Goal: Task Accomplishment & Management: Complete application form

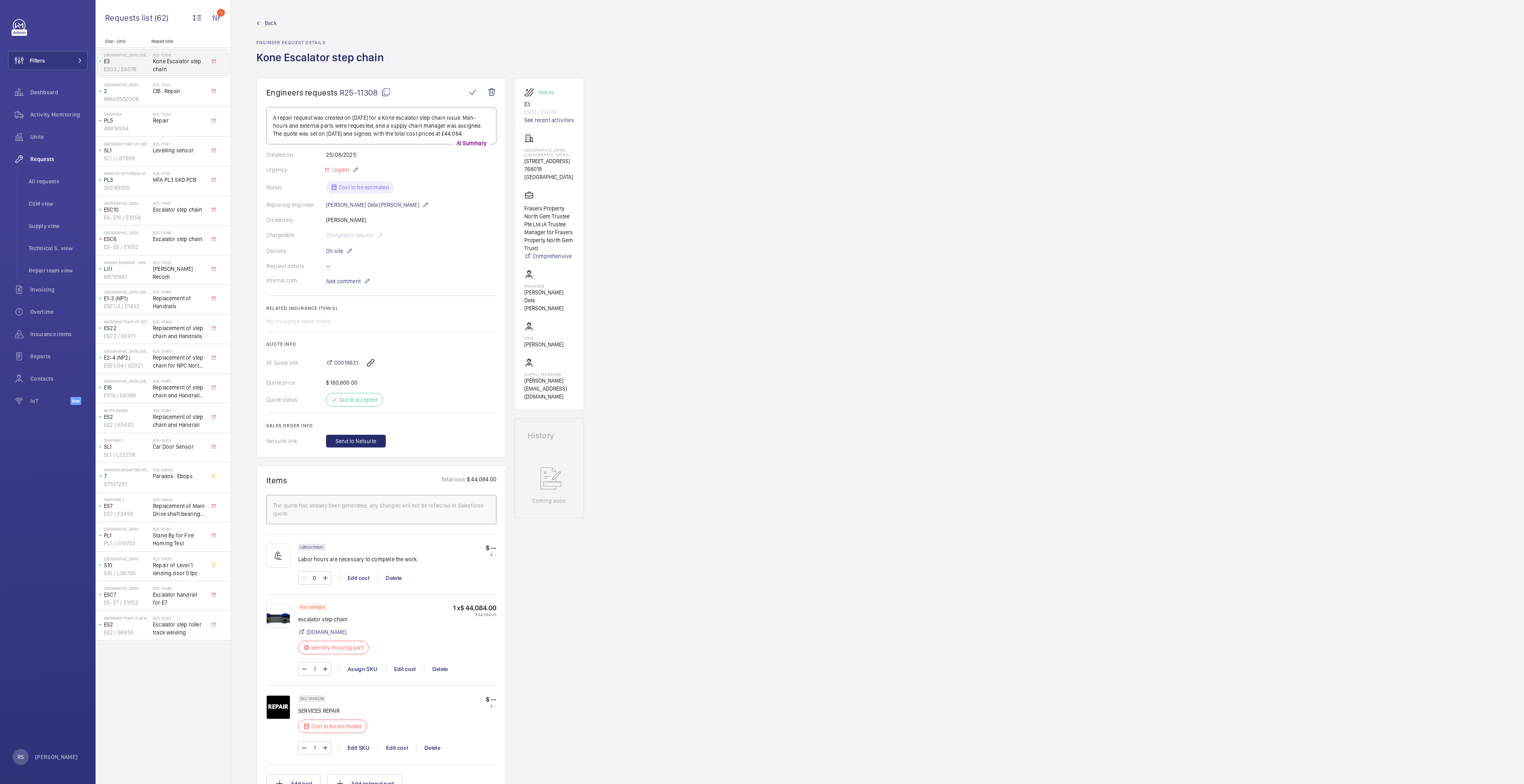
click at [260, 24] on link "Back" at bounding box center [322, 22] width 132 height 8
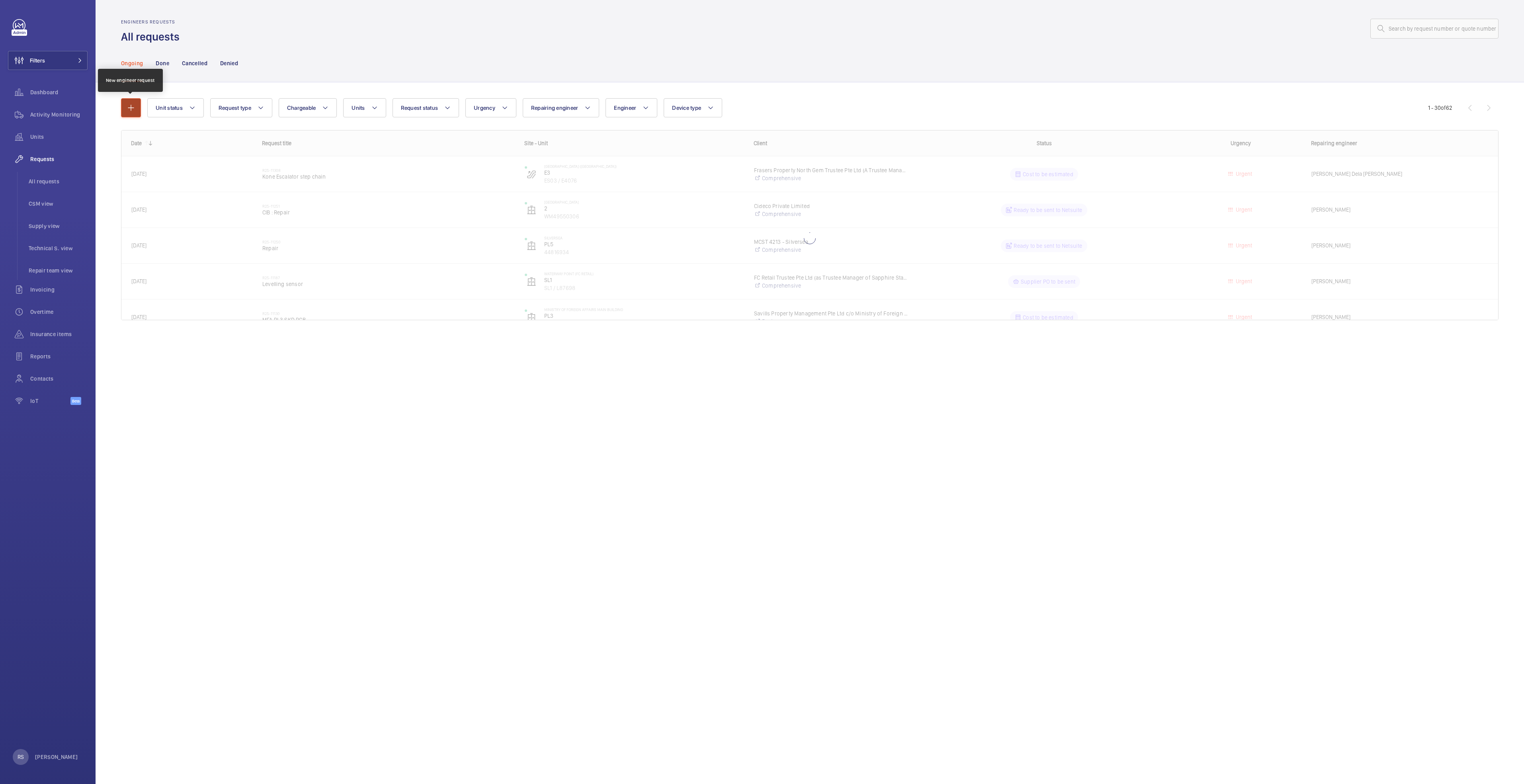
click at [134, 110] on mat-icon "button" at bounding box center [131, 108] width 9 height 9
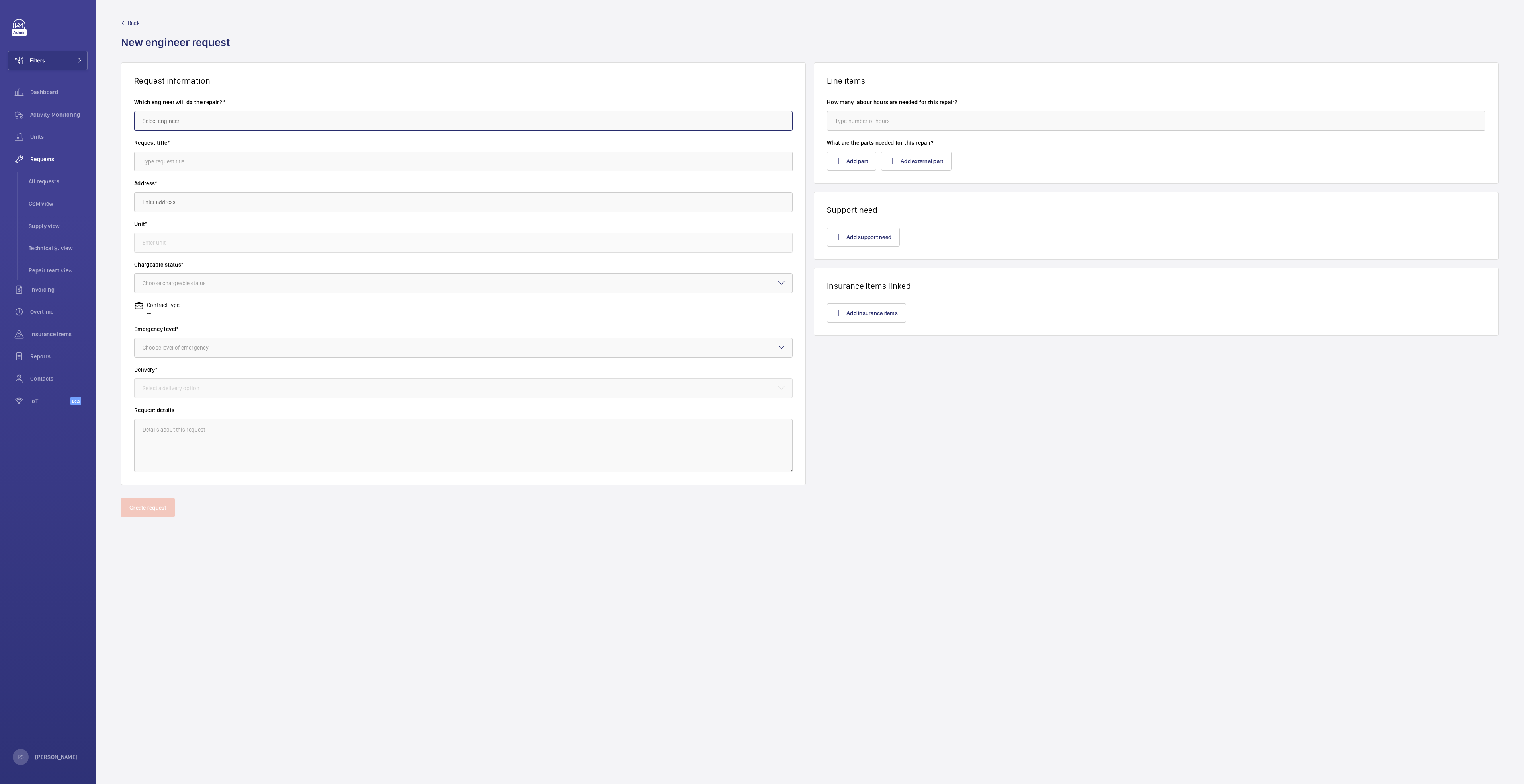
click at [186, 122] on input "text" at bounding box center [463, 121] width 658 height 20
click at [206, 122] on input "text" at bounding box center [463, 121] width 658 height 20
click at [214, 142] on mat-option "[PERSON_NAME] Dela [PERSON_NAME]" at bounding box center [463, 145] width 658 height 19
type input "[PERSON_NAME] Dela [PERSON_NAME]"
click at [222, 165] on input "text" at bounding box center [463, 161] width 658 height 20
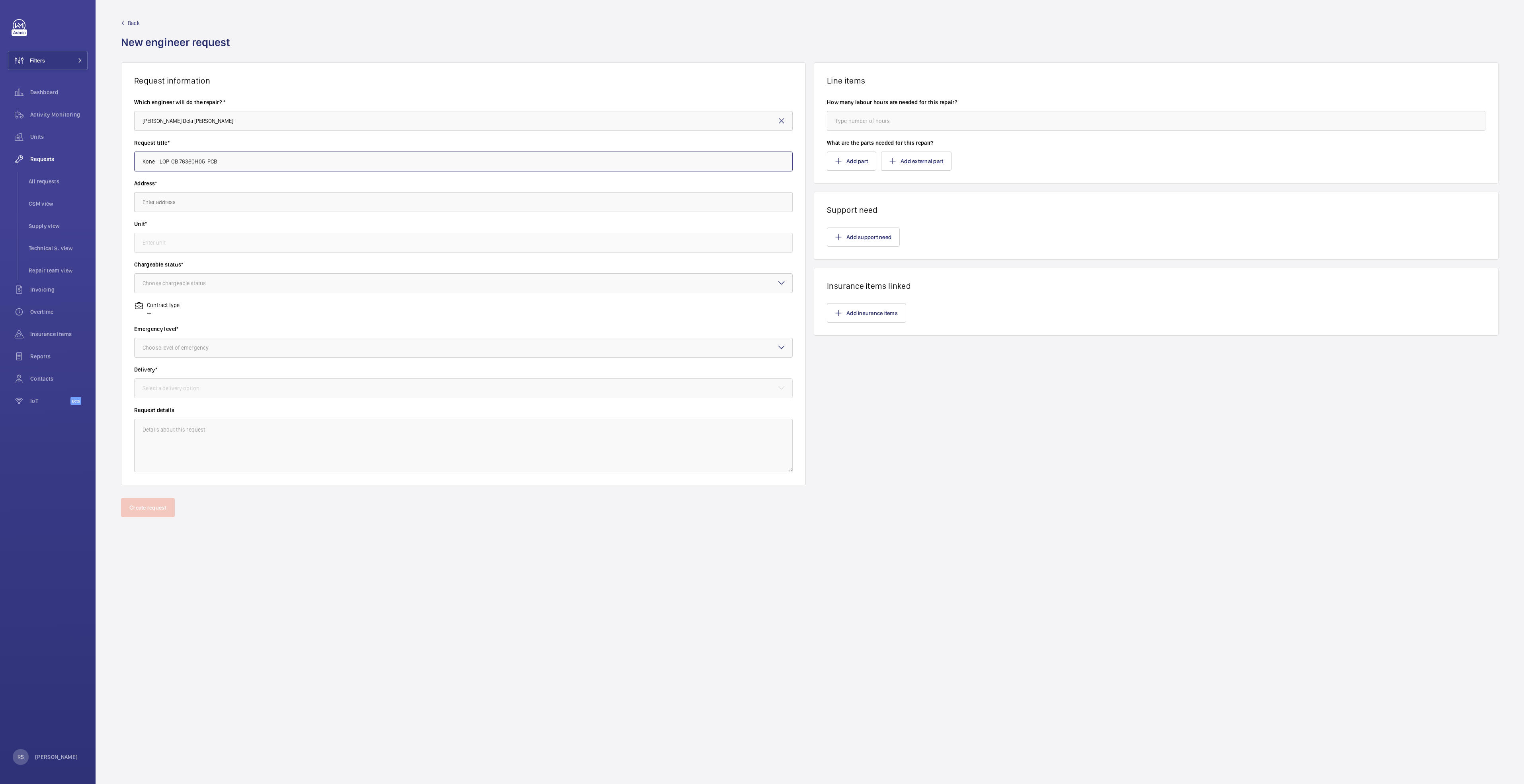
type input "Kone - LOP-CB 76360H05 PCB"
click at [205, 200] on input "text" at bounding box center [463, 202] width 658 height 20
click at [221, 283] on body "Filters Dashboard Activity Monitoring Units Requests All requests CSM view Supp…" at bounding box center [762, 392] width 1524 height 784
click at [205, 209] on input "northpoint" at bounding box center [463, 202] width 658 height 20
click at [206, 249] on span "[GEOGRAPHIC_DATA] ([GEOGRAPHIC_DATA]) [STREET_ADDRESS]" at bounding box center [219, 245] width 153 height 8
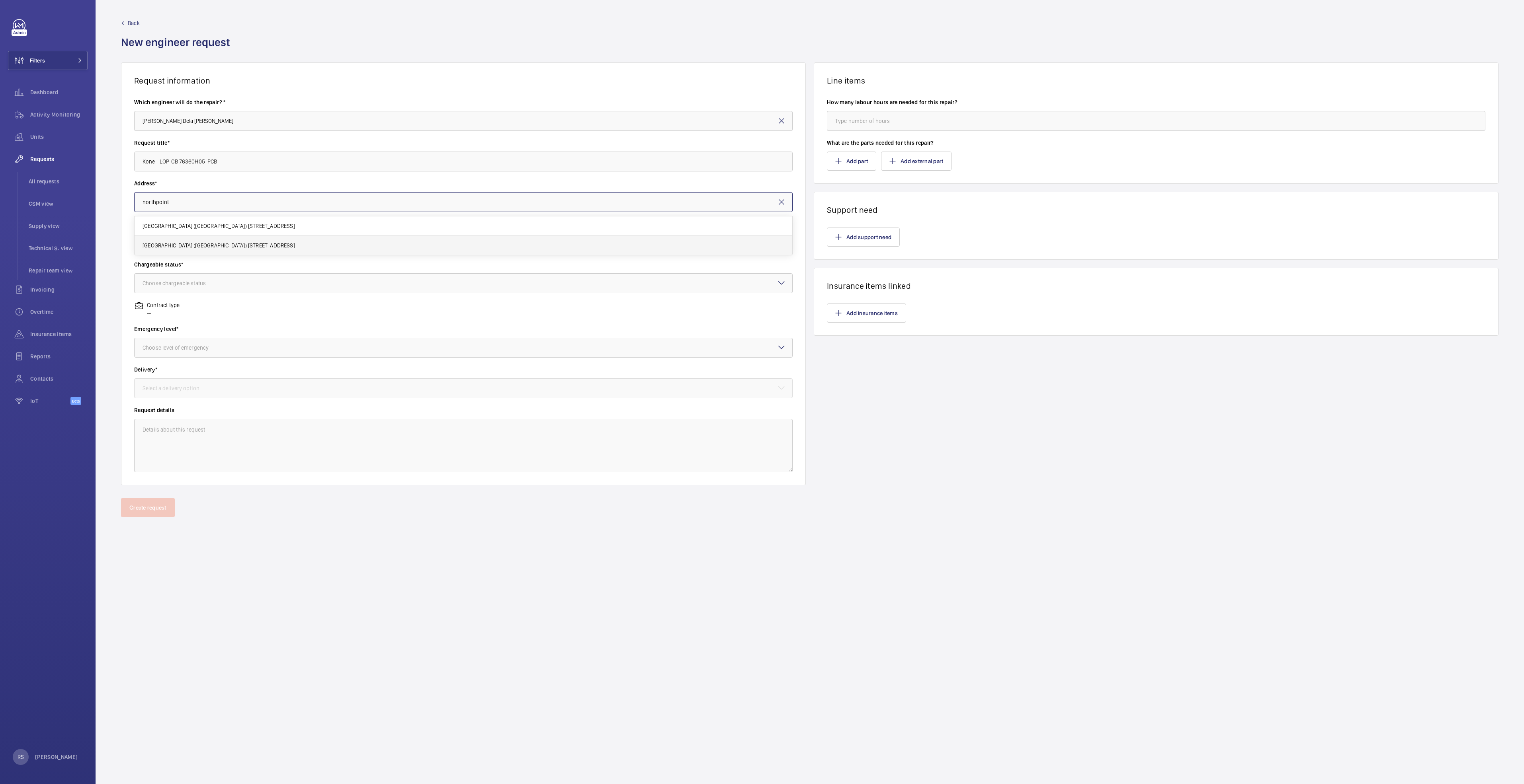
type input "[GEOGRAPHIC_DATA] ([GEOGRAPHIC_DATA]) [STREET_ADDRESS]"
click at [211, 242] on input "text" at bounding box center [463, 243] width 658 height 20
click at [179, 267] on span "PL27 / L44777 - PL27" at bounding box center [168, 266] width 51 height 8
type input "PL27 / L44777 - PL27"
click at [188, 283] on div "Choose chargeable status" at bounding box center [184, 283] width 83 height 8
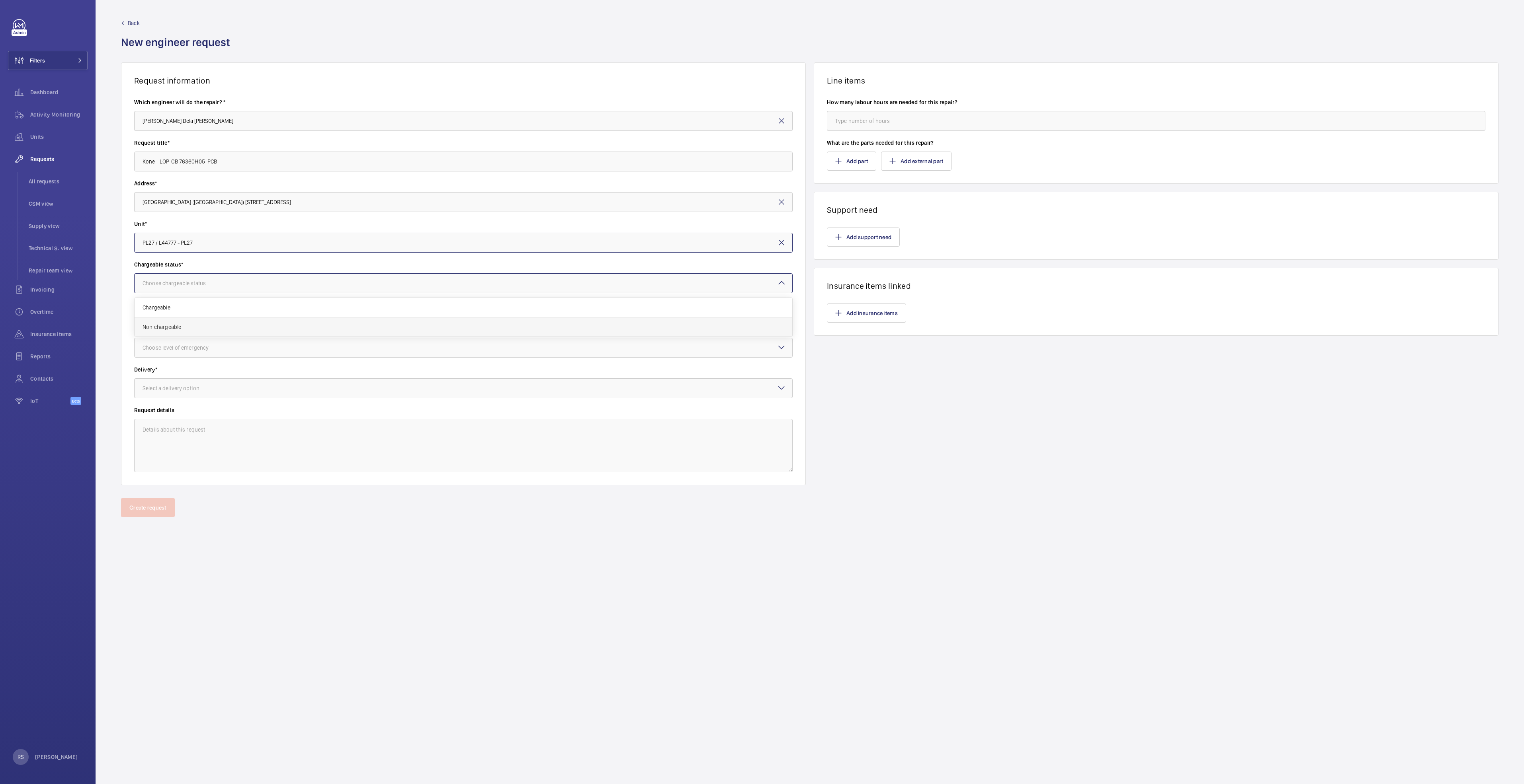
click at [188, 328] on span "Non chargeable" at bounding box center [463, 326] width 642 height 8
click at [196, 356] on div at bounding box center [463, 348] width 658 height 19
click at [165, 411] on span "Urgent" at bounding box center [463, 410] width 642 height 8
click at [192, 396] on div at bounding box center [463, 388] width 658 height 19
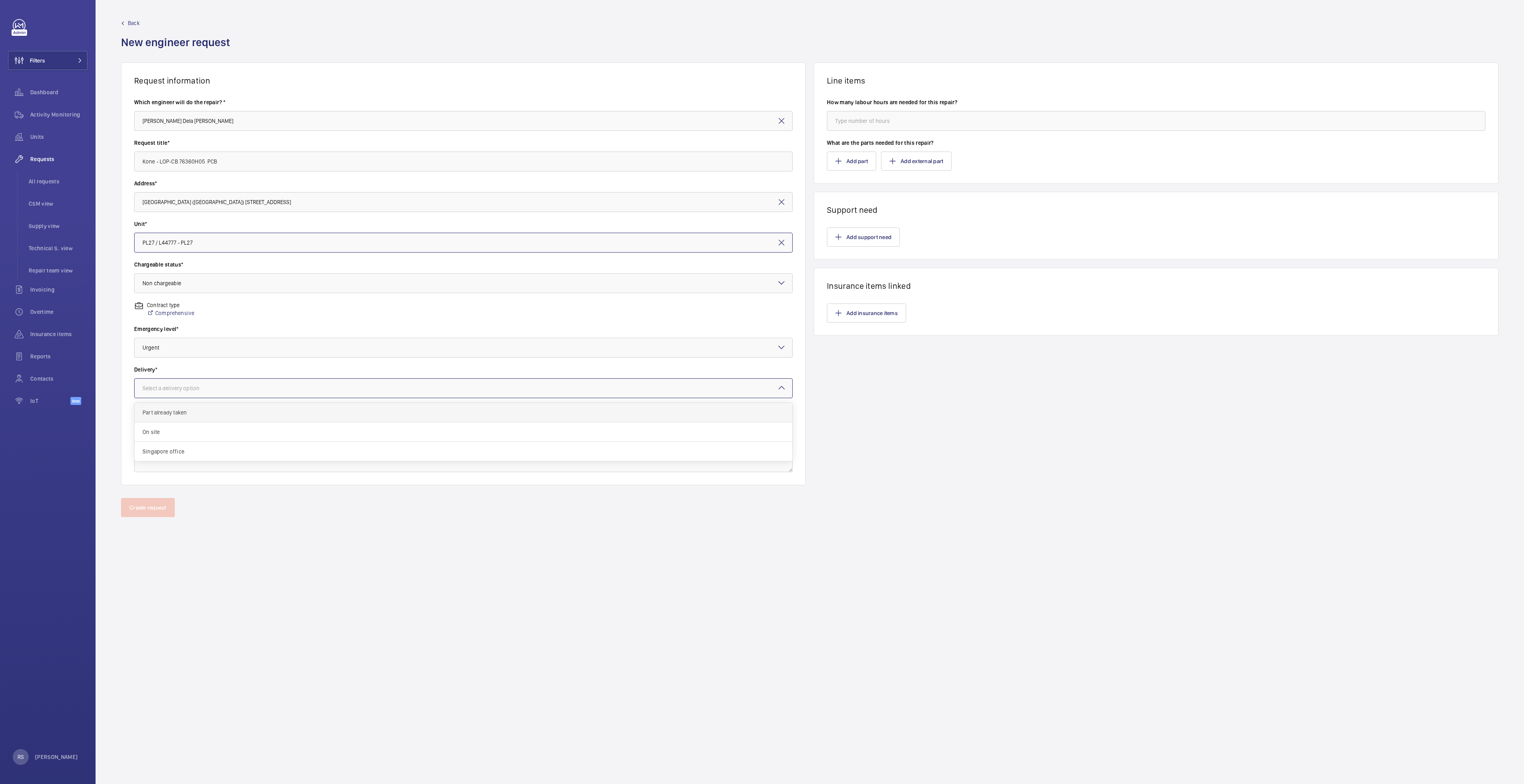
click at [190, 408] on div "Part already taken" at bounding box center [463, 413] width 658 height 20
click at [897, 125] on input "number" at bounding box center [1156, 121] width 658 height 20
type input "1"
click at [861, 161] on button "Add part" at bounding box center [851, 161] width 49 height 19
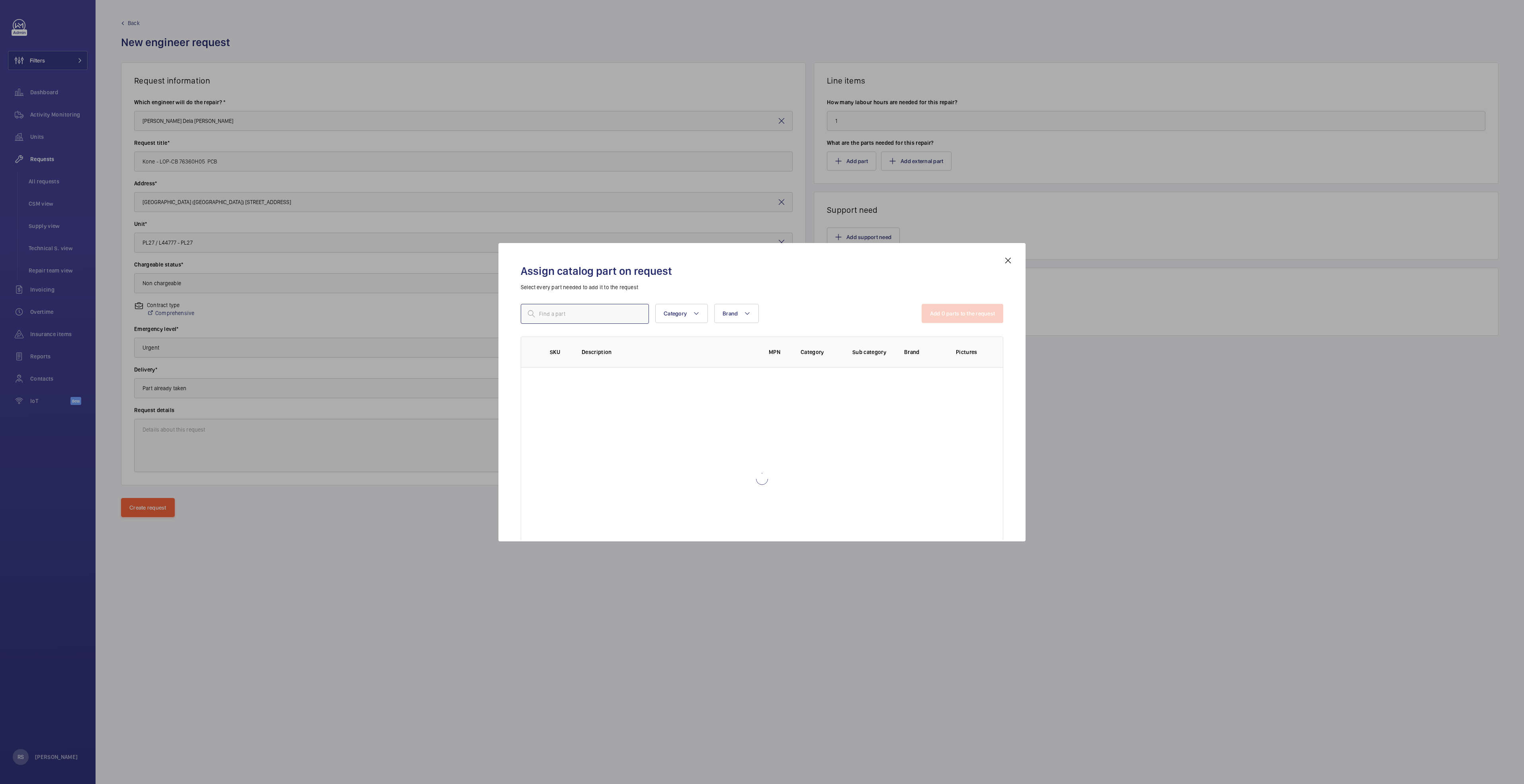
click at [548, 316] on input "text" at bounding box center [585, 314] width 128 height 20
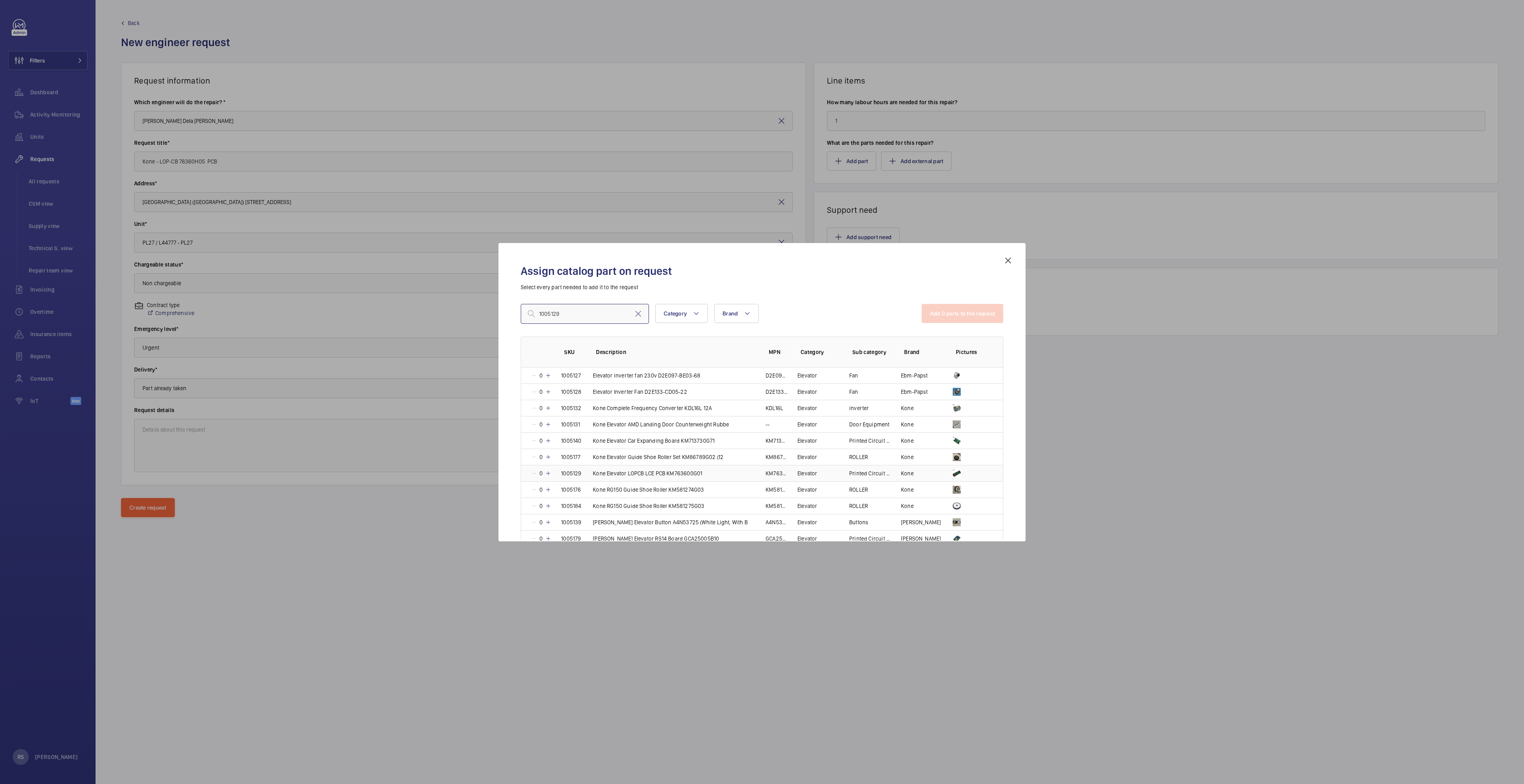
type input "1005129"
click at [545, 471] on mat-icon at bounding box center [548, 473] width 7 height 7
click at [945, 318] on button "Add 1 parts to the request" at bounding box center [963, 313] width 81 height 19
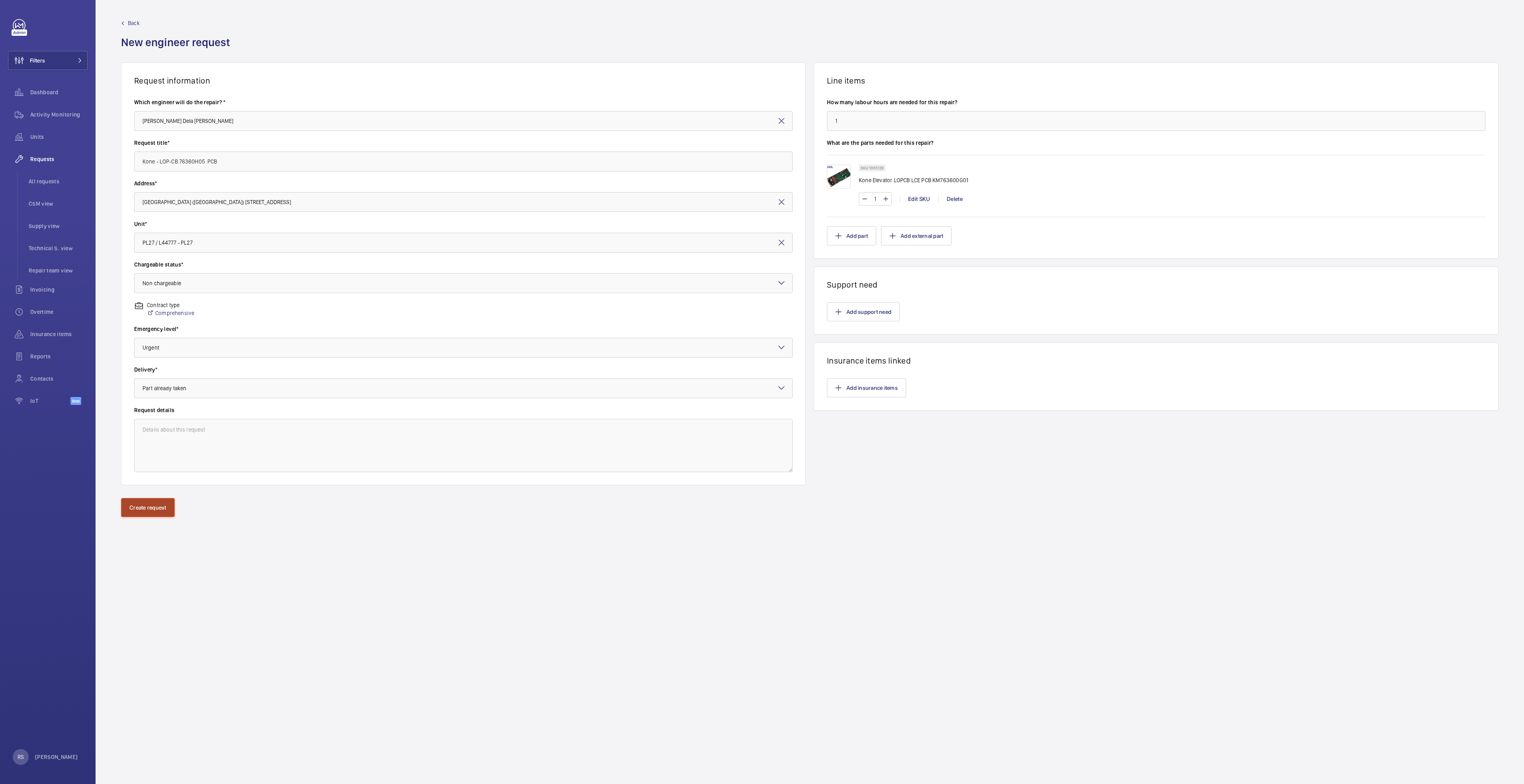
click at [143, 507] on button "Create request" at bounding box center [148, 508] width 54 height 19
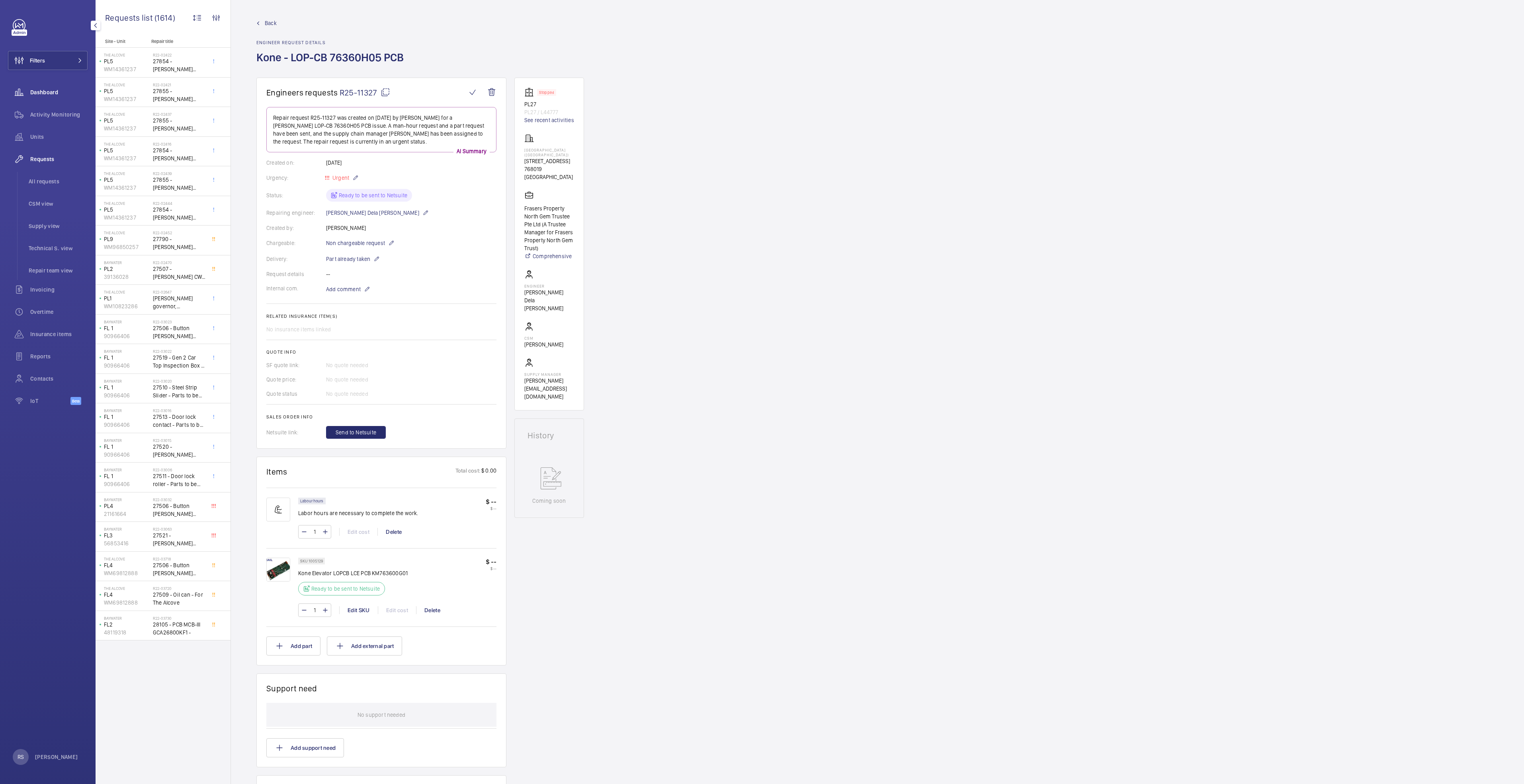
click at [58, 93] on span "Dashboard" at bounding box center [59, 92] width 57 height 8
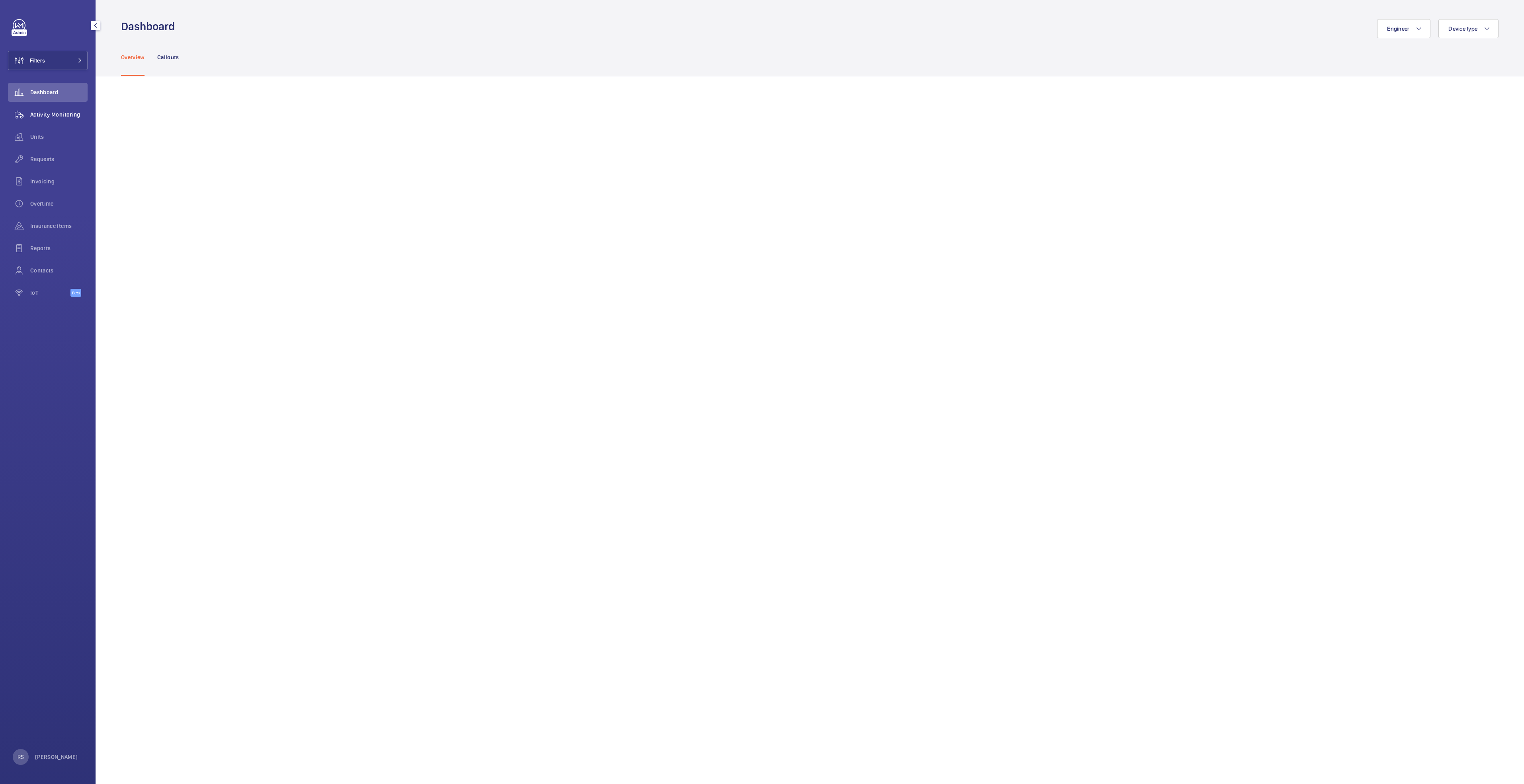
click at [59, 110] on div "Activity Monitoring" at bounding box center [47, 115] width 80 height 19
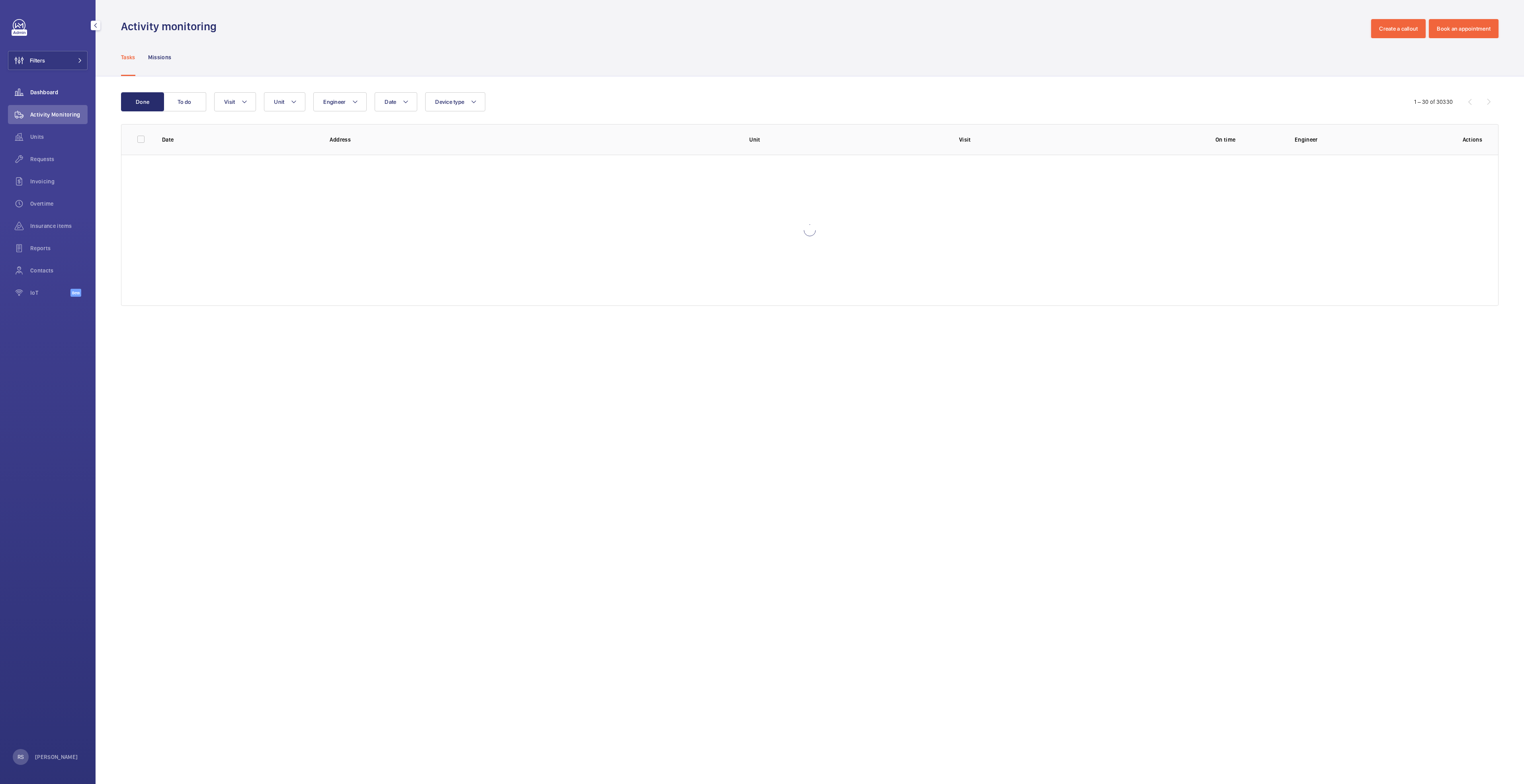
click at [46, 96] on div "Dashboard" at bounding box center [47, 92] width 80 height 19
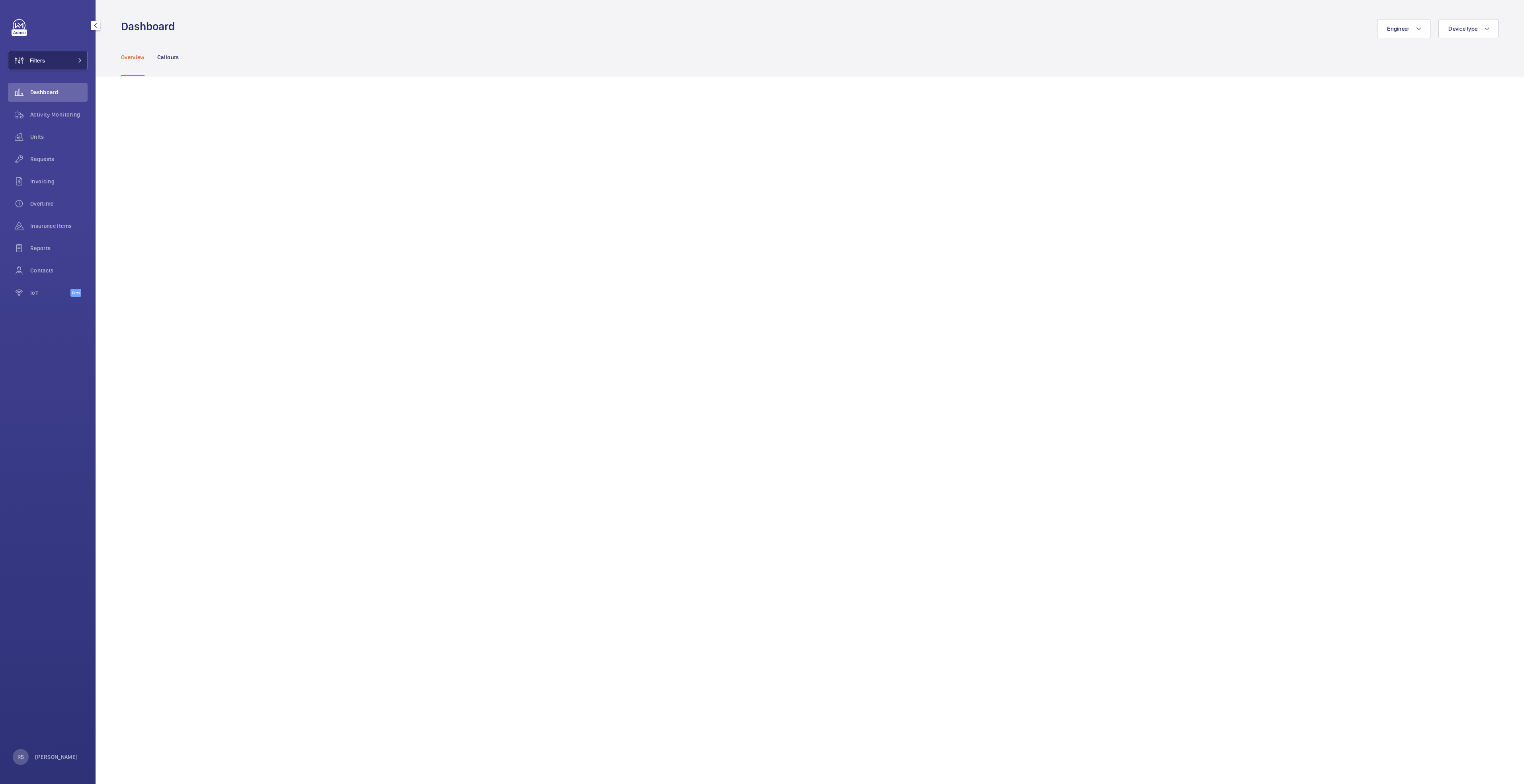
click at [83, 67] on button "Filters" at bounding box center [47, 60] width 80 height 19
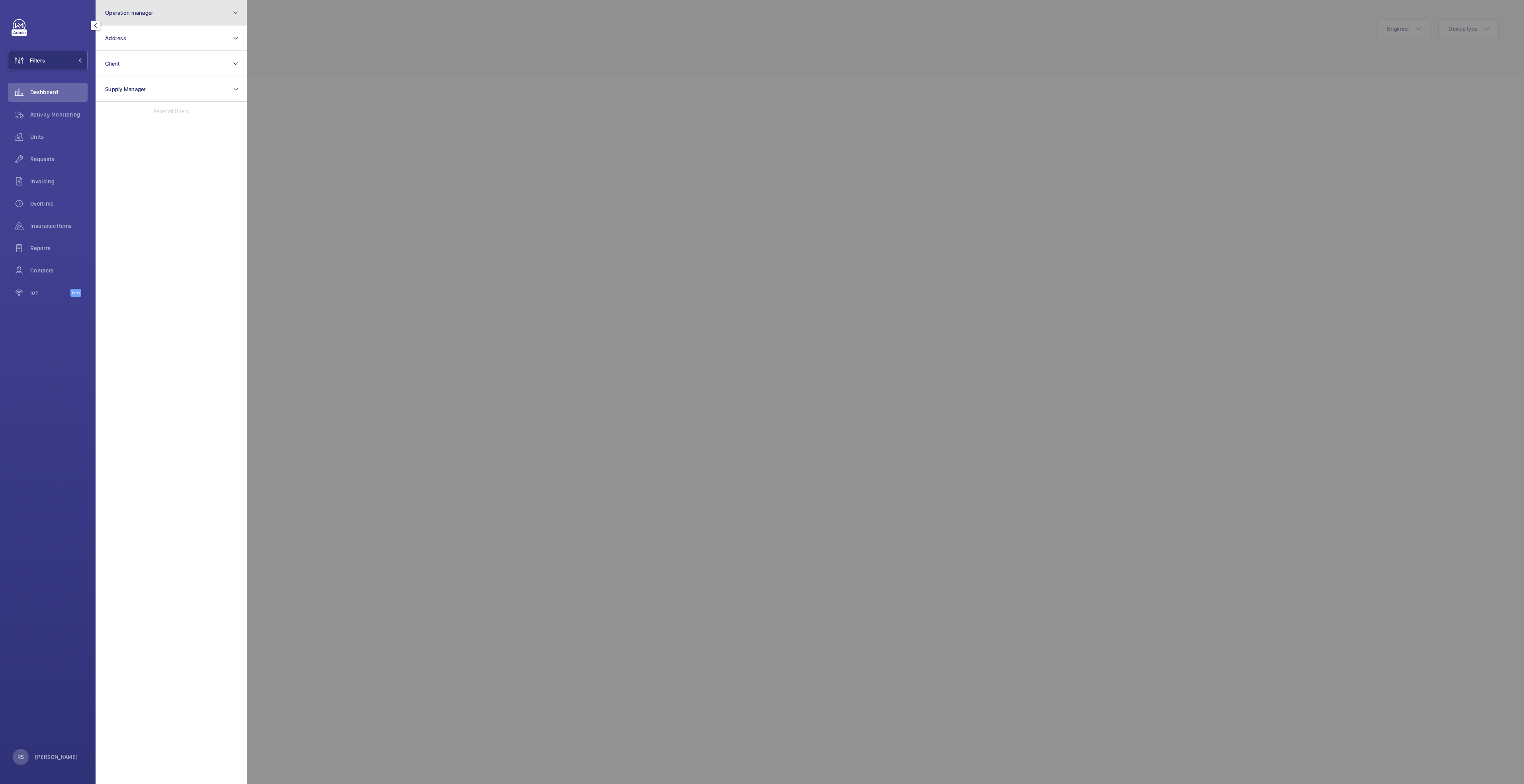
click at [176, 7] on button "Operation manager" at bounding box center [172, 12] width 151 height 25
click at [163, 80] on span "[PERSON_NAME]" at bounding box center [172, 83] width 109 height 8
click at [115, 80] on input "[PERSON_NAME]" at bounding box center [107, 83] width 16 height 16
checkbox input "true"
click at [462, 67] on div at bounding box center [1009, 392] width 1524 height 784
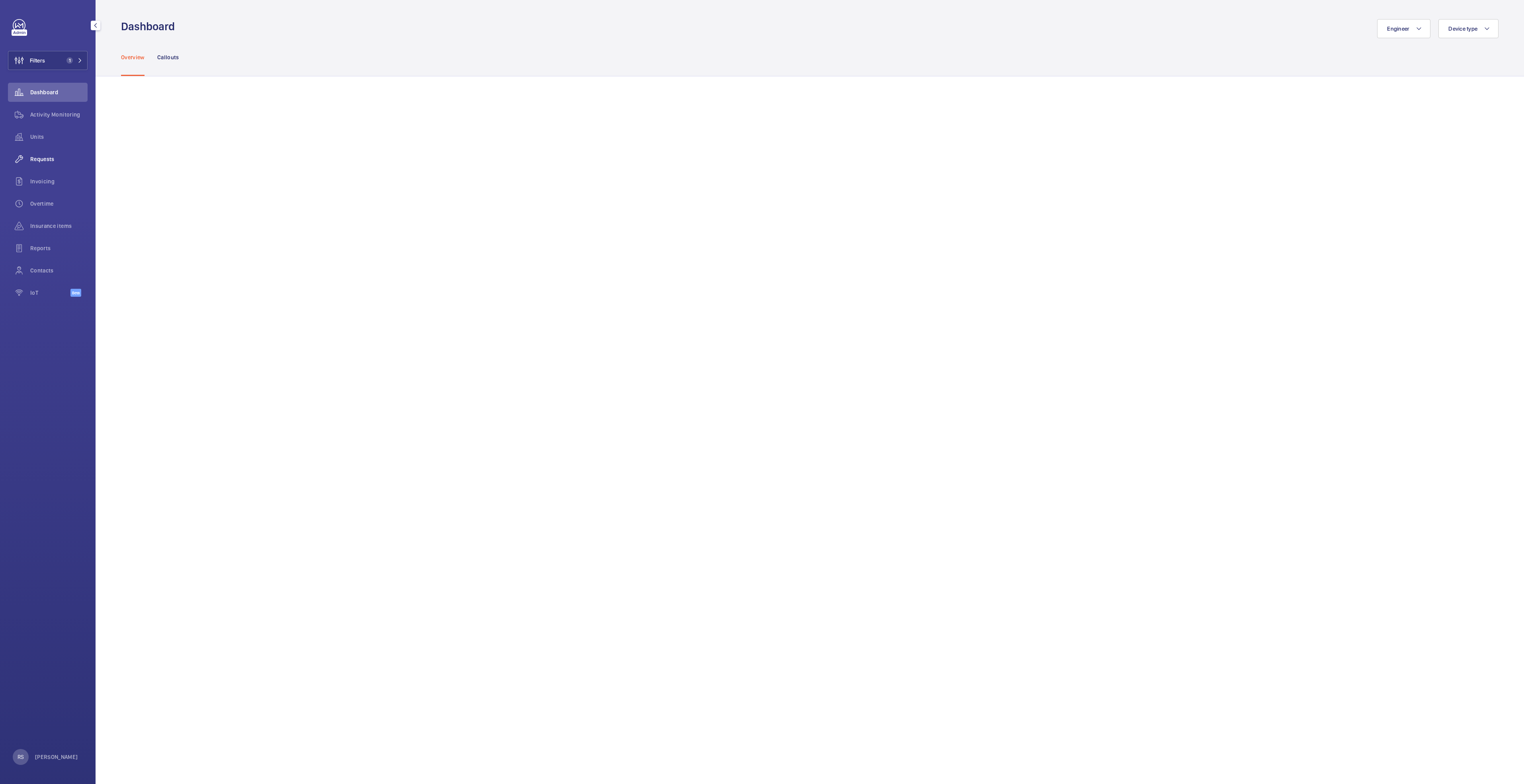
drag, startPoint x: 40, startPoint y: 158, endPoint x: 43, endPoint y: 150, distance: 8.5
click at [40, 157] on span "Requests" at bounding box center [59, 158] width 57 height 8
click at [57, 96] on span "Dashboard" at bounding box center [59, 92] width 57 height 8
click at [57, 116] on span "Activity Monitoring" at bounding box center [59, 114] width 57 height 8
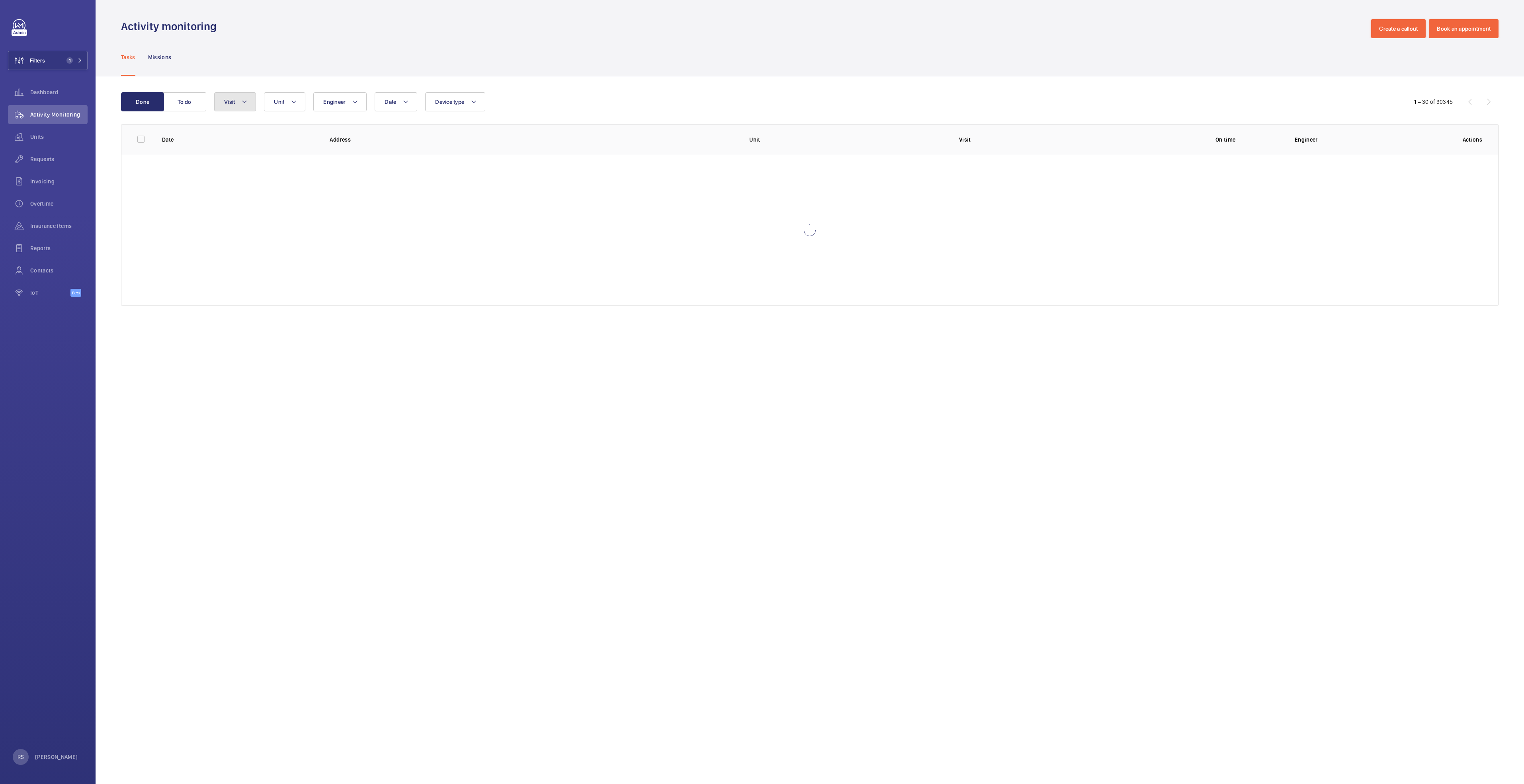
click at [244, 101] on mat-icon at bounding box center [244, 102] width 7 height 9
click at [83, 57] on button "Filters 1" at bounding box center [47, 60] width 80 height 19
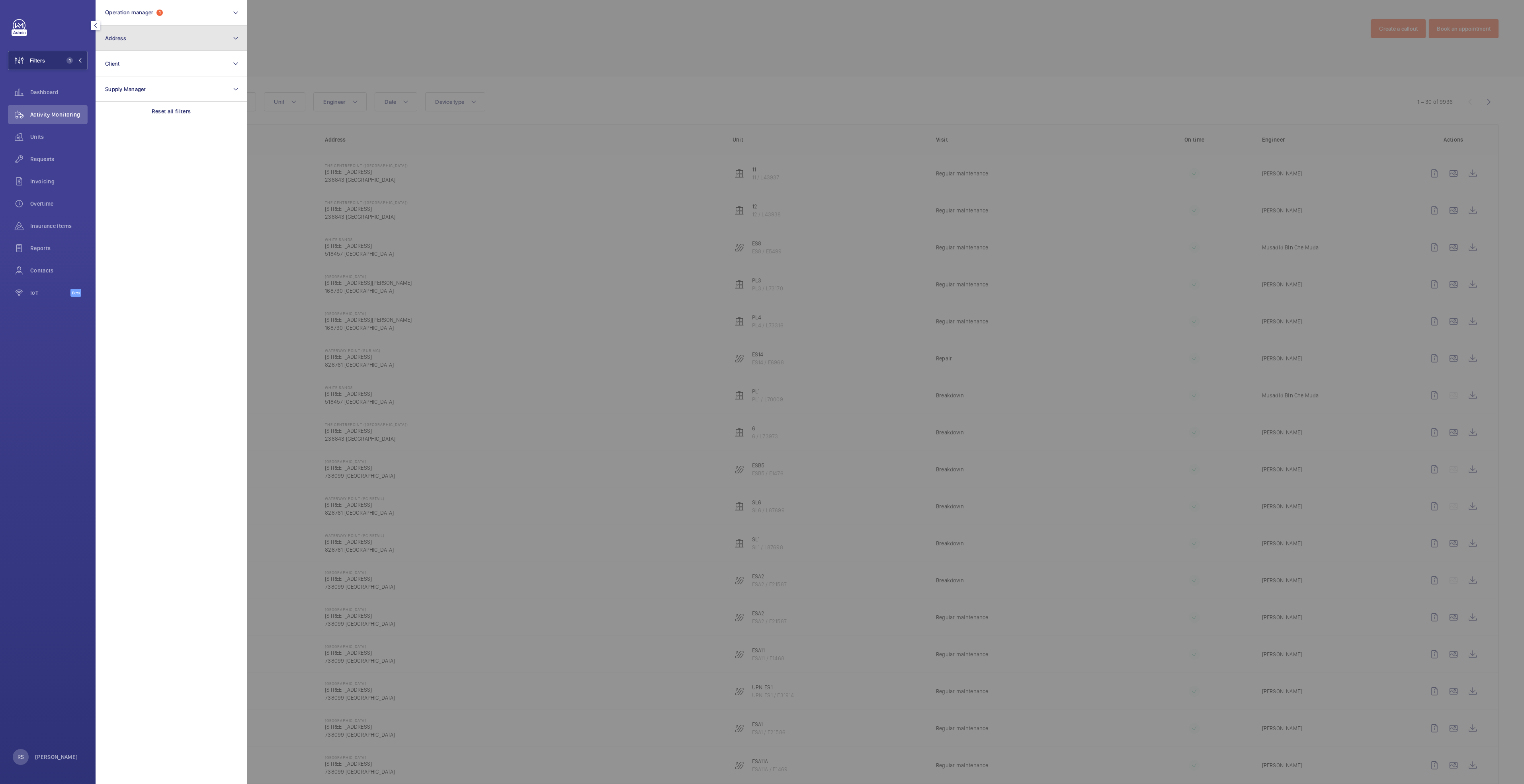
click at [156, 47] on button "Address" at bounding box center [172, 38] width 151 height 25
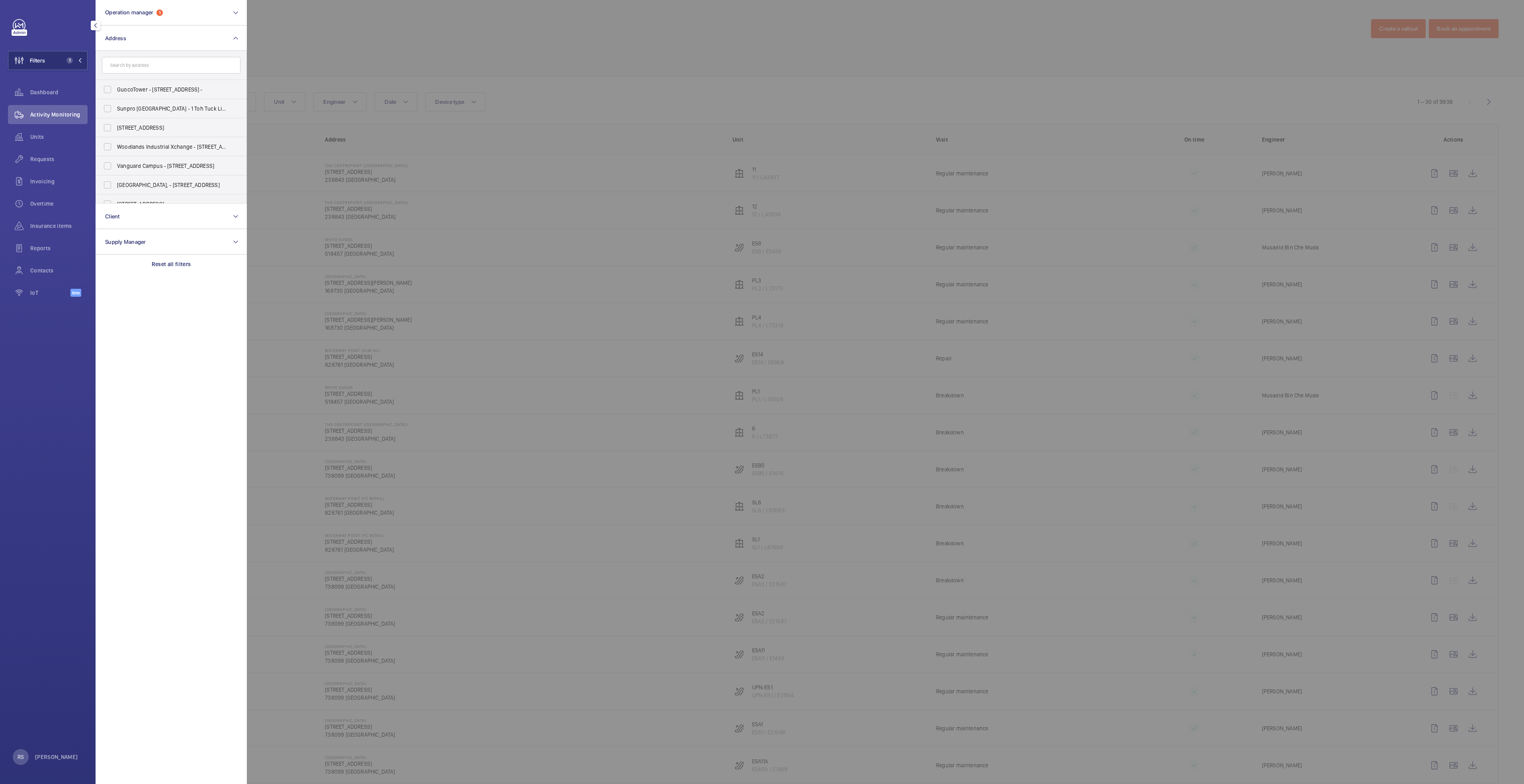
click at [158, 70] on input "text" at bounding box center [171, 65] width 138 height 17
type input "waterway"
click at [191, 110] on span "Waterway Point (FC Retail) - [STREET_ADDRESS]" at bounding box center [172, 108] width 109 height 8
click at [115, 110] on input "Waterway Point (FC Retail) - [STREET_ADDRESS]" at bounding box center [107, 108] width 16 height 16
checkbox input "true"
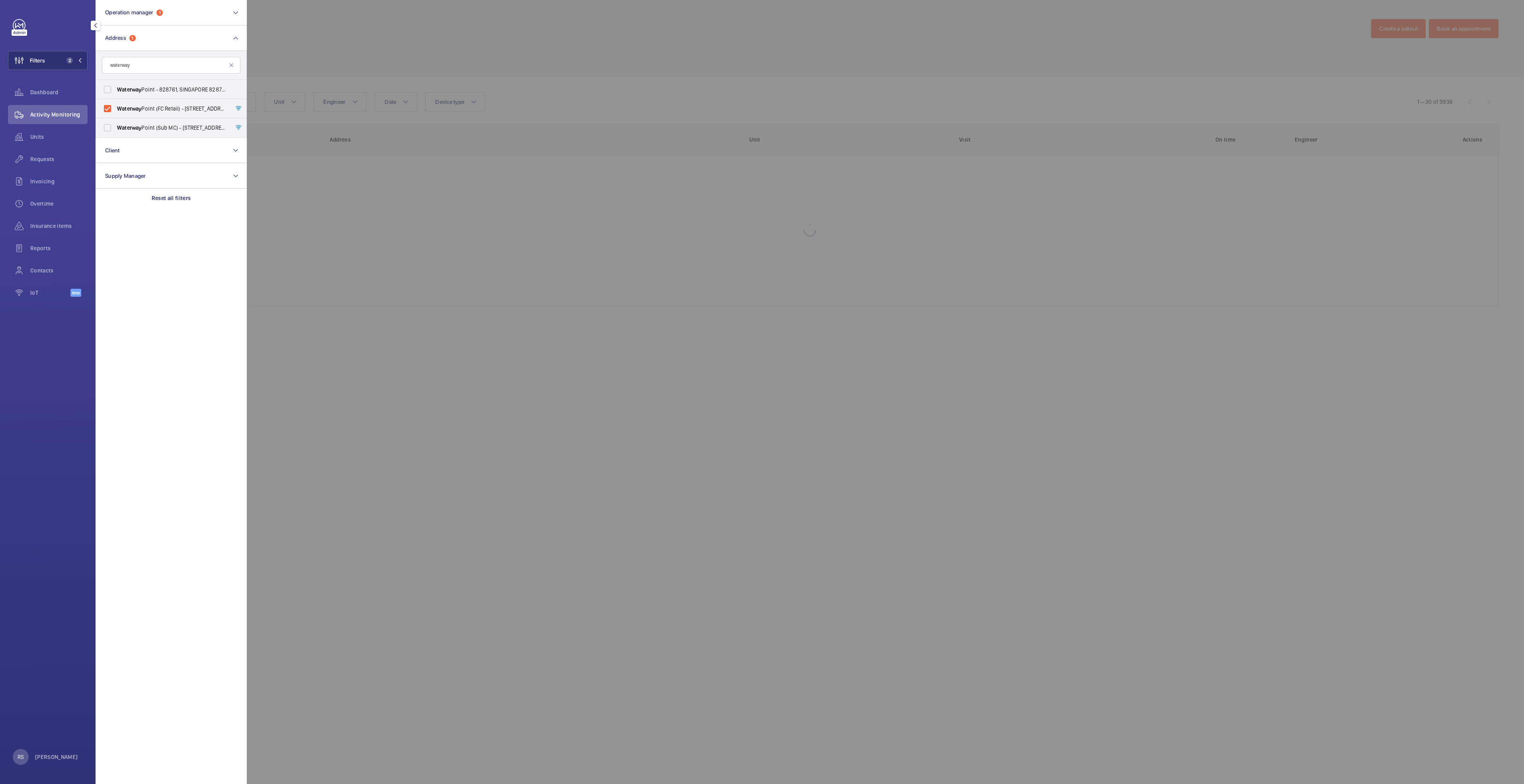
click at [485, 37] on div at bounding box center [1009, 392] width 1524 height 784
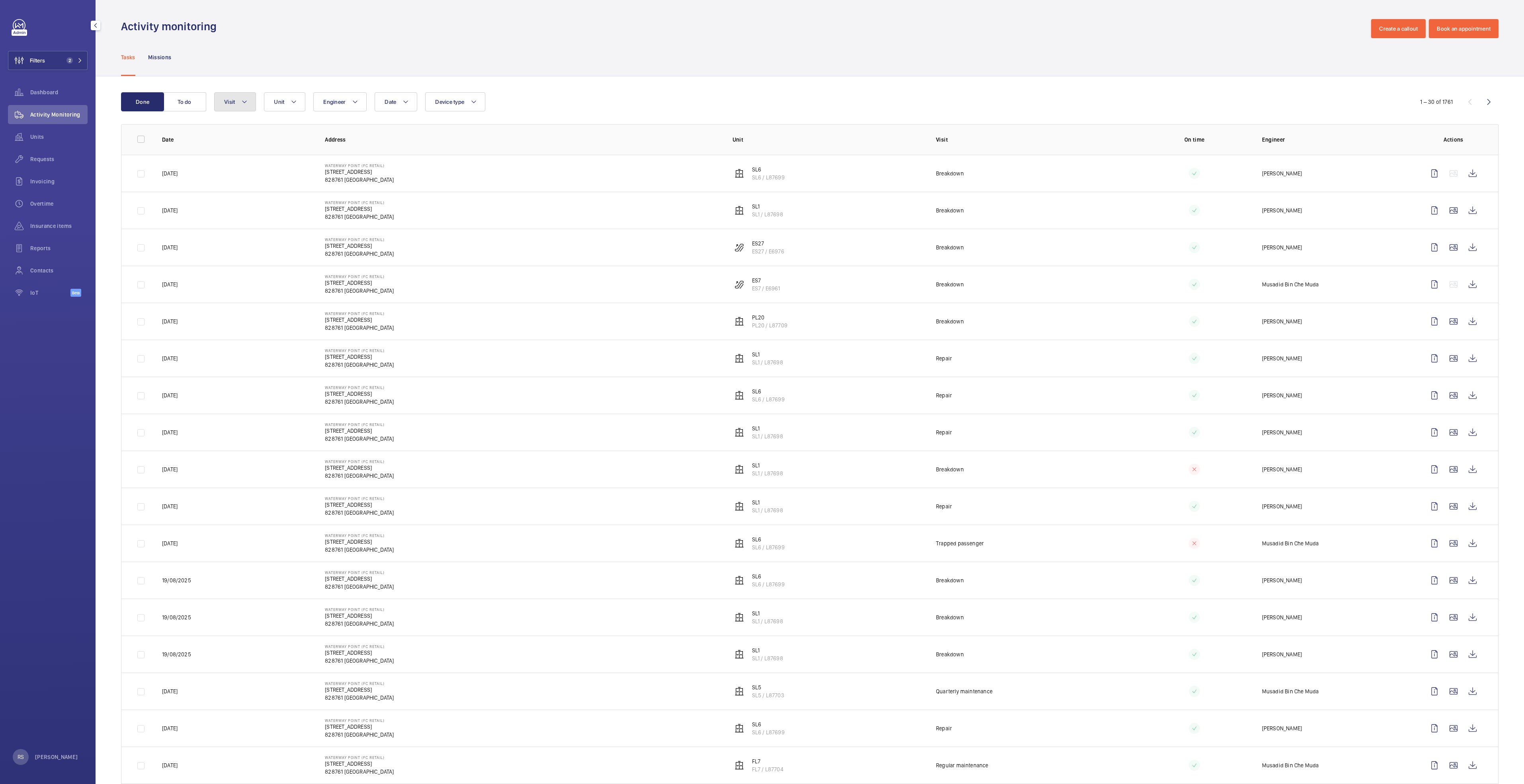
click at [247, 101] on mat-icon at bounding box center [244, 102] width 7 height 9
click at [260, 209] on span "Repair" at bounding box center [290, 208] width 109 height 8
click at [234, 209] on input "Repair" at bounding box center [226, 208] width 16 height 16
checkbox input "true"
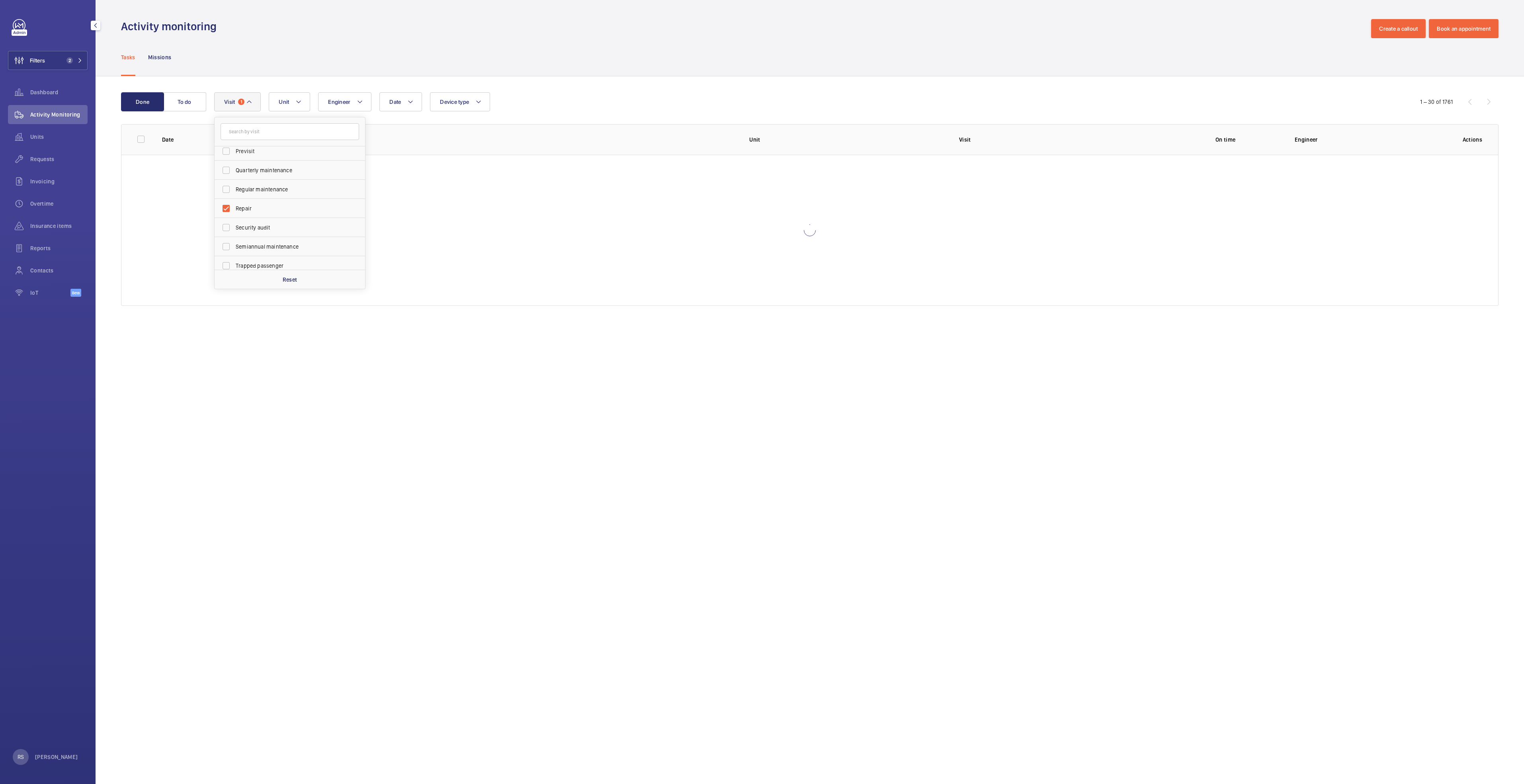
click at [669, 54] on div "Tasks Missions" at bounding box center [810, 57] width 1377 height 38
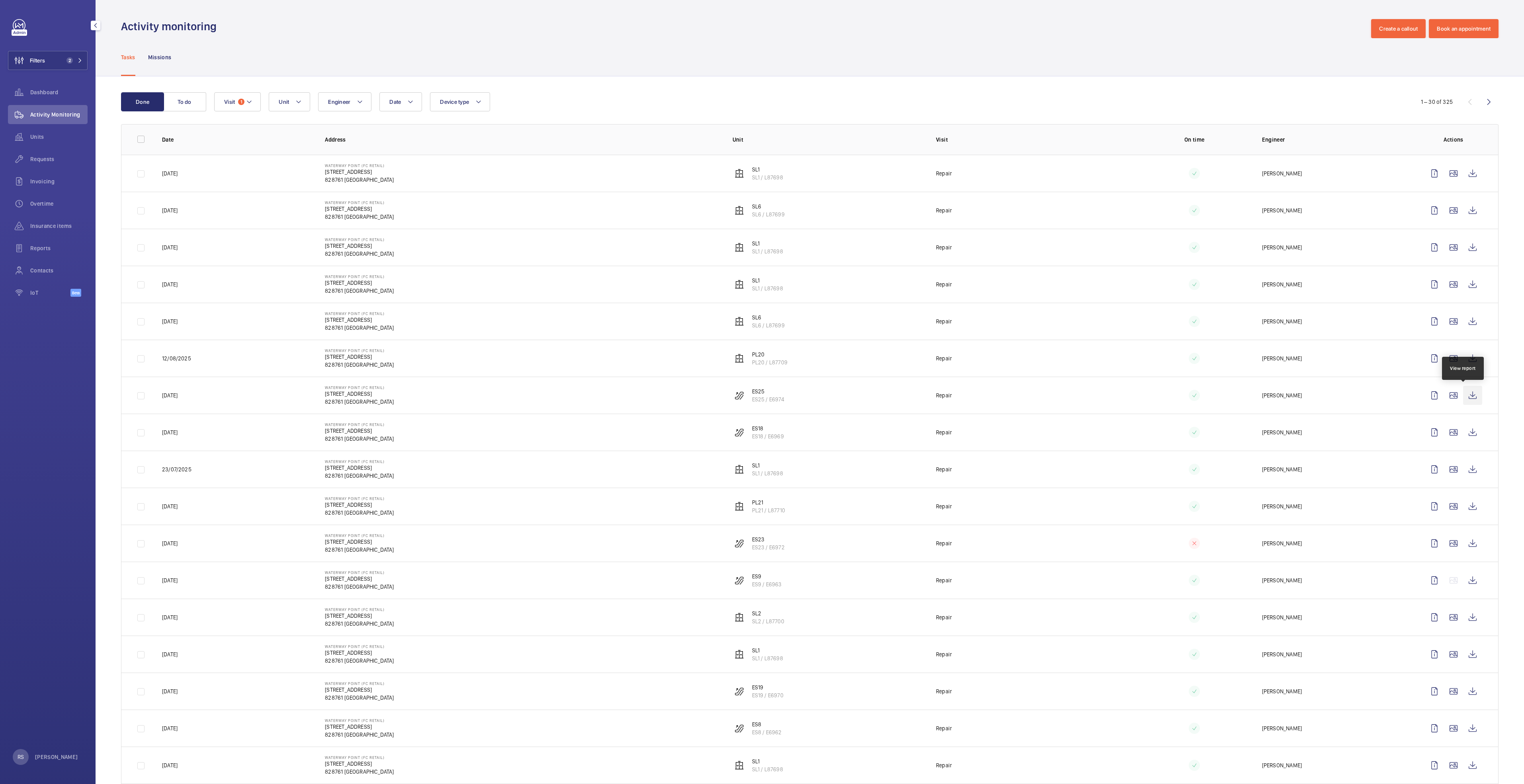
click at [1464, 394] on wm-front-icon-button at bounding box center [1473, 396] width 19 height 19
click at [83, 61] on button "Filters 2" at bounding box center [47, 60] width 80 height 19
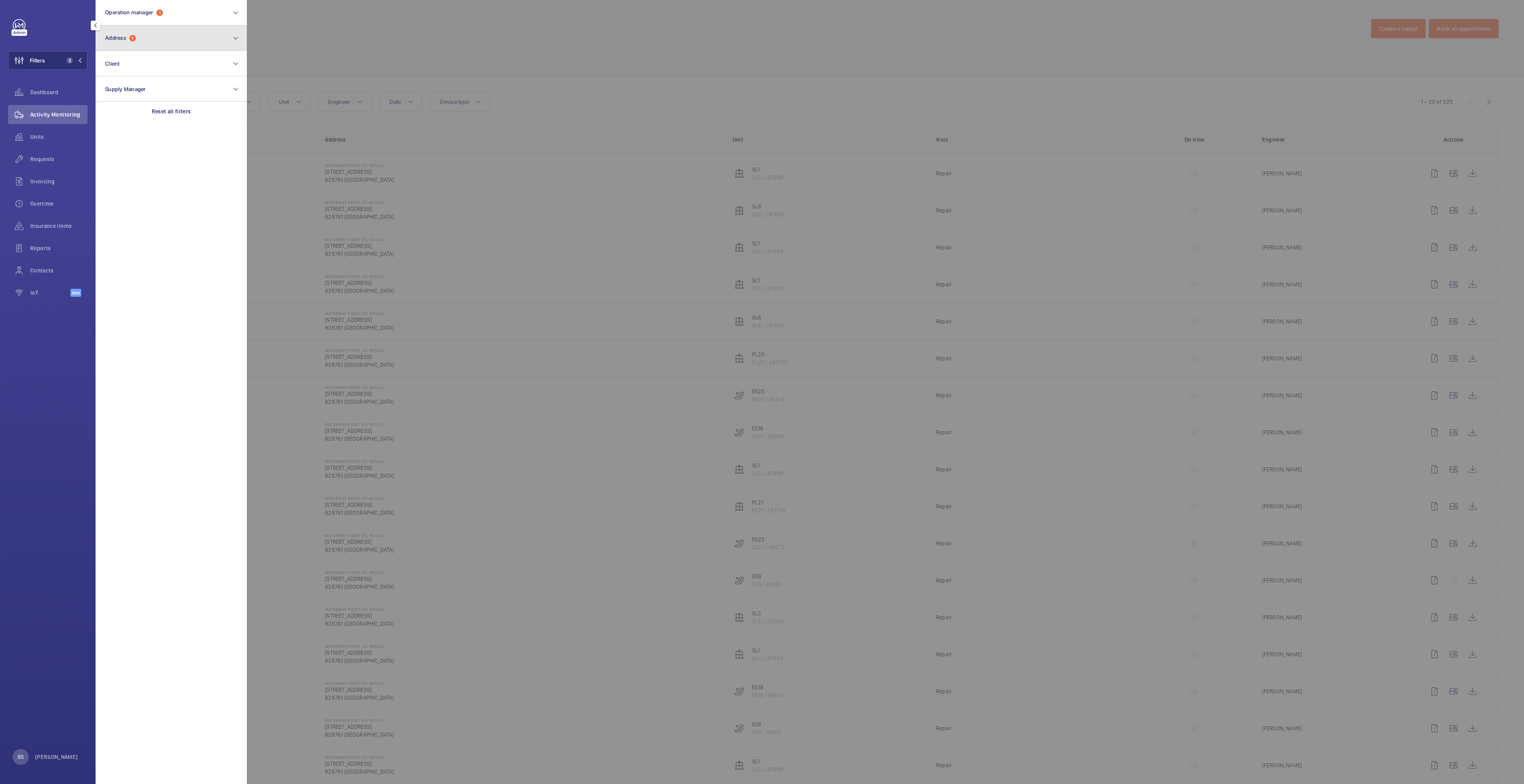
click at [186, 38] on button "Address 1" at bounding box center [172, 38] width 151 height 25
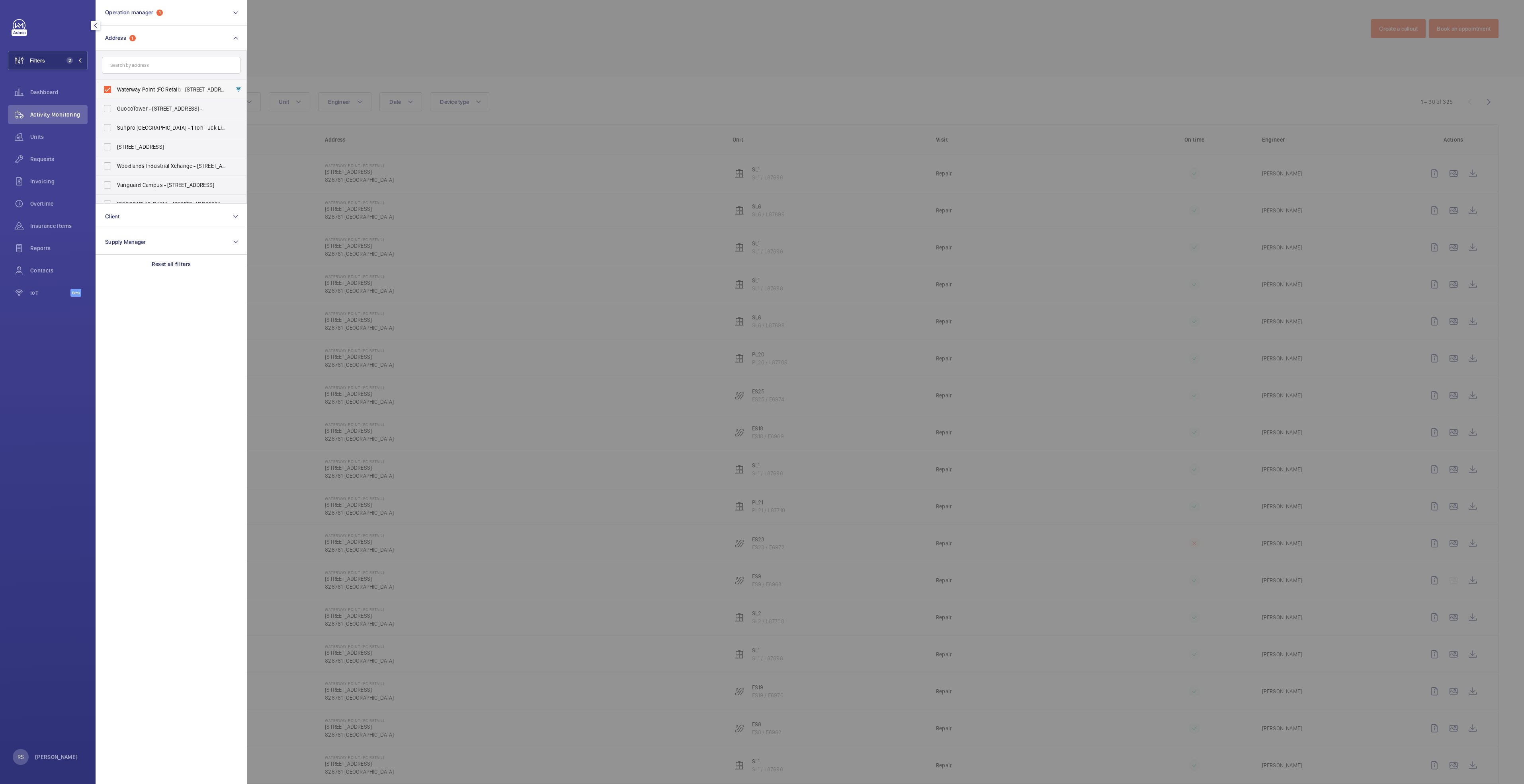
click at [146, 92] on span "Waterway Point (FC Retail) - [STREET_ADDRESS]" at bounding box center [172, 89] width 109 height 8
click at [115, 92] on input "Waterway Point (FC Retail) - [STREET_ADDRESS]" at bounding box center [107, 89] width 16 height 16
checkbox input "false"
click at [149, 64] on input "text" at bounding box center [171, 65] width 138 height 17
type input "water"
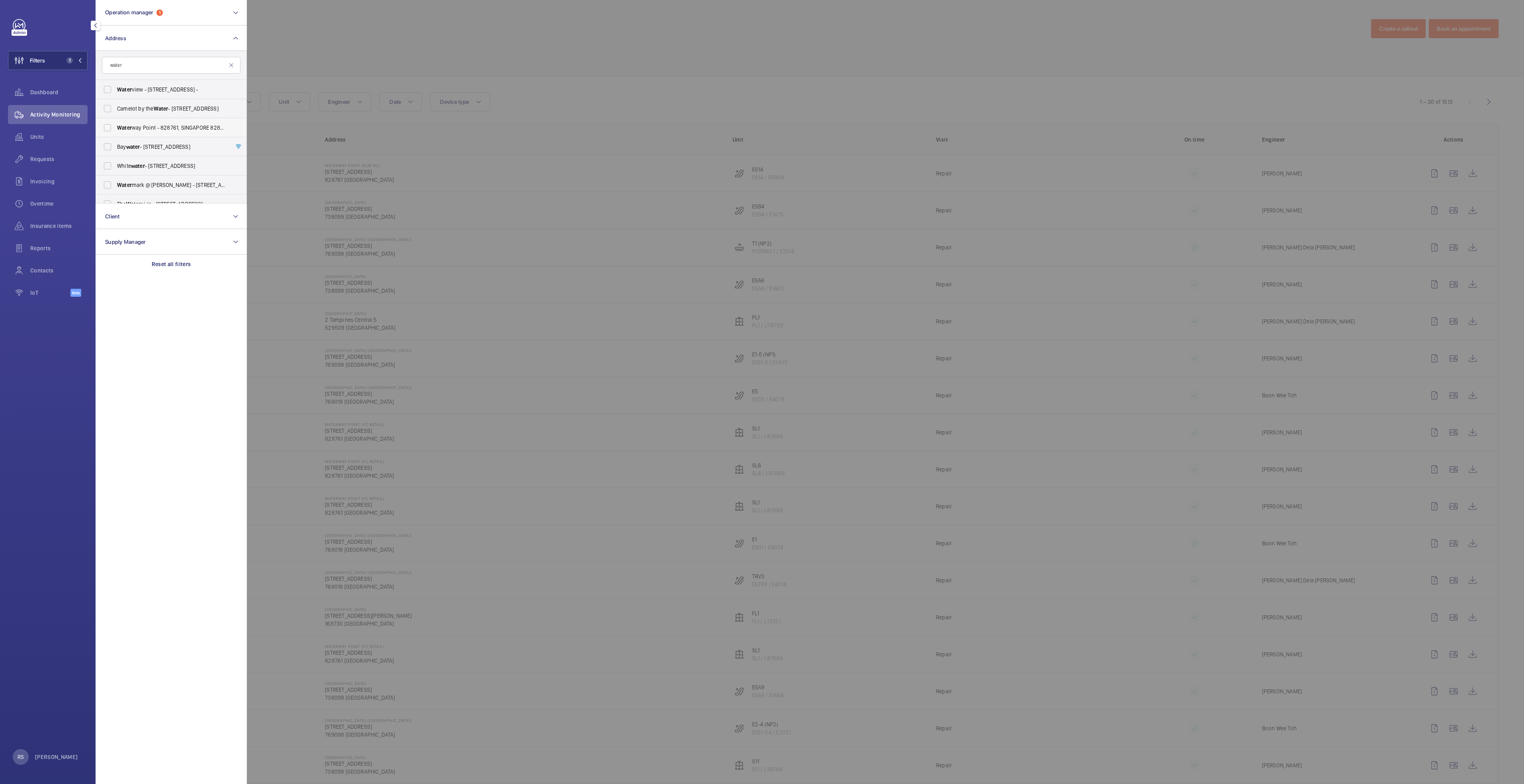
click at [181, 129] on span "[GEOGRAPHIC_DATA] - 828761, SINGAPORE 828761" at bounding box center [172, 127] width 109 height 8
click at [115, 129] on input "[GEOGRAPHIC_DATA] - 828761, SINGAPORE 828761" at bounding box center [107, 128] width 16 height 16
checkbox input "true"
click at [186, 143] on span "[GEOGRAPHIC_DATA] (Sub MC) - [STREET_ADDRESS]" at bounding box center [172, 142] width 109 height 8
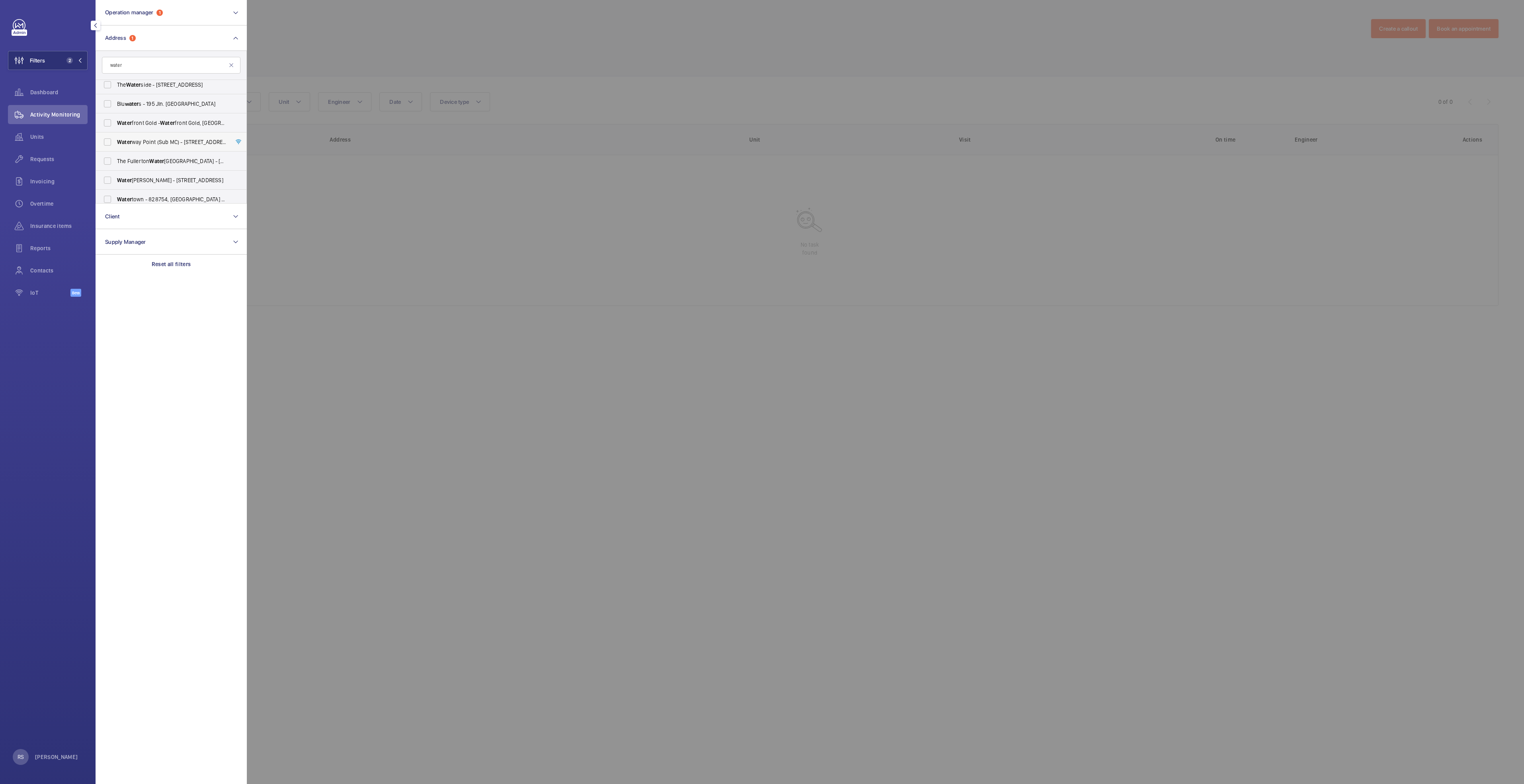
click at [135, 137] on label "[GEOGRAPHIC_DATA] (Sub MC) - [STREET_ADDRESS]" at bounding box center [165, 142] width 138 height 19
click at [115, 137] on input "[GEOGRAPHIC_DATA] (Sub MC) - [STREET_ADDRESS]" at bounding box center [107, 142] width 16 height 16
checkbox input "true"
click at [434, 20] on div at bounding box center [1009, 392] width 1524 height 784
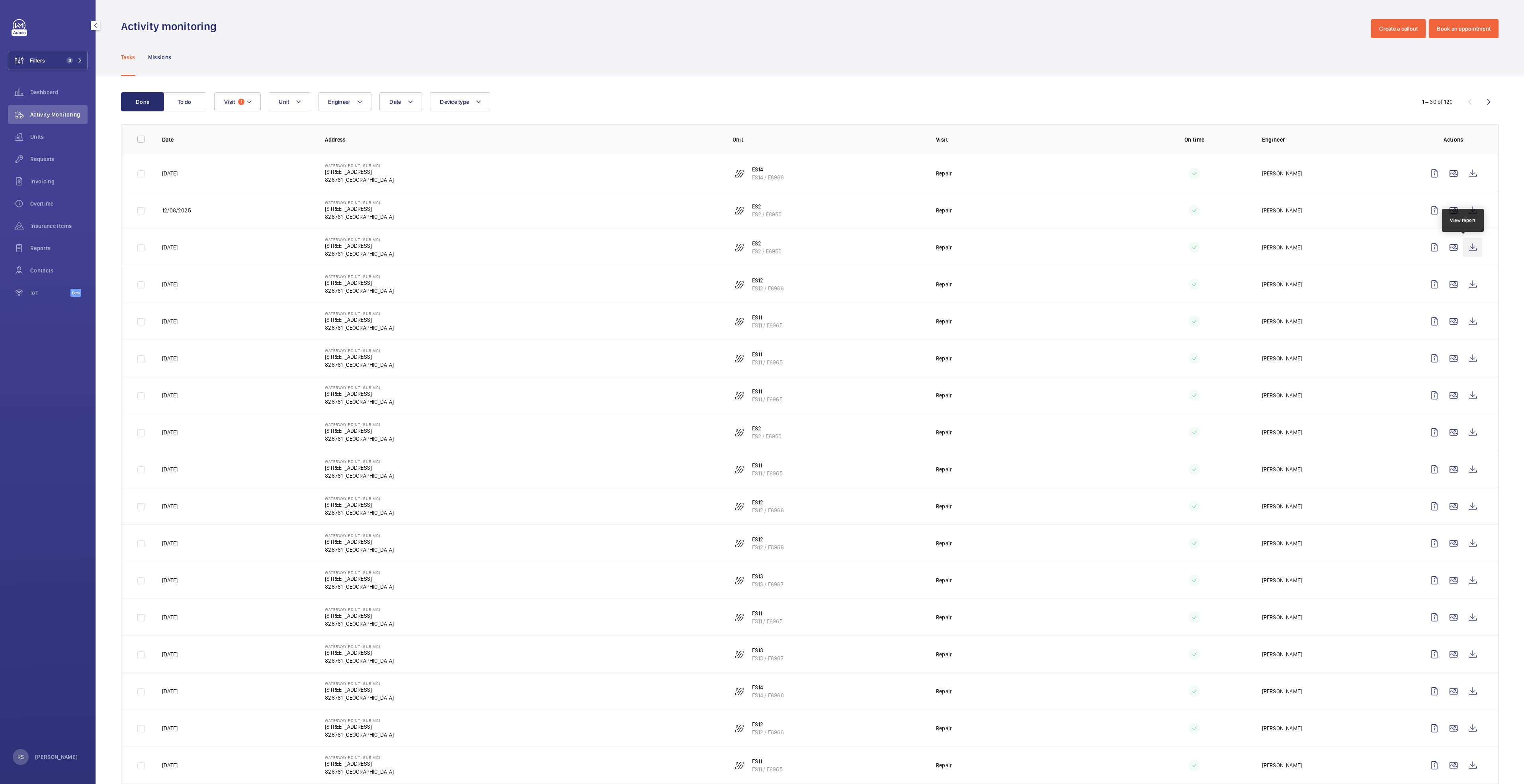
click at [1471, 248] on wm-front-icon-button at bounding box center [1473, 247] width 19 height 19
click at [82, 59] on mat-icon at bounding box center [80, 60] width 5 height 5
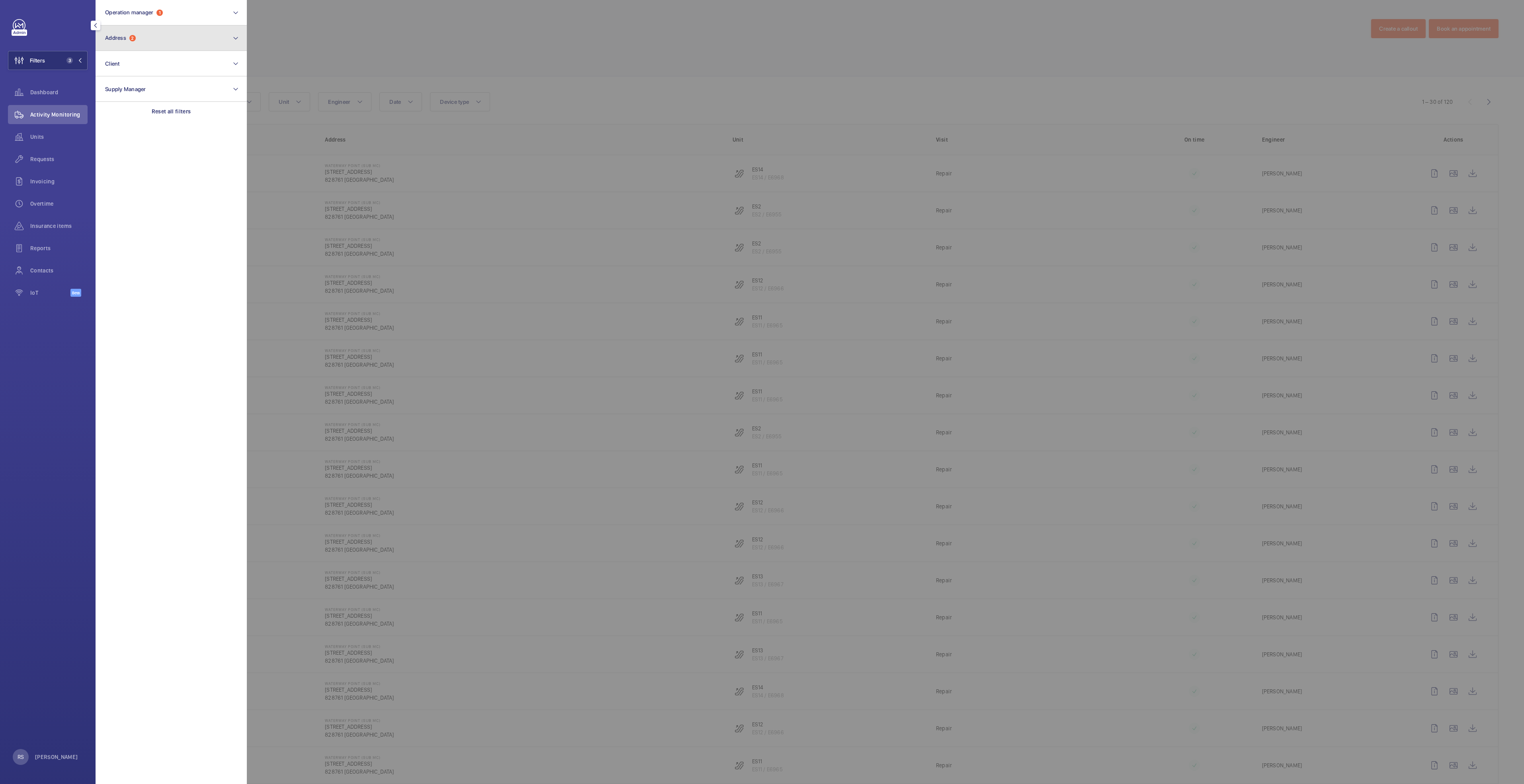
click at [140, 43] on button "Address 2" at bounding box center [172, 38] width 151 height 25
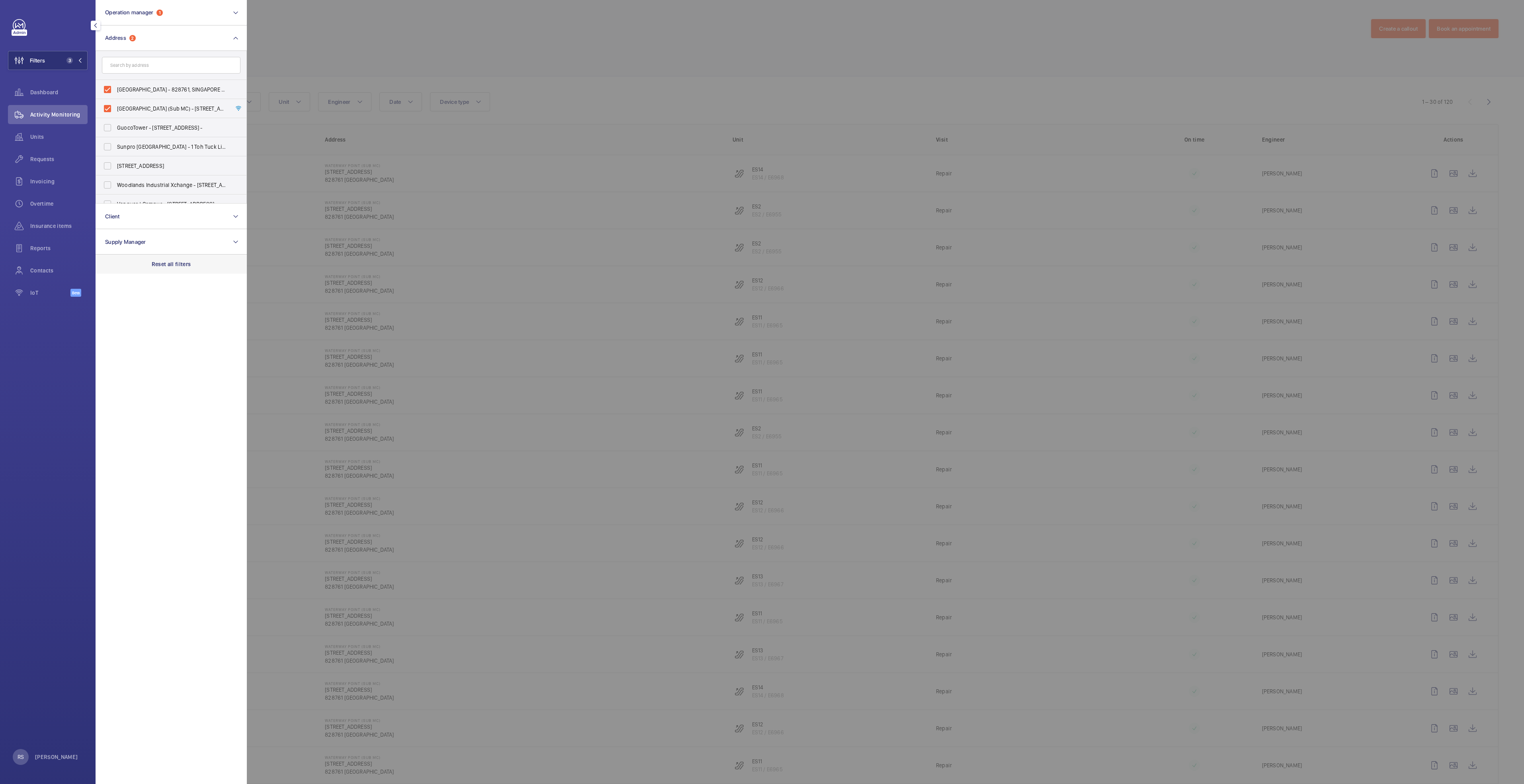
click at [157, 257] on div "Reset all filters" at bounding box center [172, 264] width 151 height 19
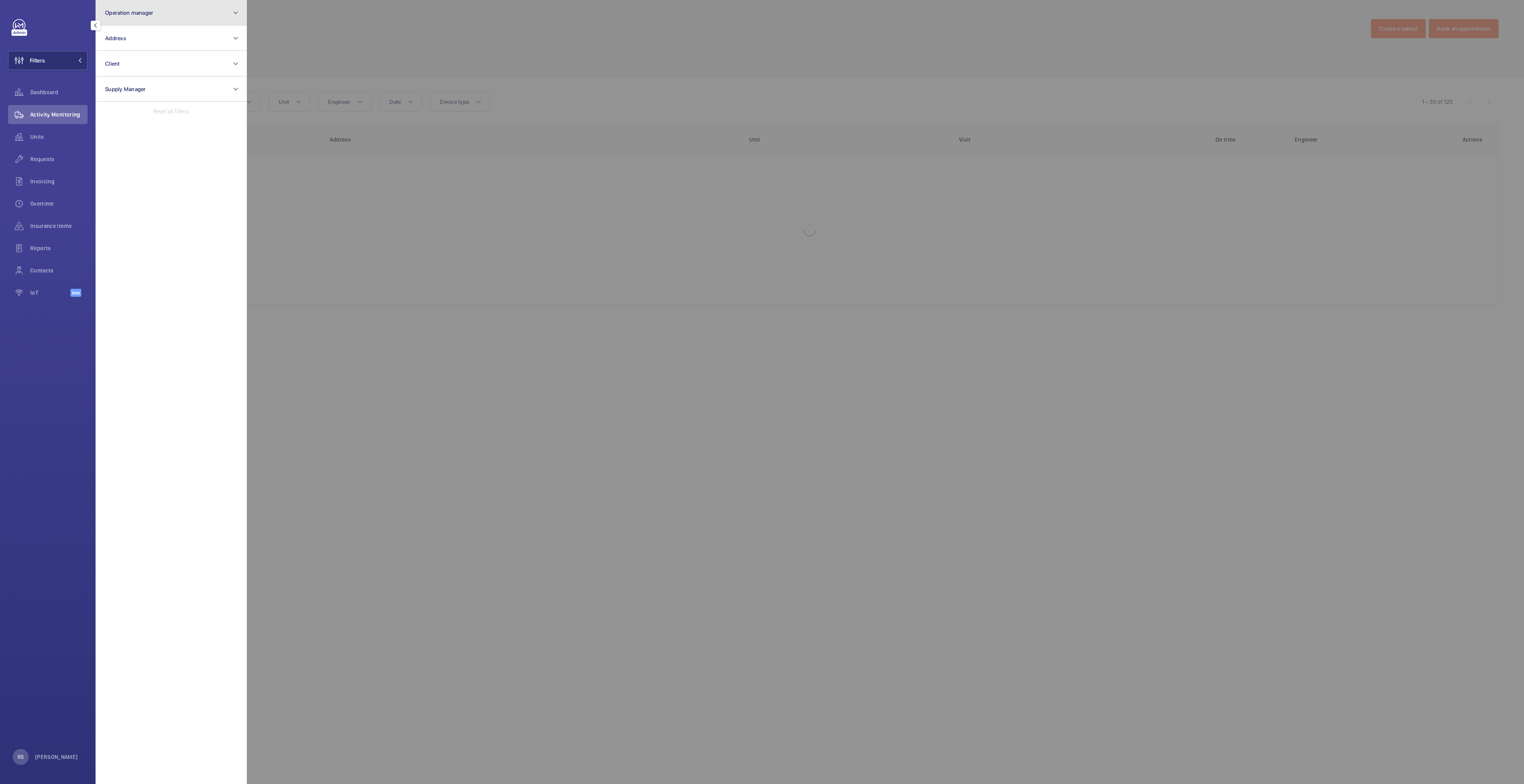
click at [134, 20] on button "Operation manager" at bounding box center [172, 12] width 151 height 25
click at [148, 83] on span "[PERSON_NAME]" at bounding box center [172, 83] width 109 height 8
click at [115, 83] on input "[PERSON_NAME]" at bounding box center [107, 83] width 16 height 16
checkbox input "true"
click at [328, 49] on div at bounding box center [1009, 392] width 1524 height 784
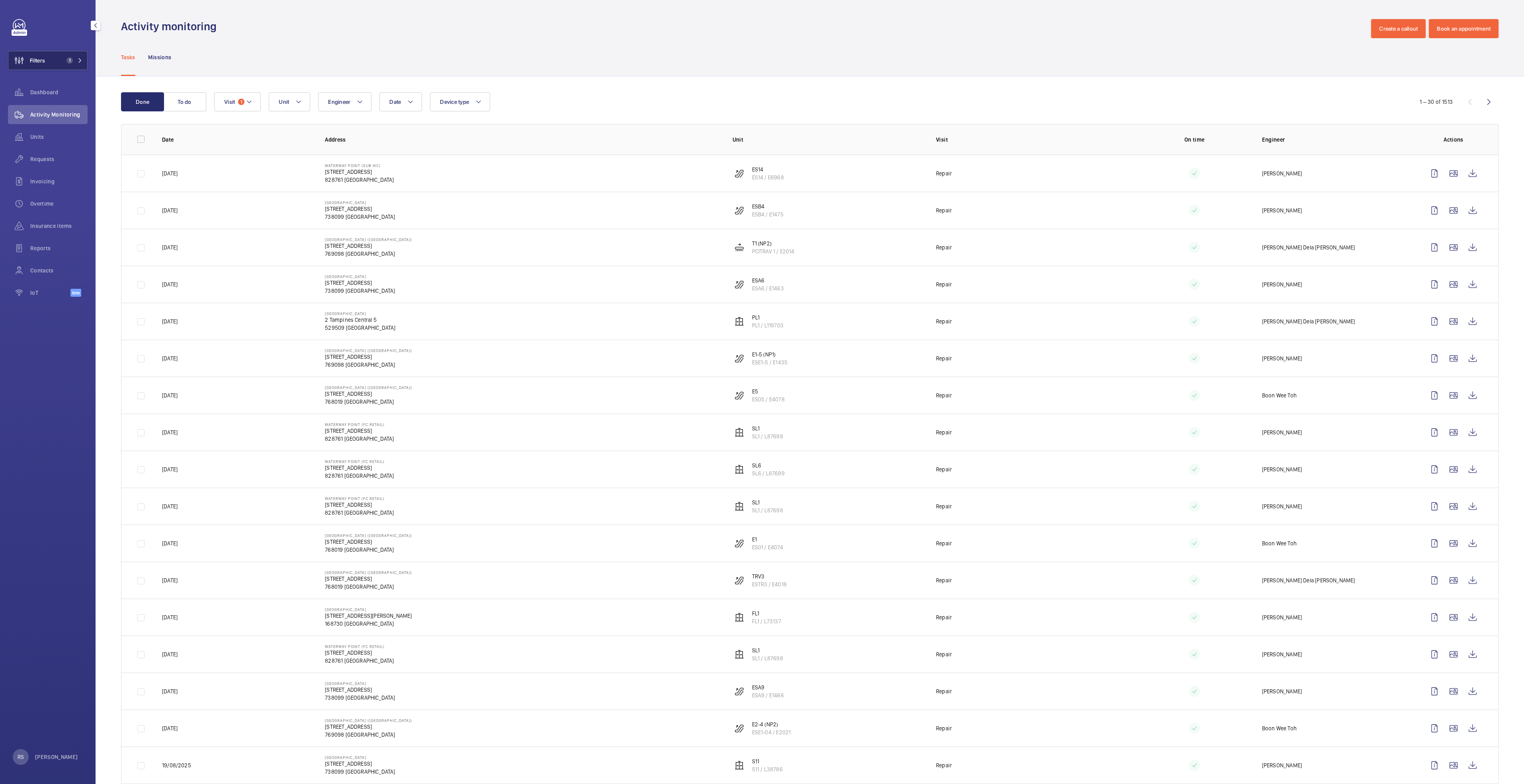
click at [79, 66] on button "Filters 1" at bounding box center [47, 60] width 80 height 19
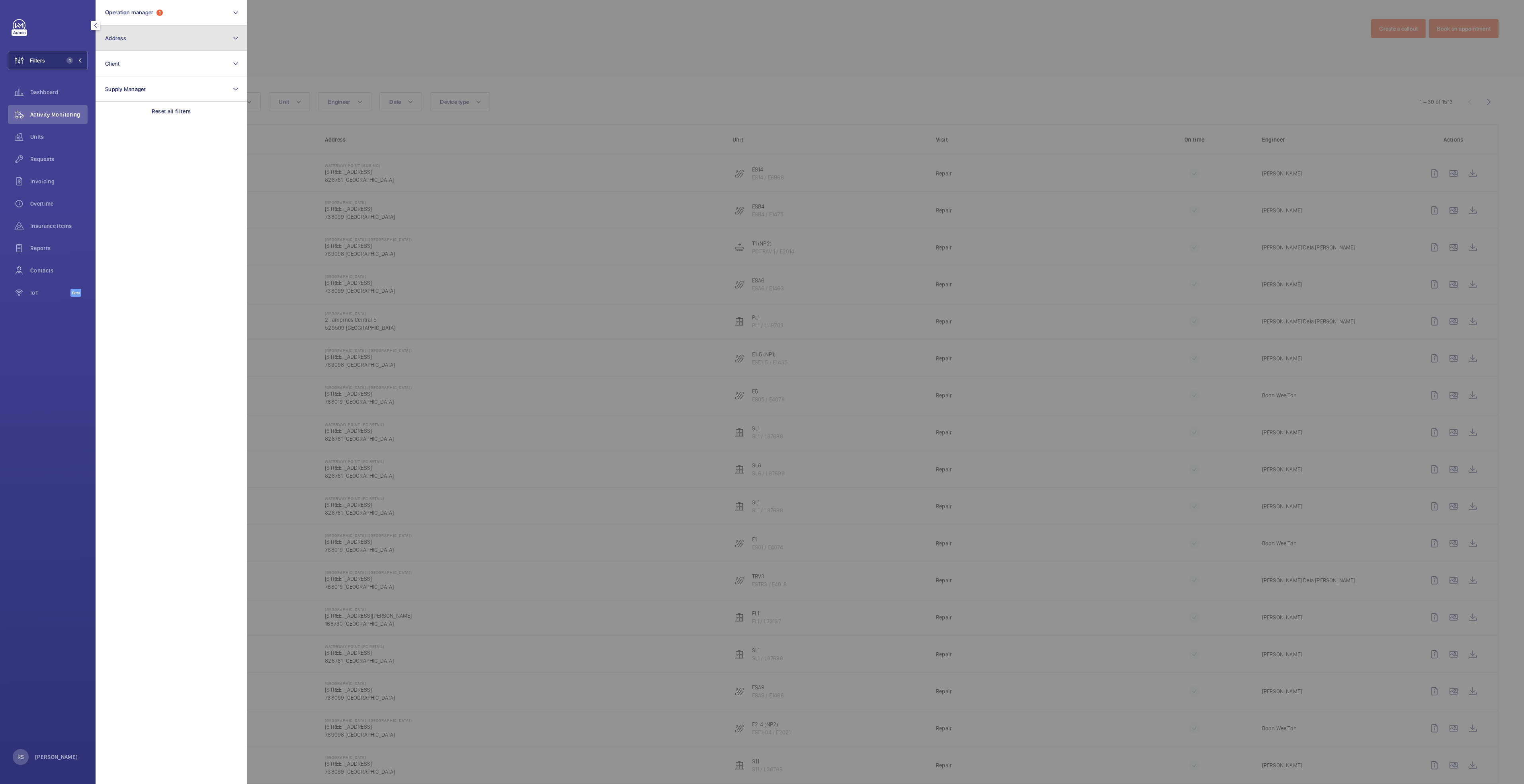
click at [150, 41] on button "Address" at bounding box center [172, 38] width 151 height 25
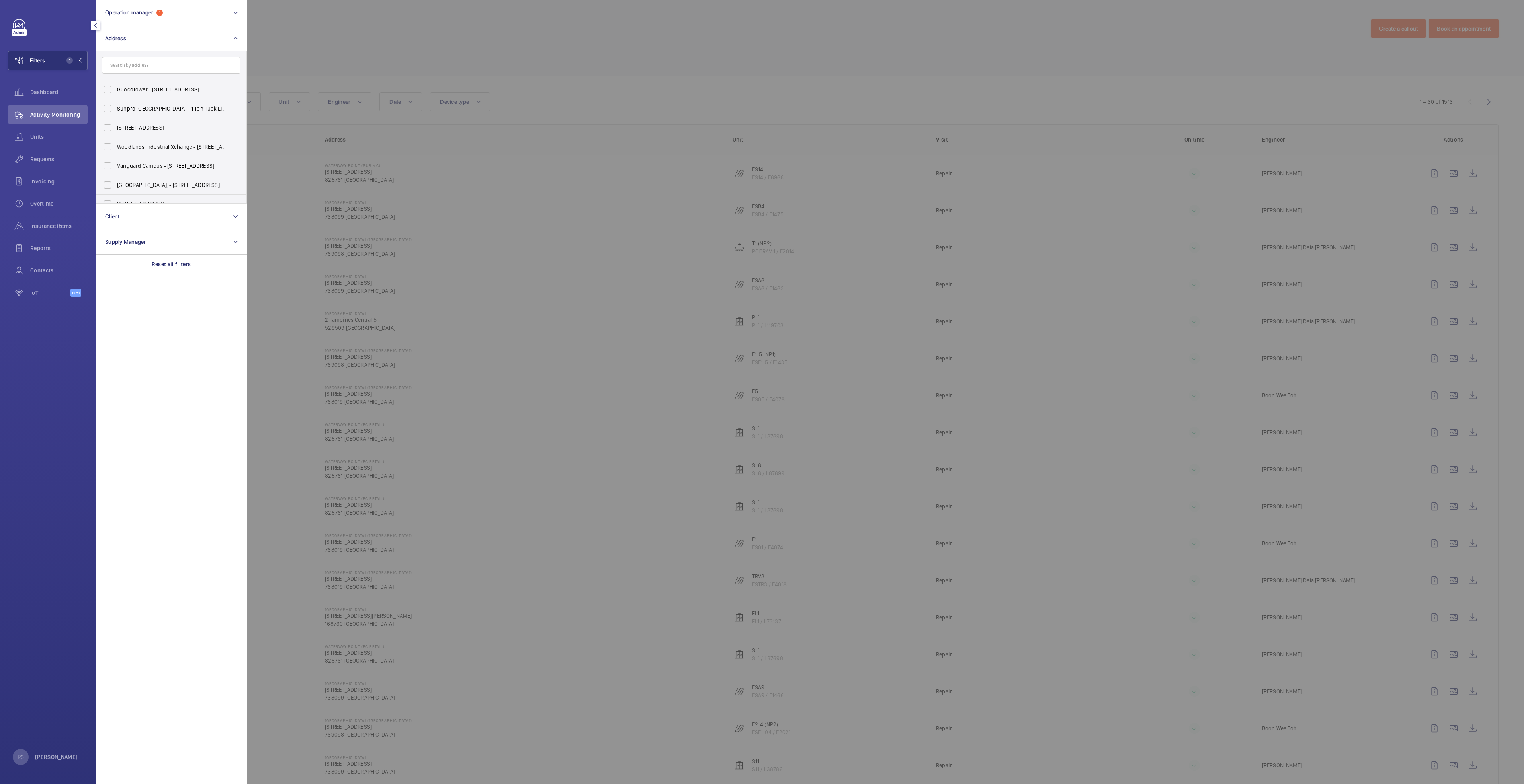
click at [170, 67] on input "text" at bounding box center [171, 65] width 138 height 17
type input "causeway point"
click at [193, 83] on label "[GEOGRAPHIC_DATA] - [STREET_ADDRESS]" at bounding box center [165, 89] width 138 height 19
click at [115, 83] on input "[GEOGRAPHIC_DATA] - [STREET_ADDRESS]" at bounding box center [107, 89] width 16 height 16
checkbox input "true"
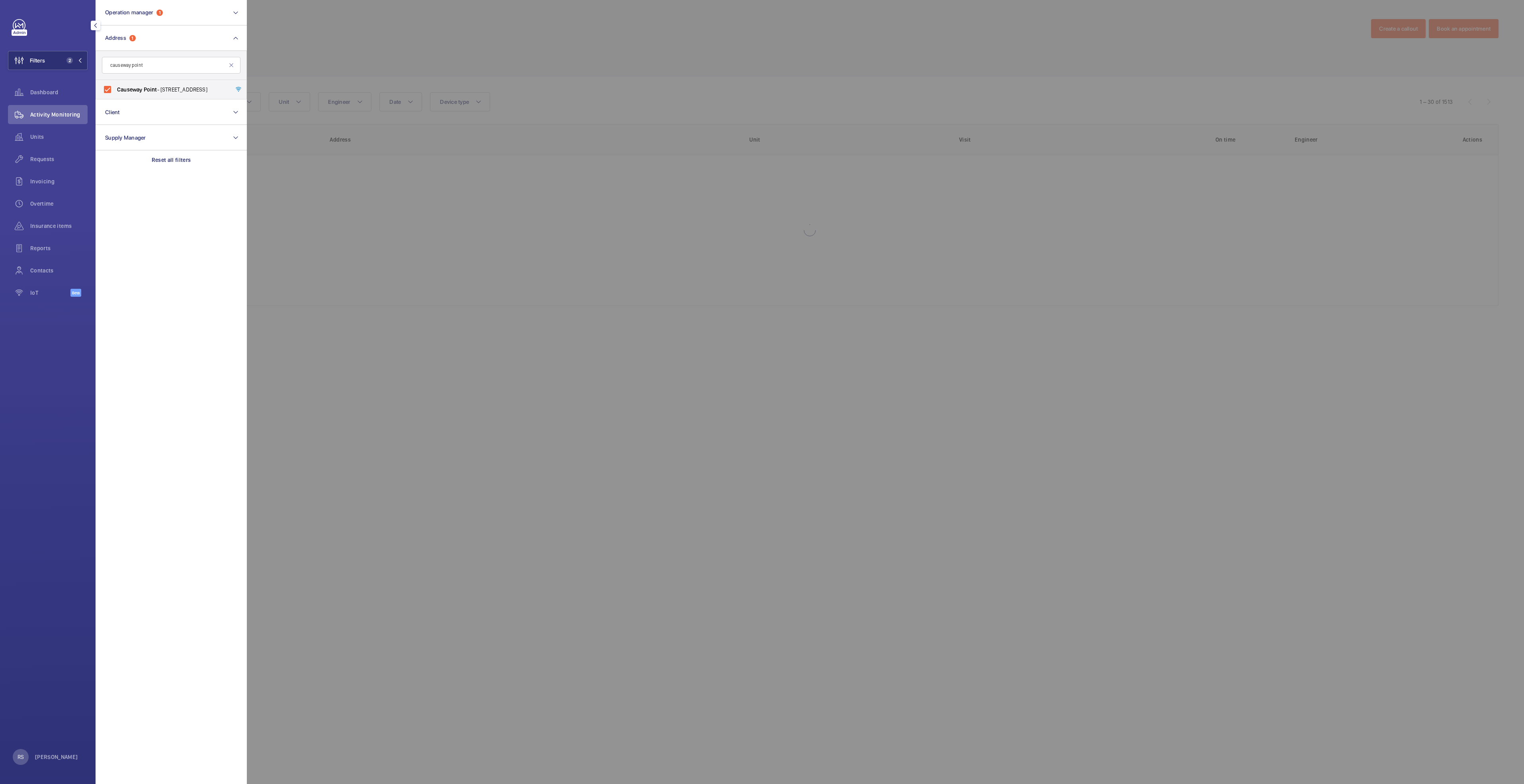
click at [401, 31] on div at bounding box center [1009, 392] width 1524 height 784
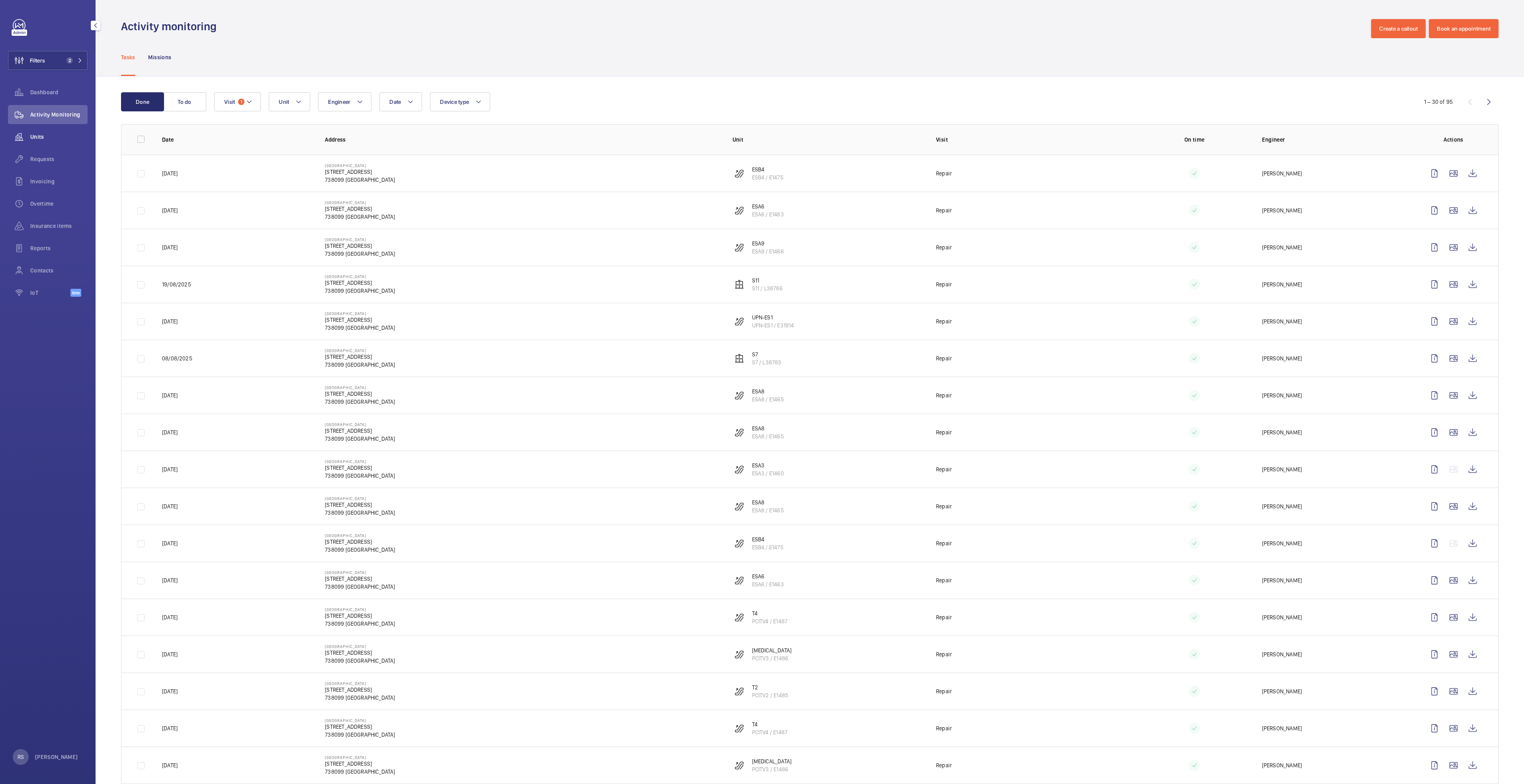
click at [30, 129] on wm-front-icon-button at bounding box center [19, 137] width 22 height 19
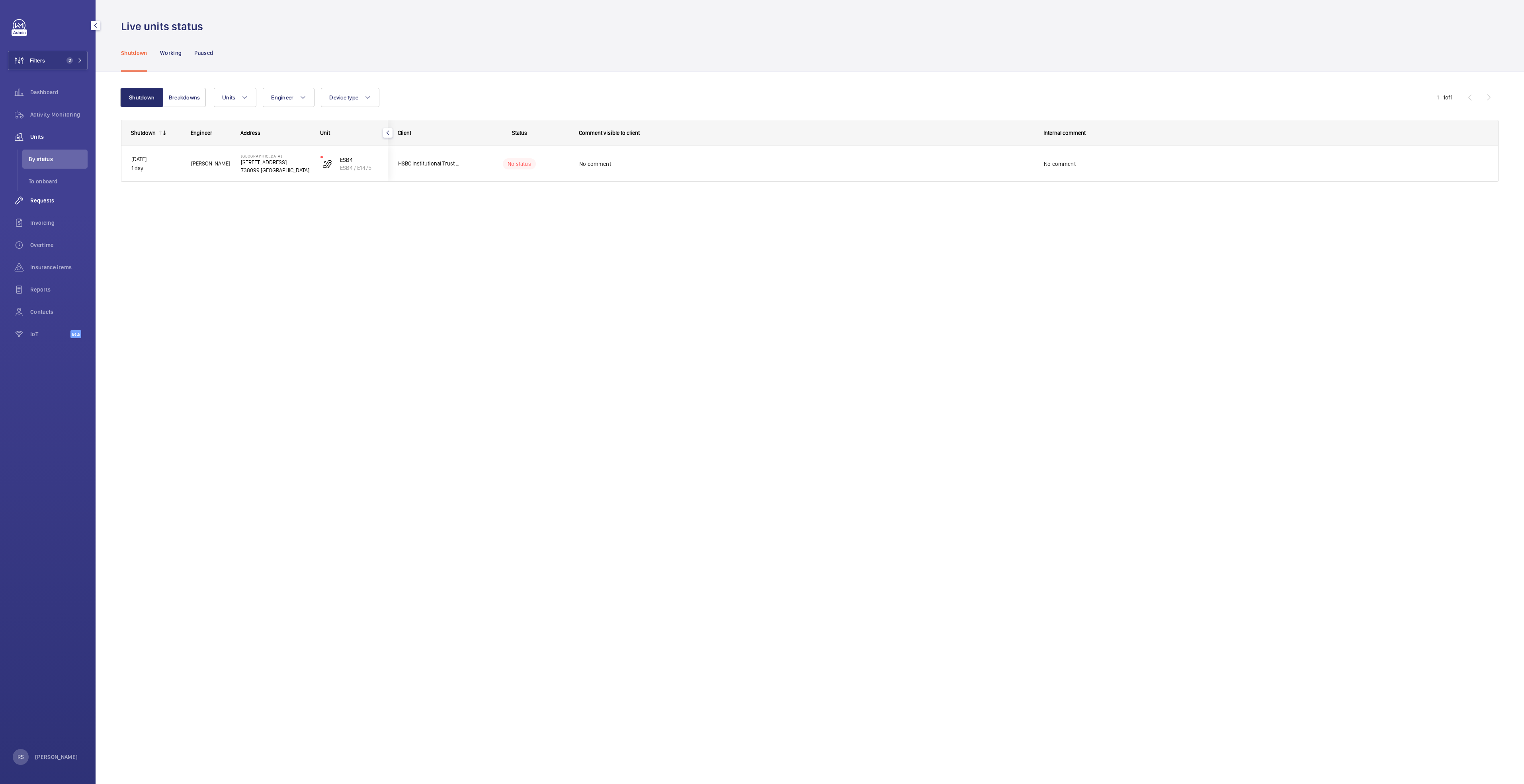
click at [43, 200] on span "Requests" at bounding box center [59, 200] width 57 height 8
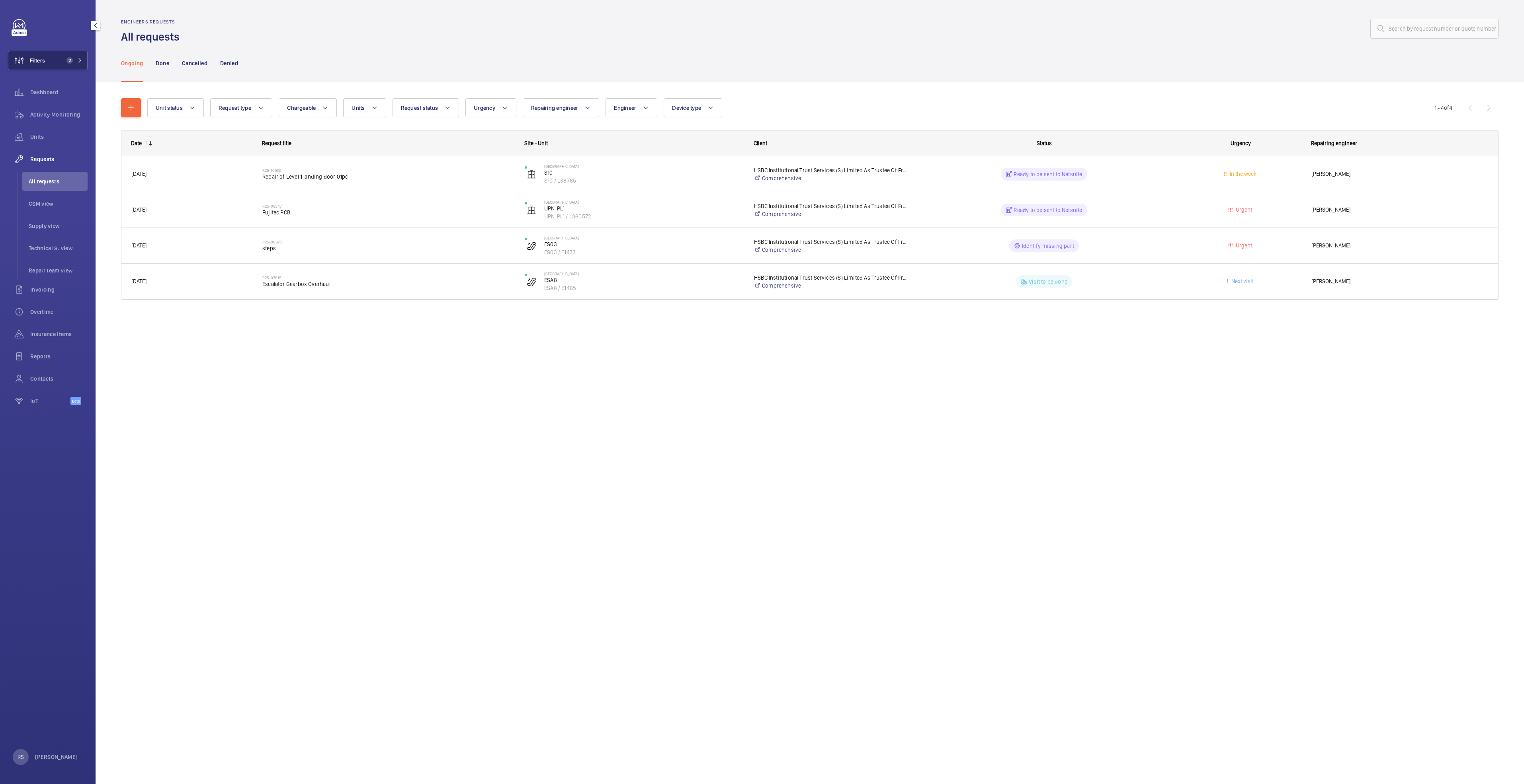
click at [79, 57] on button "Filters 2" at bounding box center [47, 60] width 80 height 19
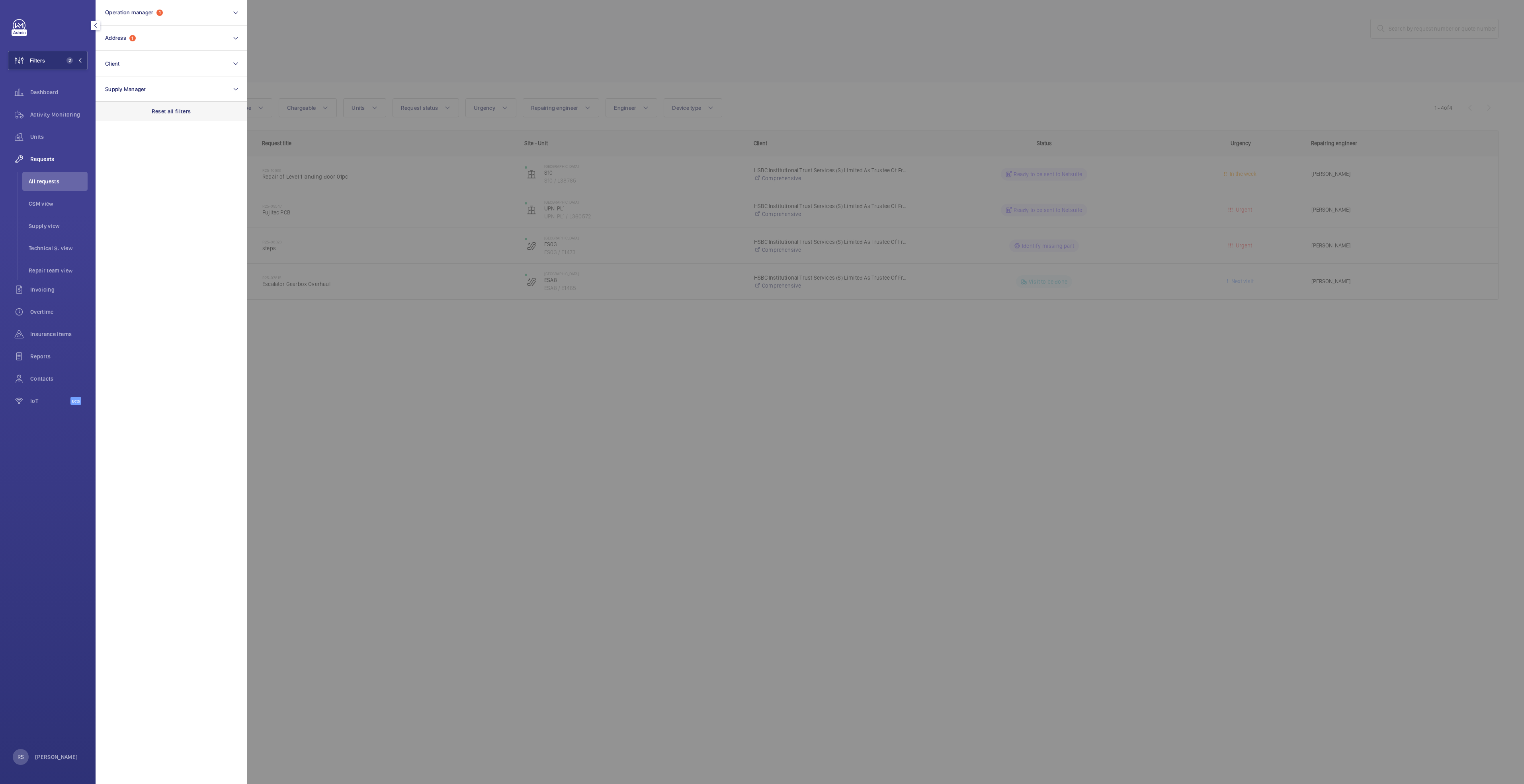
click at [169, 112] on p "Reset all filters" at bounding box center [171, 111] width 40 height 8
click at [159, 17] on button "Operation manager" at bounding box center [172, 12] width 151 height 25
click at [125, 81] on span "[PERSON_NAME]" at bounding box center [172, 83] width 109 height 8
click at [115, 81] on input "[PERSON_NAME]" at bounding box center [107, 83] width 16 height 16
checkbox input "true"
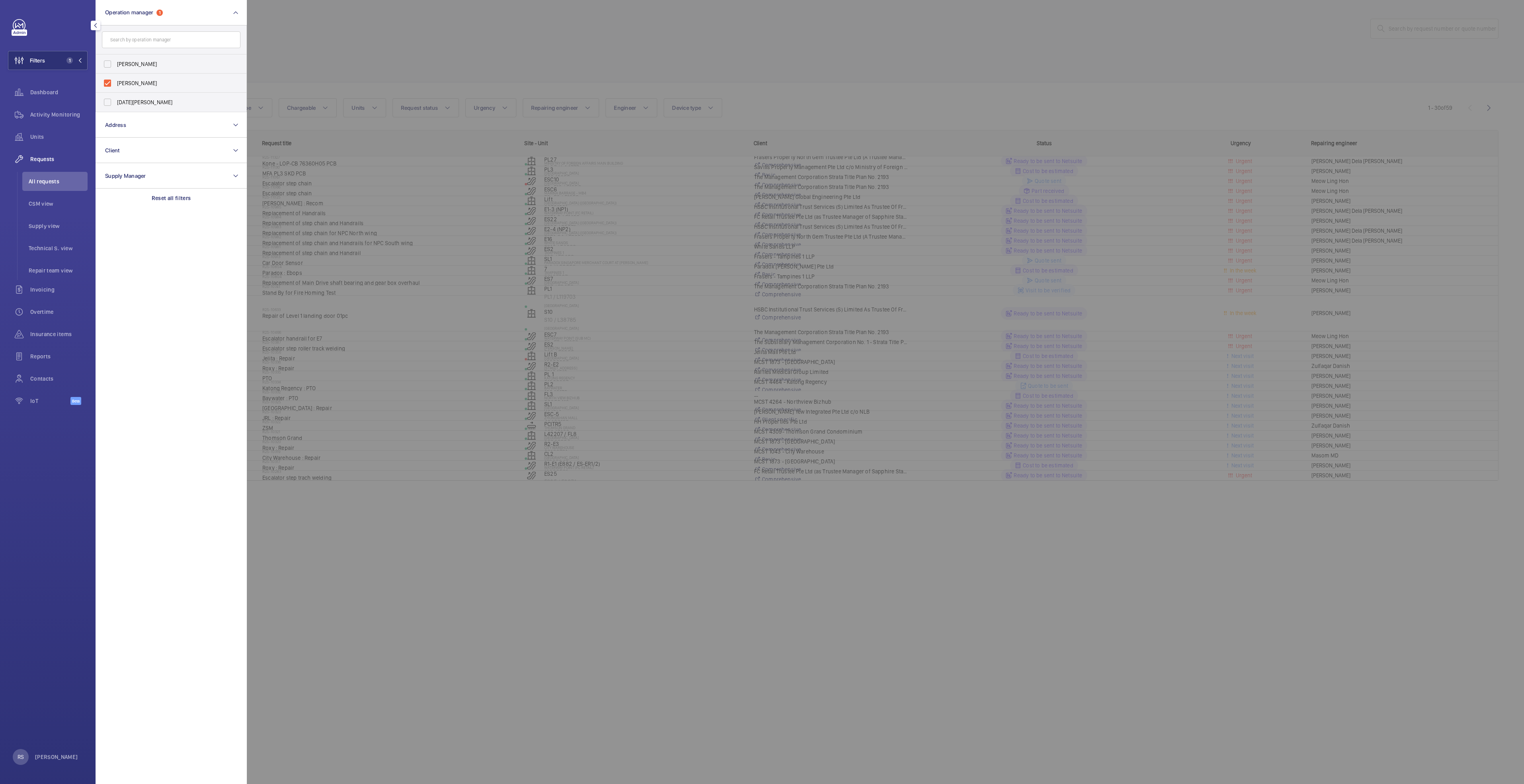
click at [368, 18] on div at bounding box center [1009, 392] width 1524 height 784
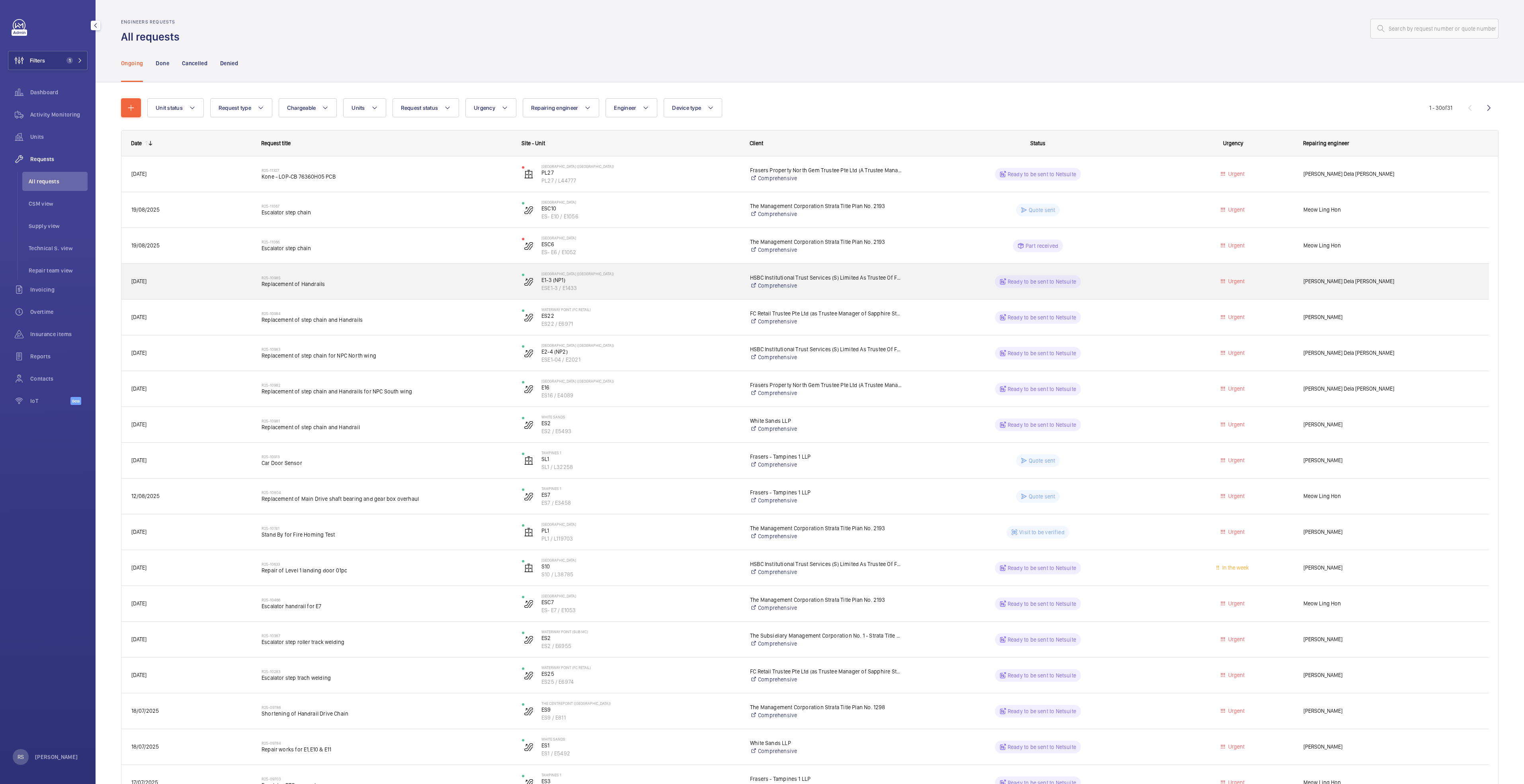
click at [323, 287] on span "Replacement of Handrails" at bounding box center [386, 284] width 250 height 8
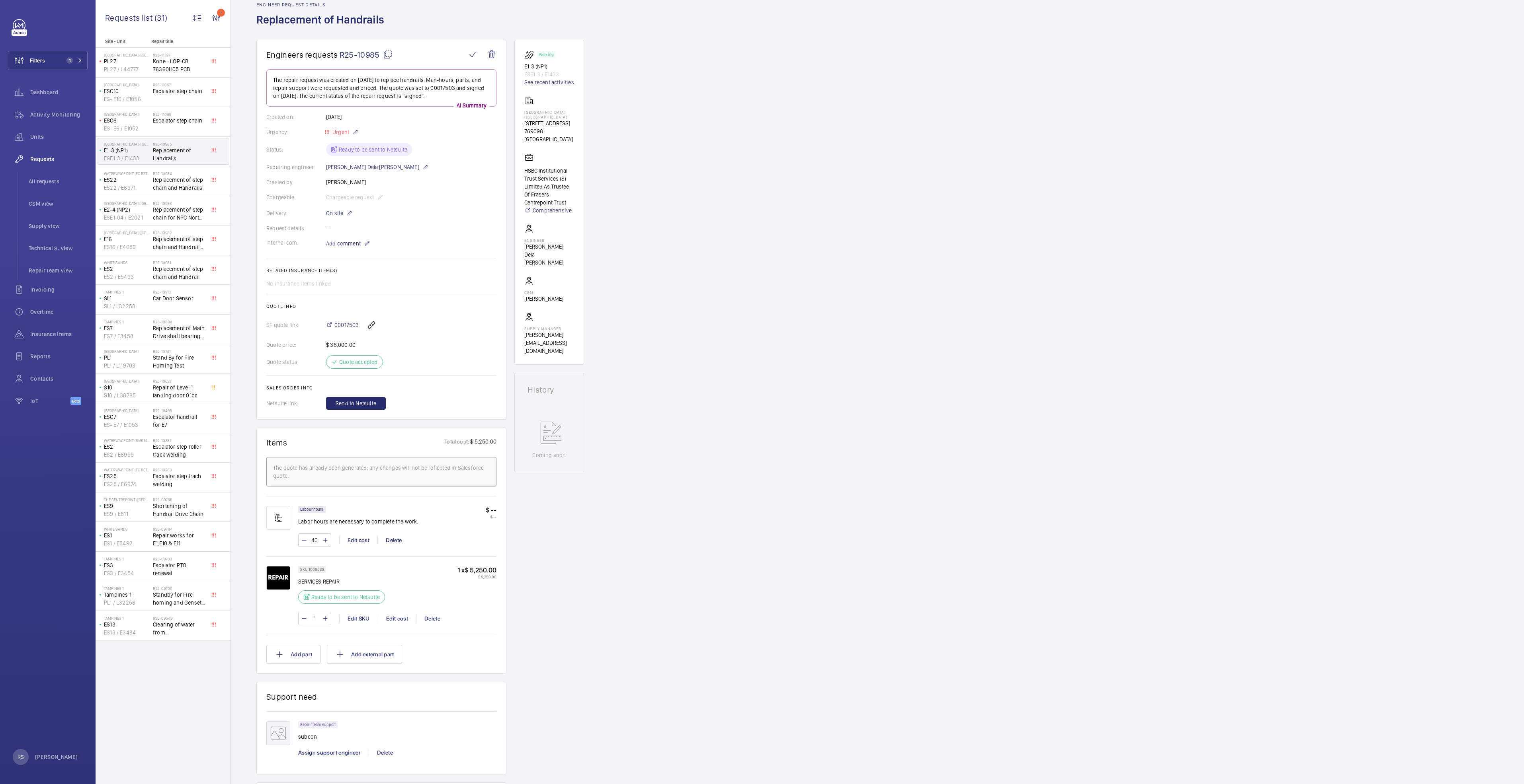
scroll to position [8, 0]
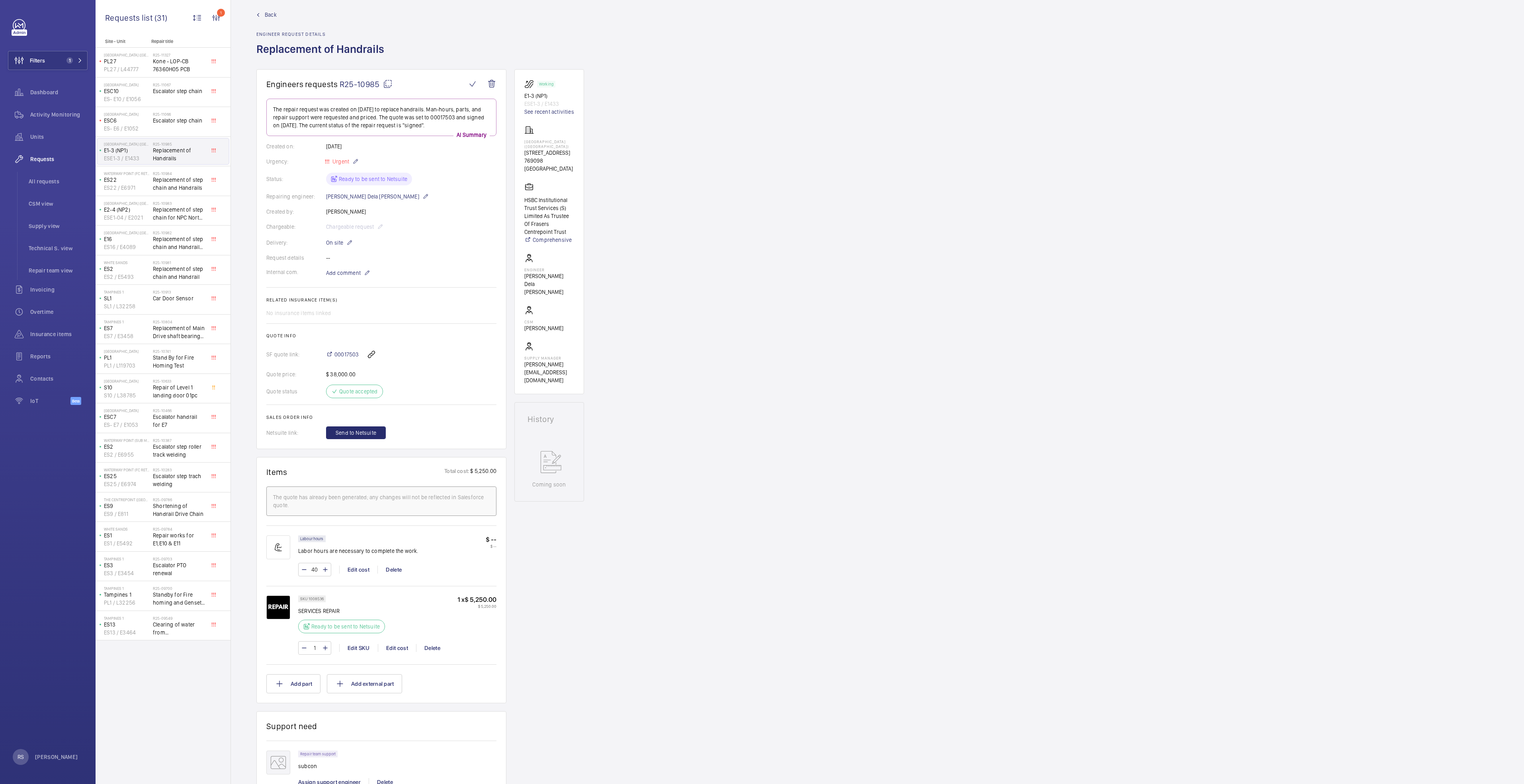
click at [261, 14] on link "Back" at bounding box center [322, 14] width 133 height 8
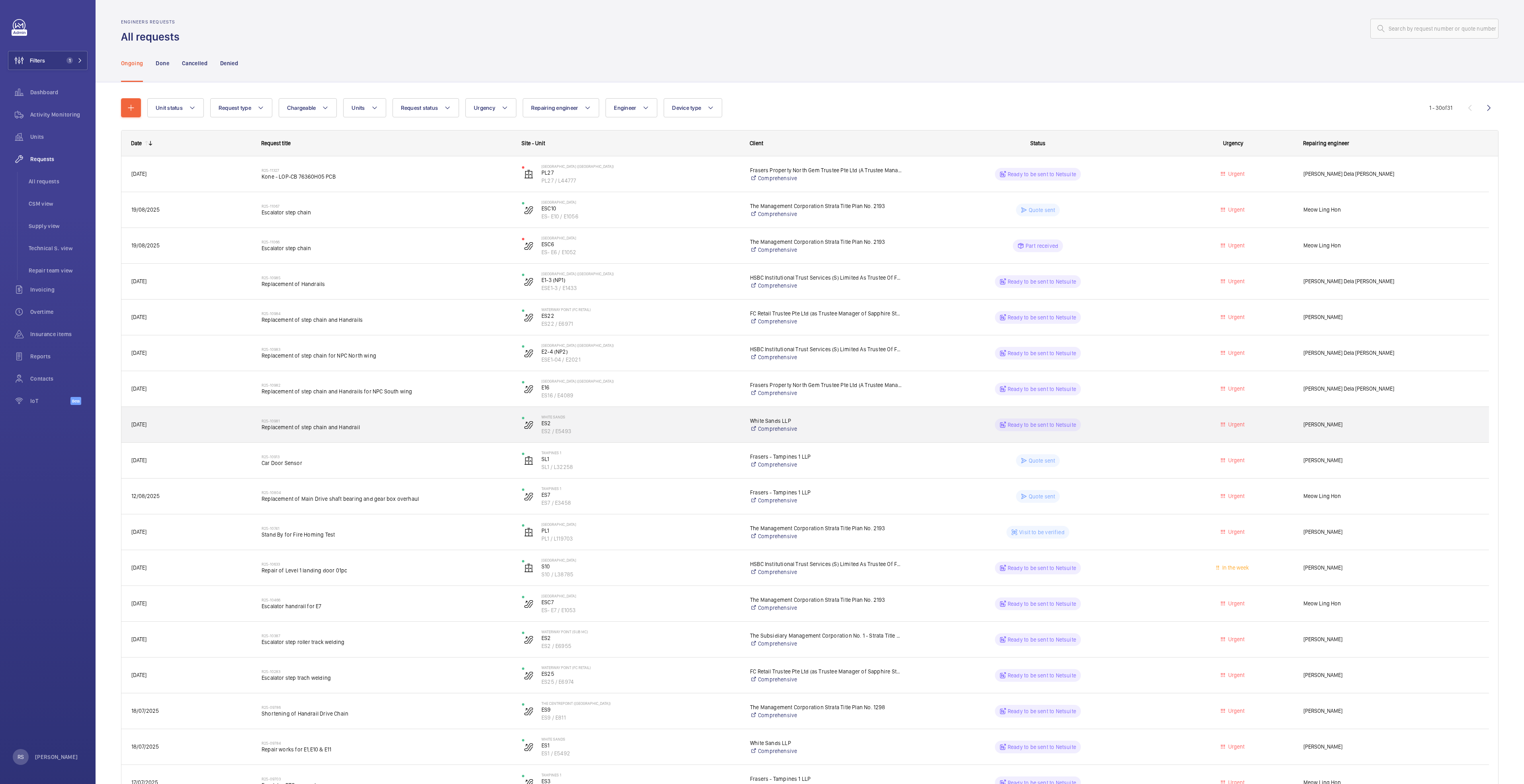
click at [322, 427] on span "Replacement of step chain and Handrail" at bounding box center [386, 427] width 250 height 8
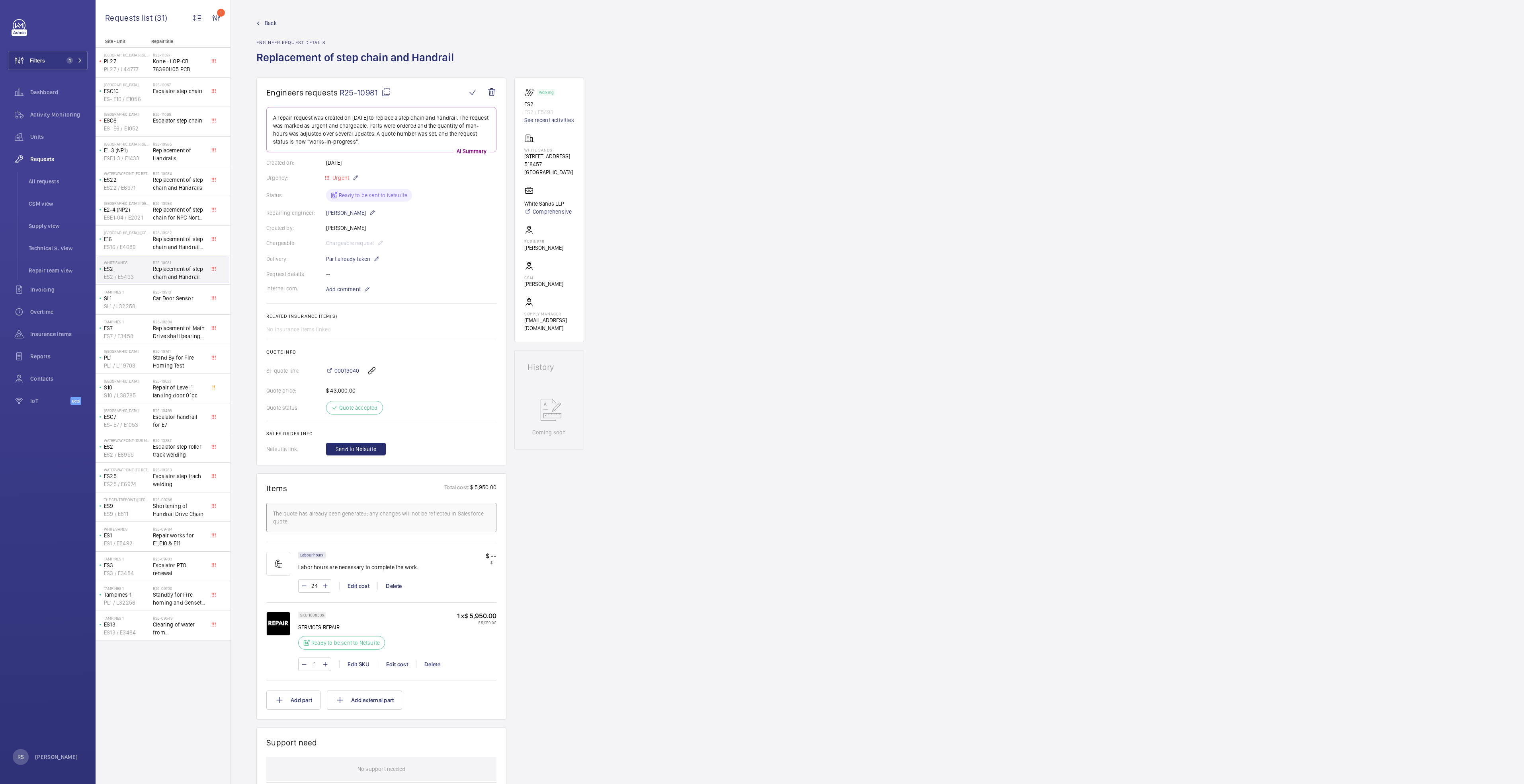
click at [262, 20] on link "Back" at bounding box center [357, 22] width 202 height 8
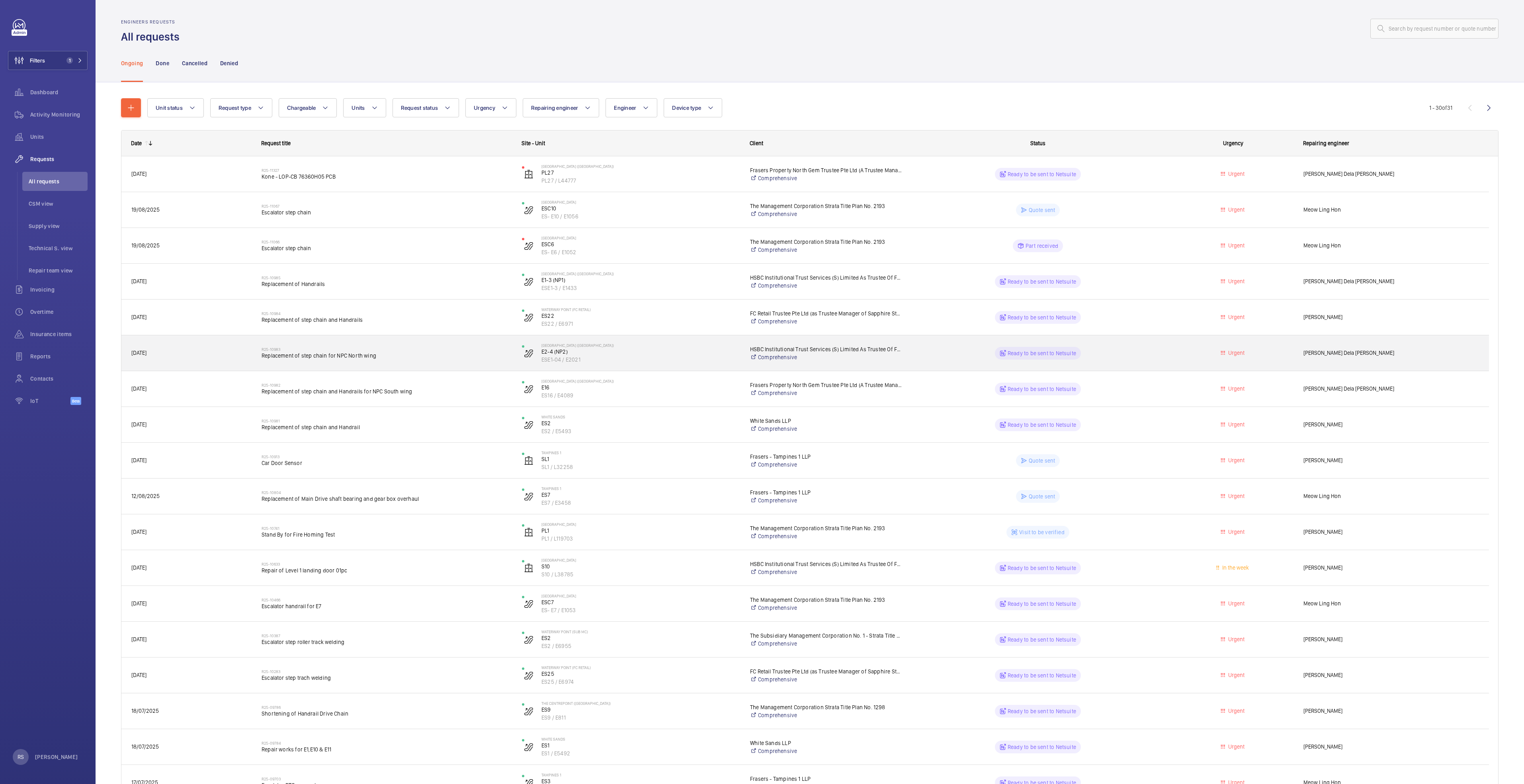
click at [338, 359] on span "Replacement of step chain for NPC North wing" at bounding box center [386, 355] width 250 height 8
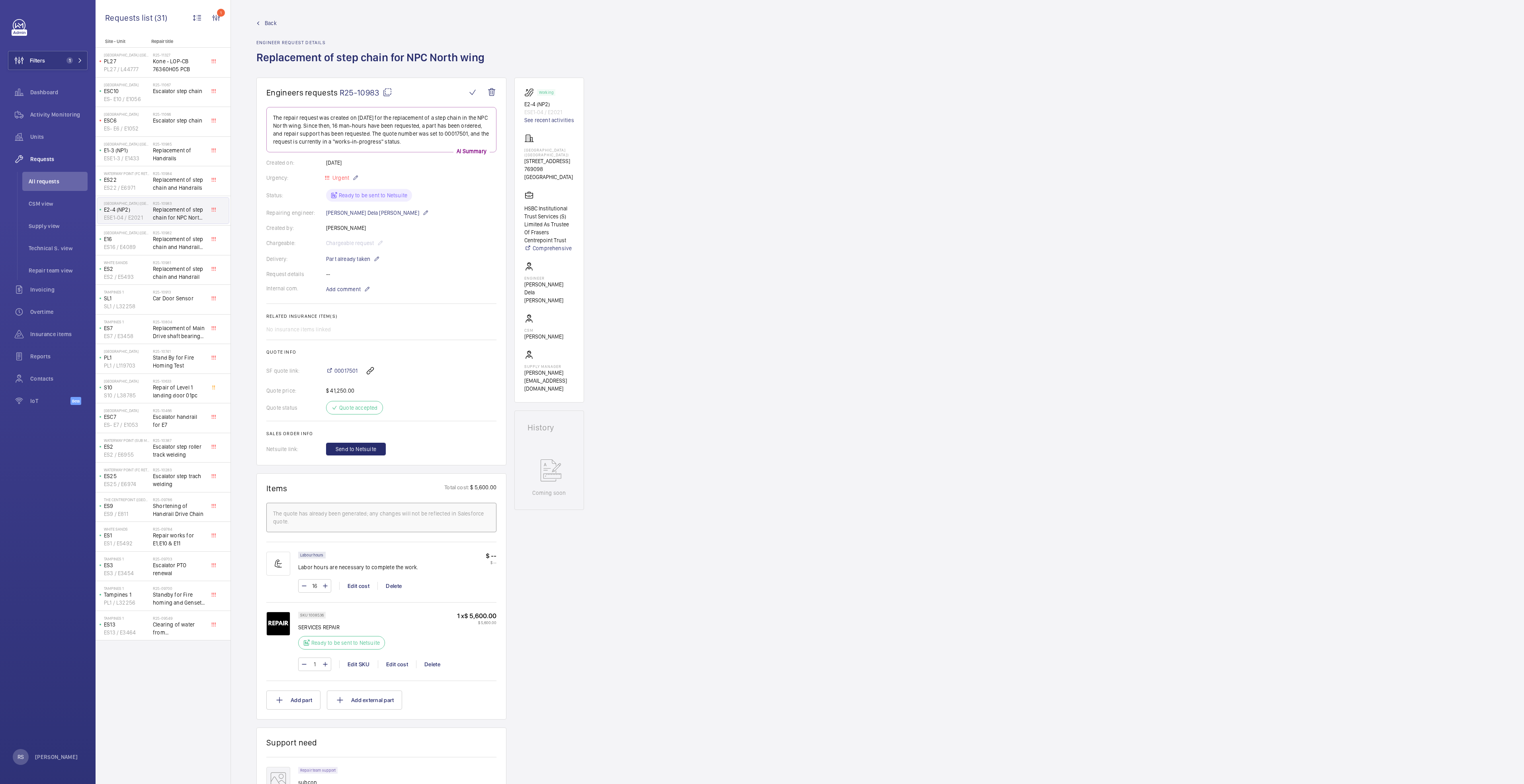
click at [259, 22] on mat-icon at bounding box center [258, 23] width 4 height 4
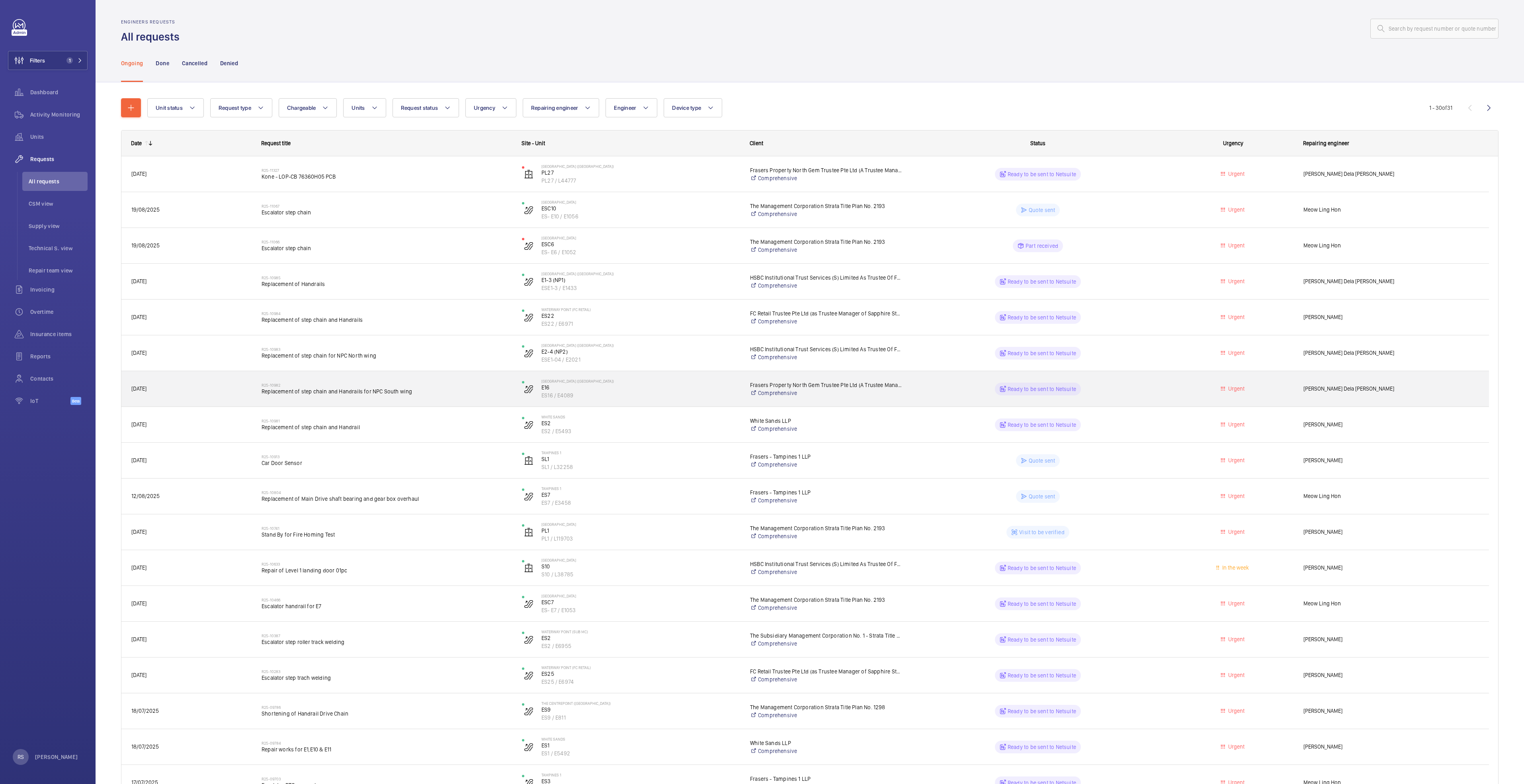
click at [353, 392] on span "Replacement of step chain and Handrails for NPC South wing" at bounding box center [386, 391] width 250 height 8
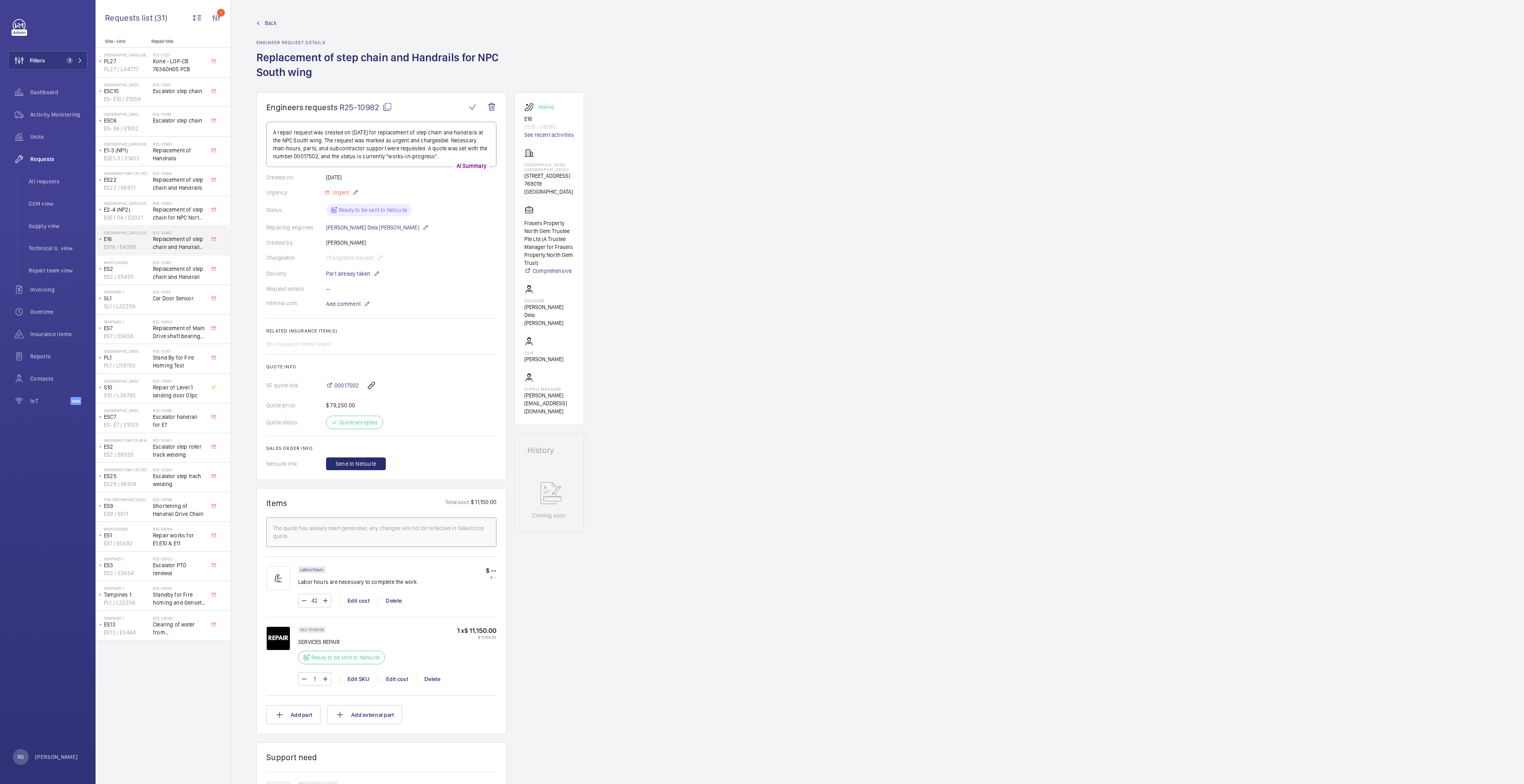
click at [263, 22] on link "Back" at bounding box center [381, 22] width 250 height 8
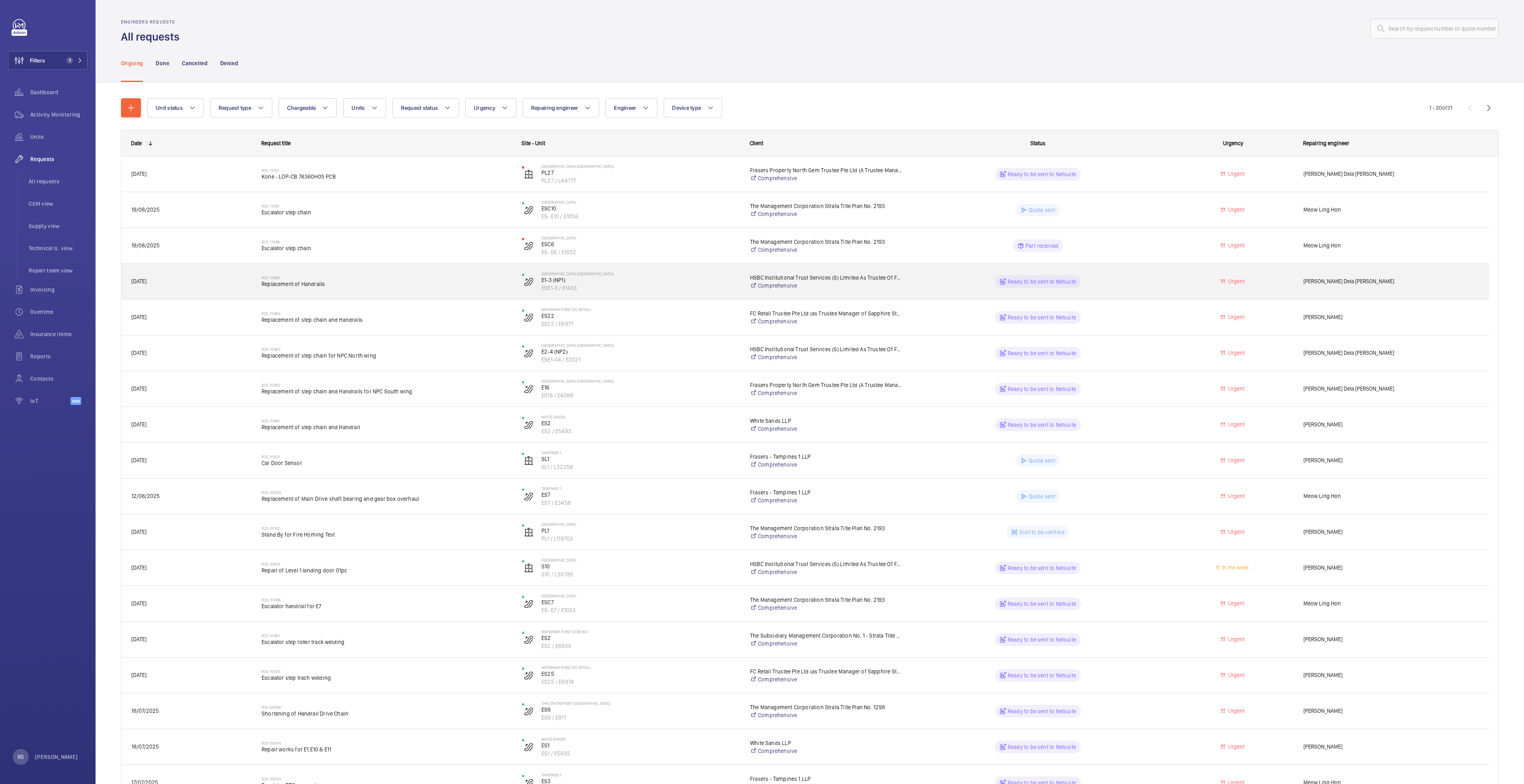
click at [294, 293] on div "R25-10985 Replacement of Handrails" at bounding box center [386, 281] width 250 height 23
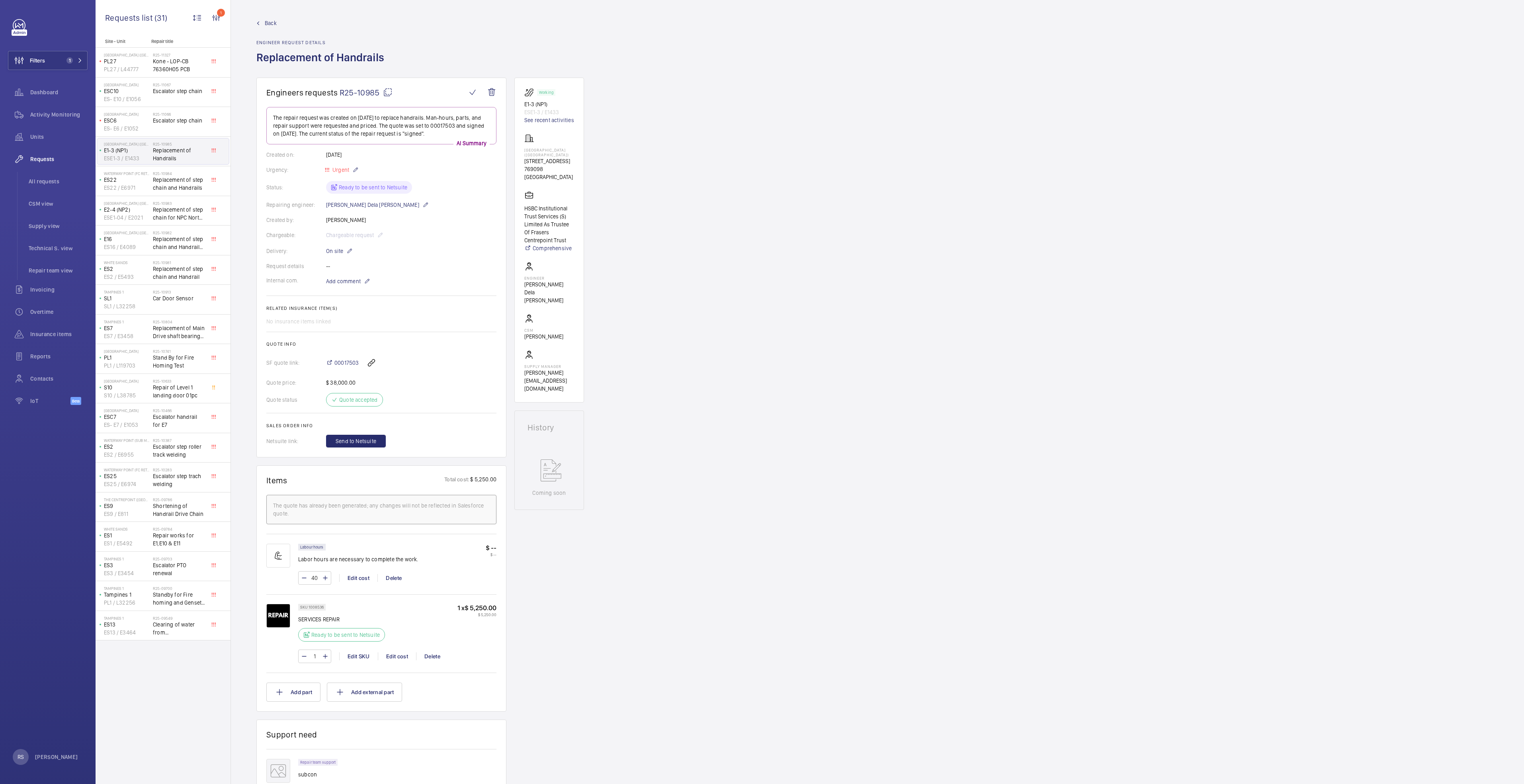
click at [255, 21] on wm-front-admin-header "Back Engineer request details Replacement of Handrails" at bounding box center [877, 38] width 1293 height 77
click at [261, 23] on link "Back" at bounding box center [322, 22] width 133 height 8
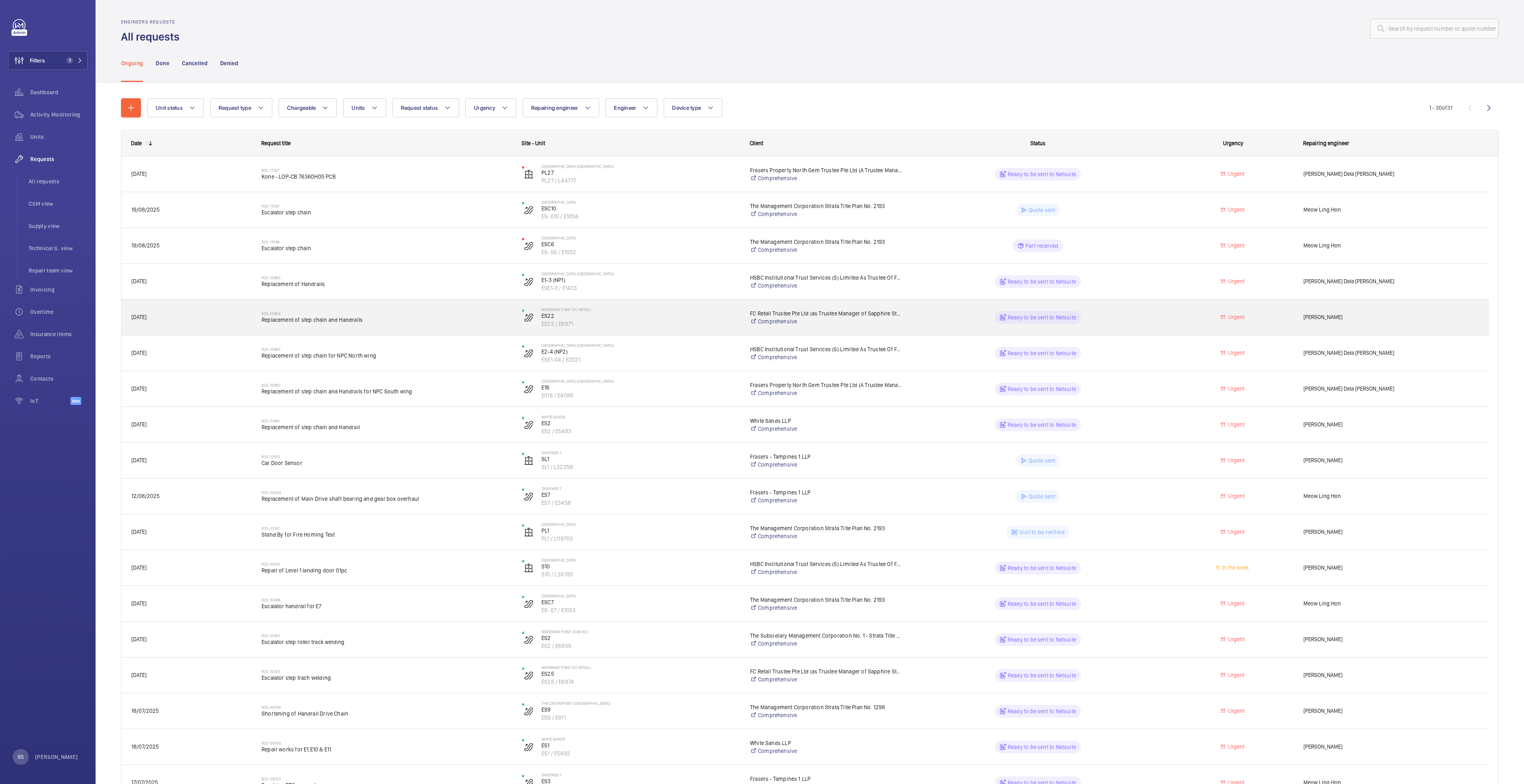
click at [286, 317] on span "Replacement of step chain and Handrails" at bounding box center [386, 319] width 250 height 8
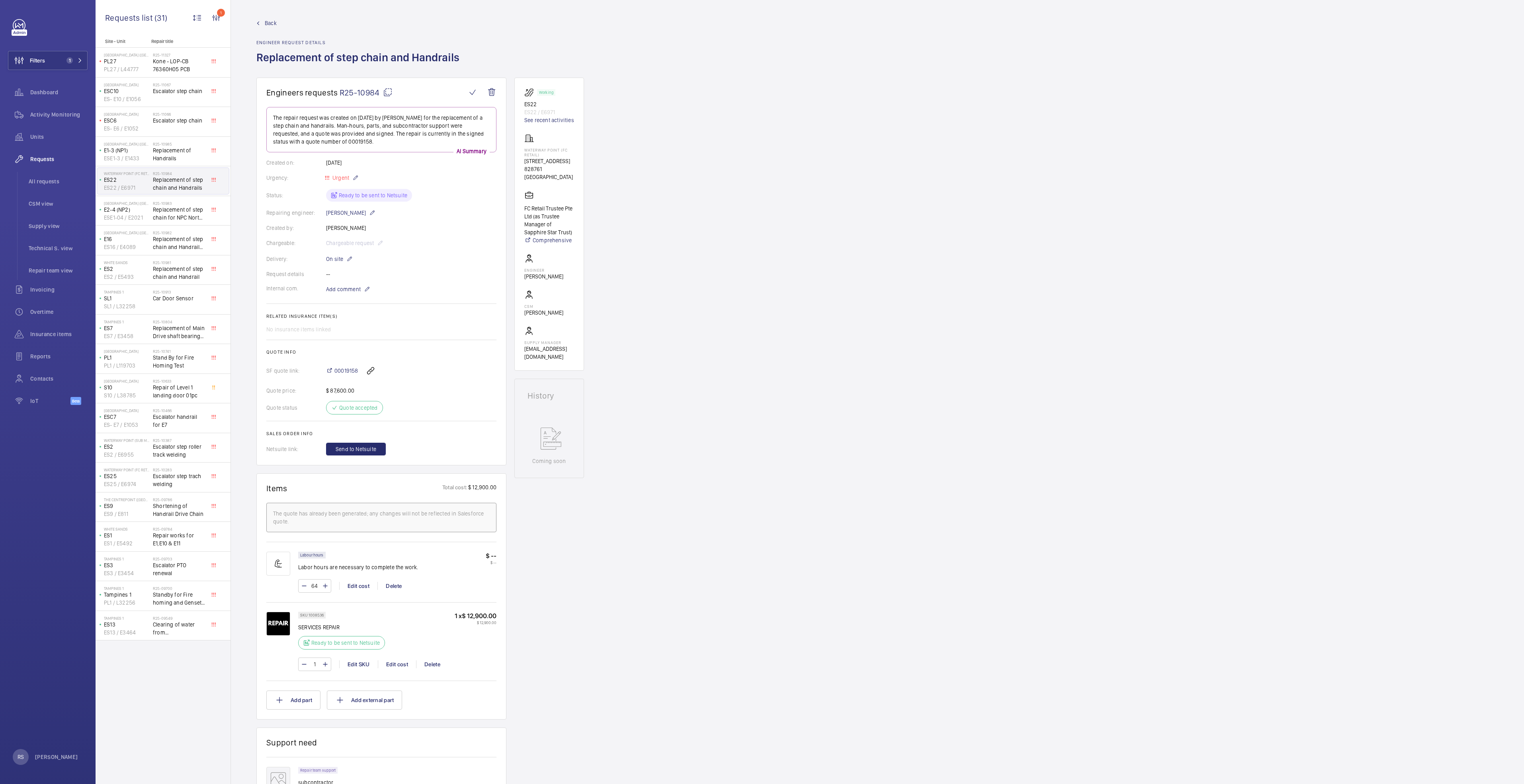
click at [259, 20] on link "Back" at bounding box center [360, 22] width 208 height 8
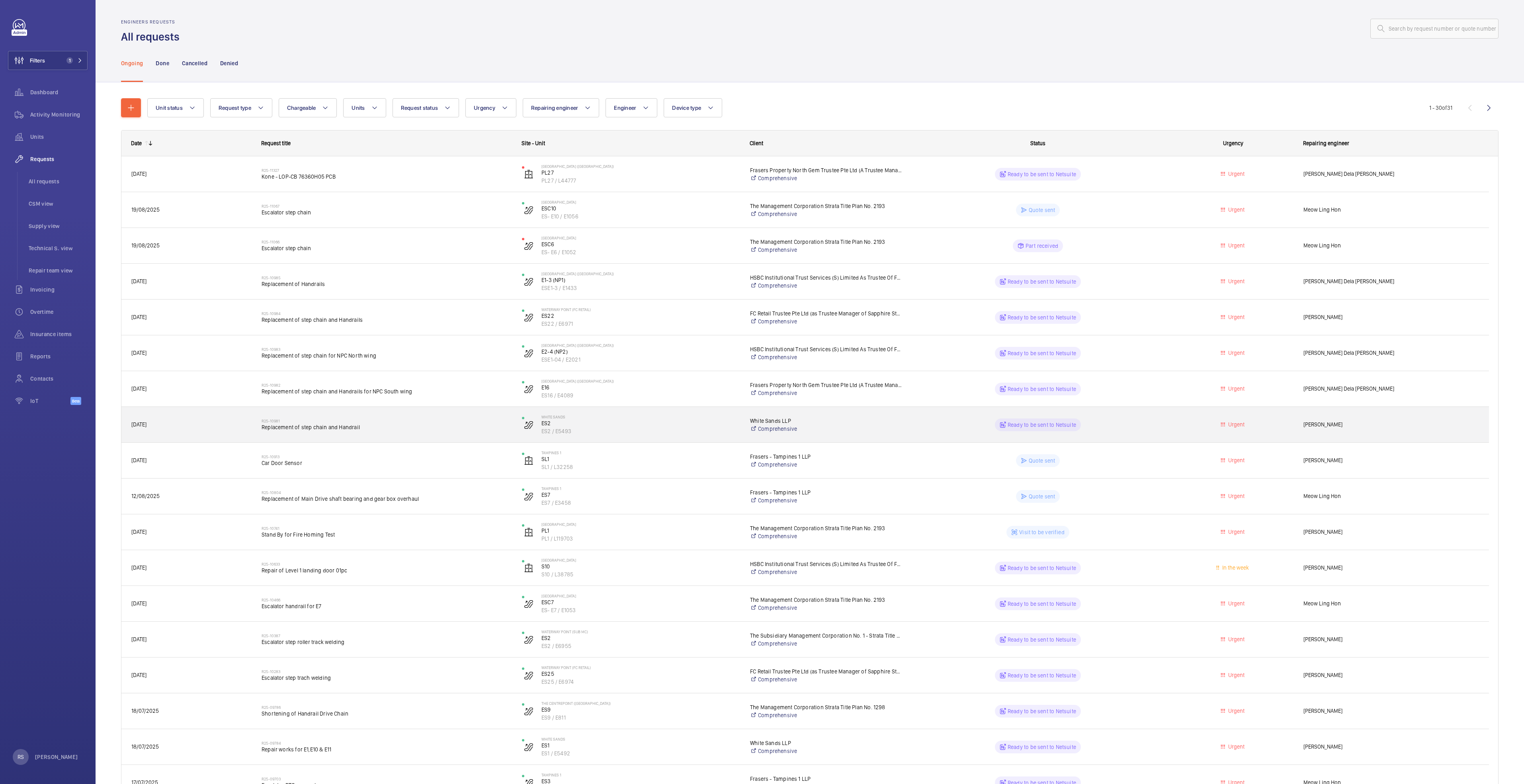
click at [314, 428] on span "Replacement of step chain and Handrail" at bounding box center [386, 427] width 250 height 8
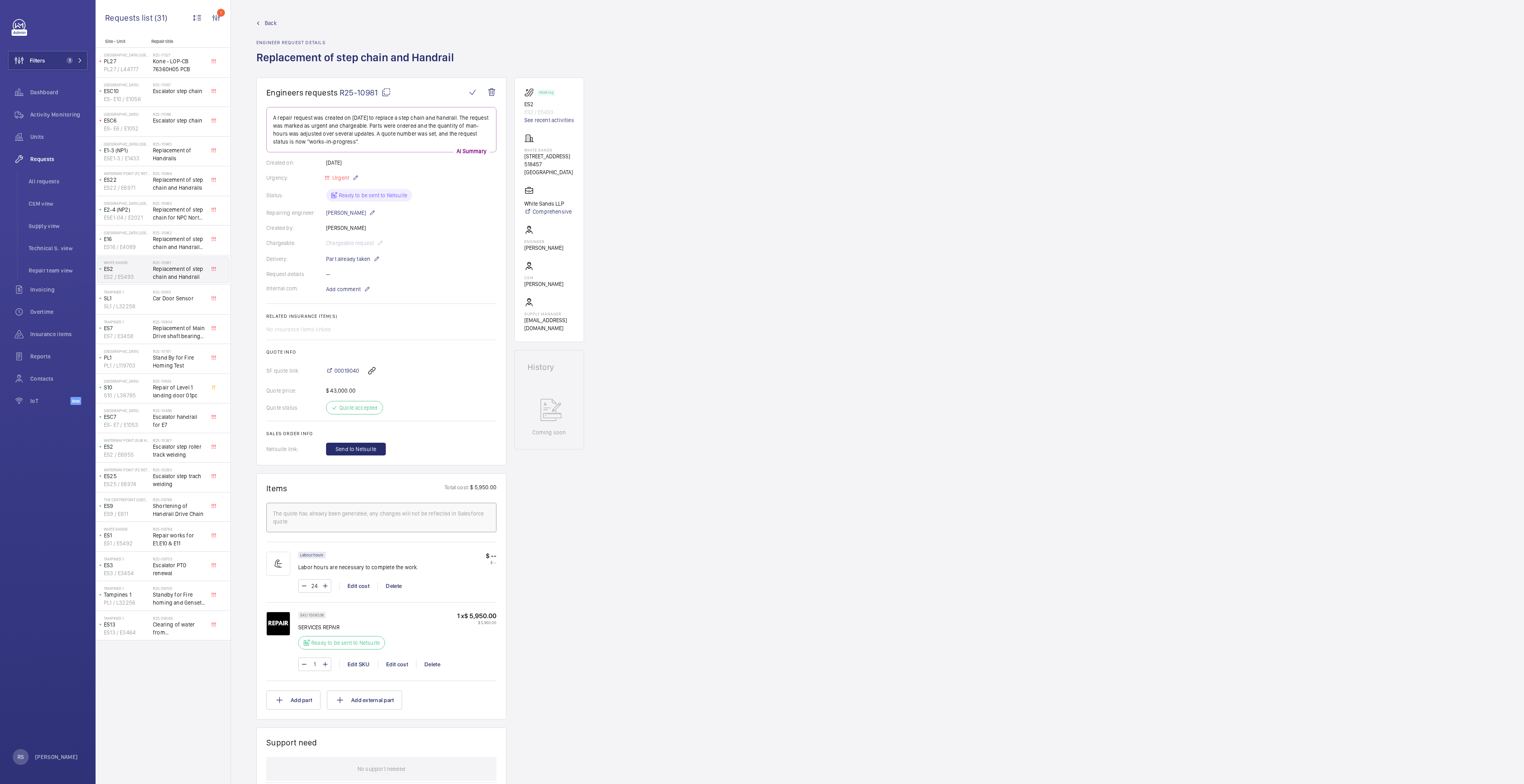
click at [260, 24] on link "Back" at bounding box center [357, 22] width 202 height 8
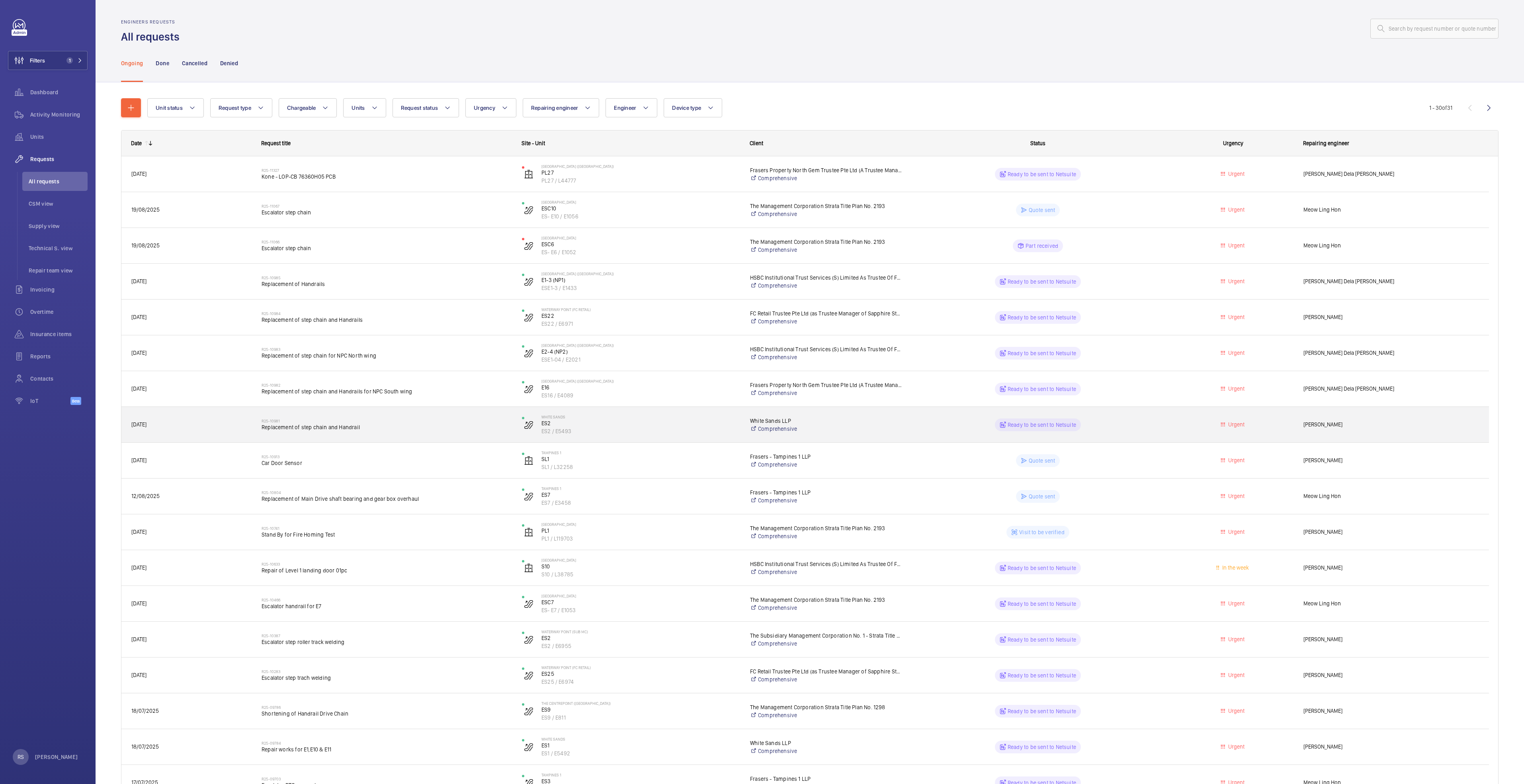
click at [308, 417] on div "R25-10981 Replacement of step chain and Handrail" at bounding box center [386, 425] width 250 height 23
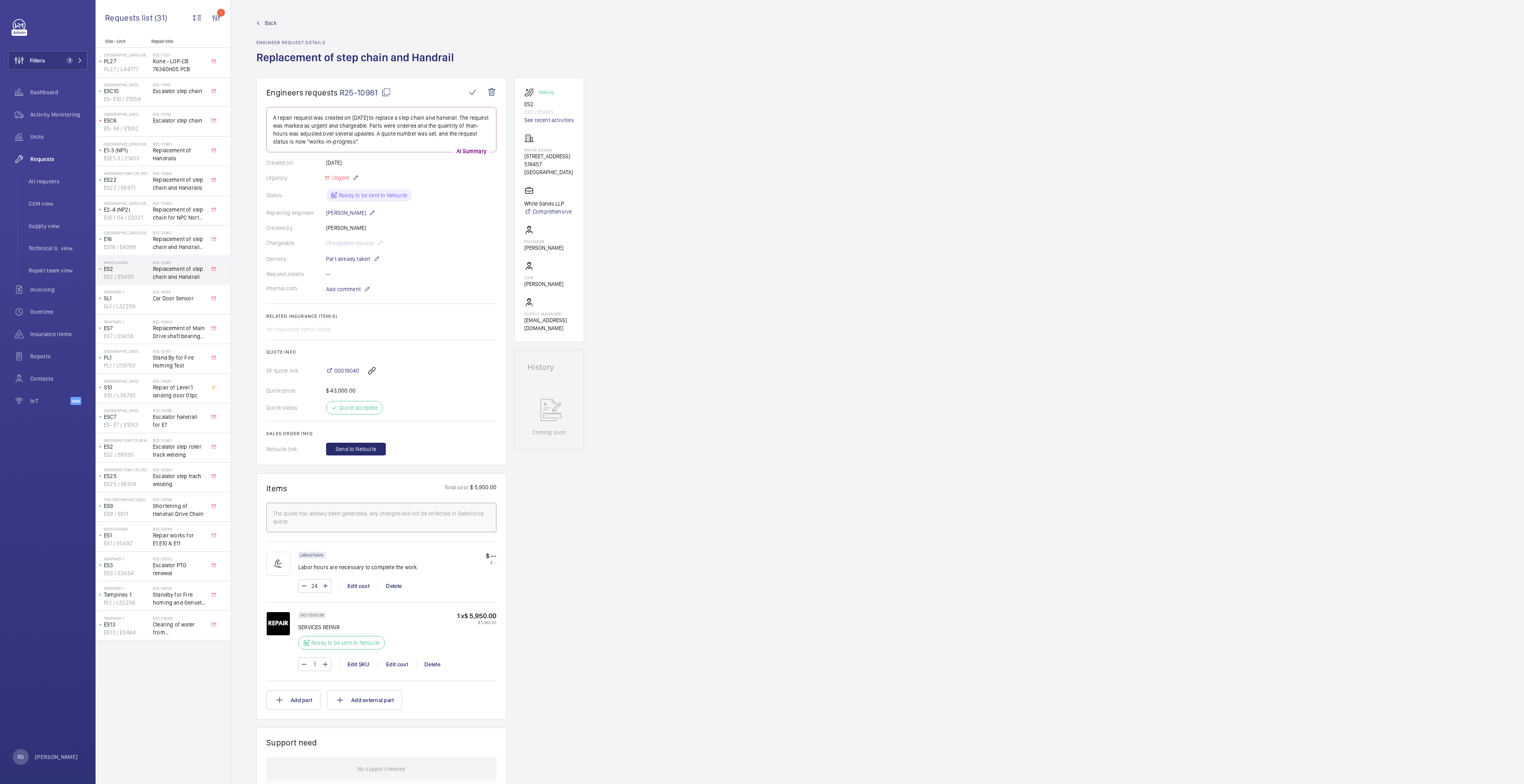
click at [272, 21] on span "Back" at bounding box center [271, 22] width 12 height 8
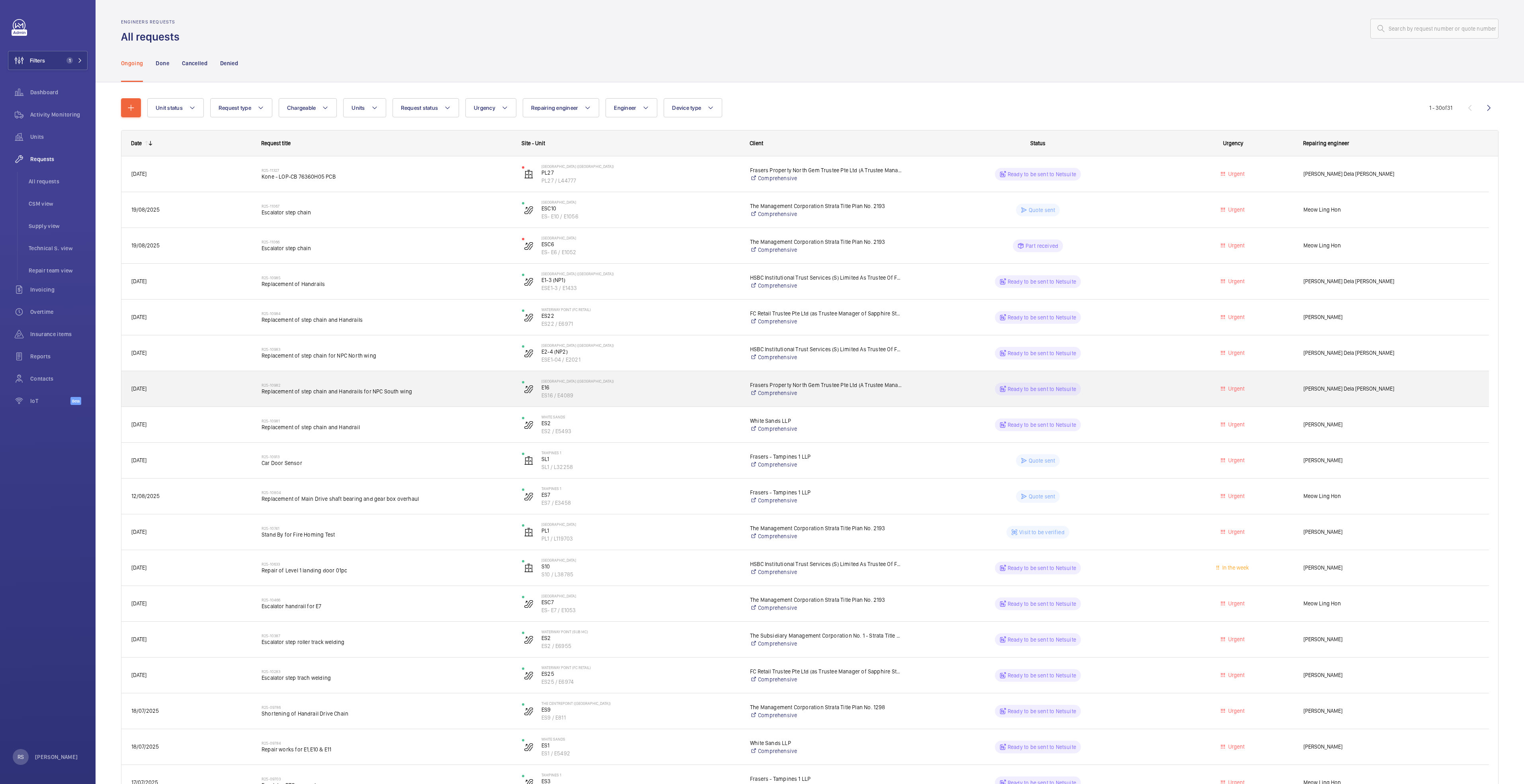
click at [349, 390] on span "Replacement of step chain and Handrails for NPC South wing" at bounding box center [386, 391] width 250 height 8
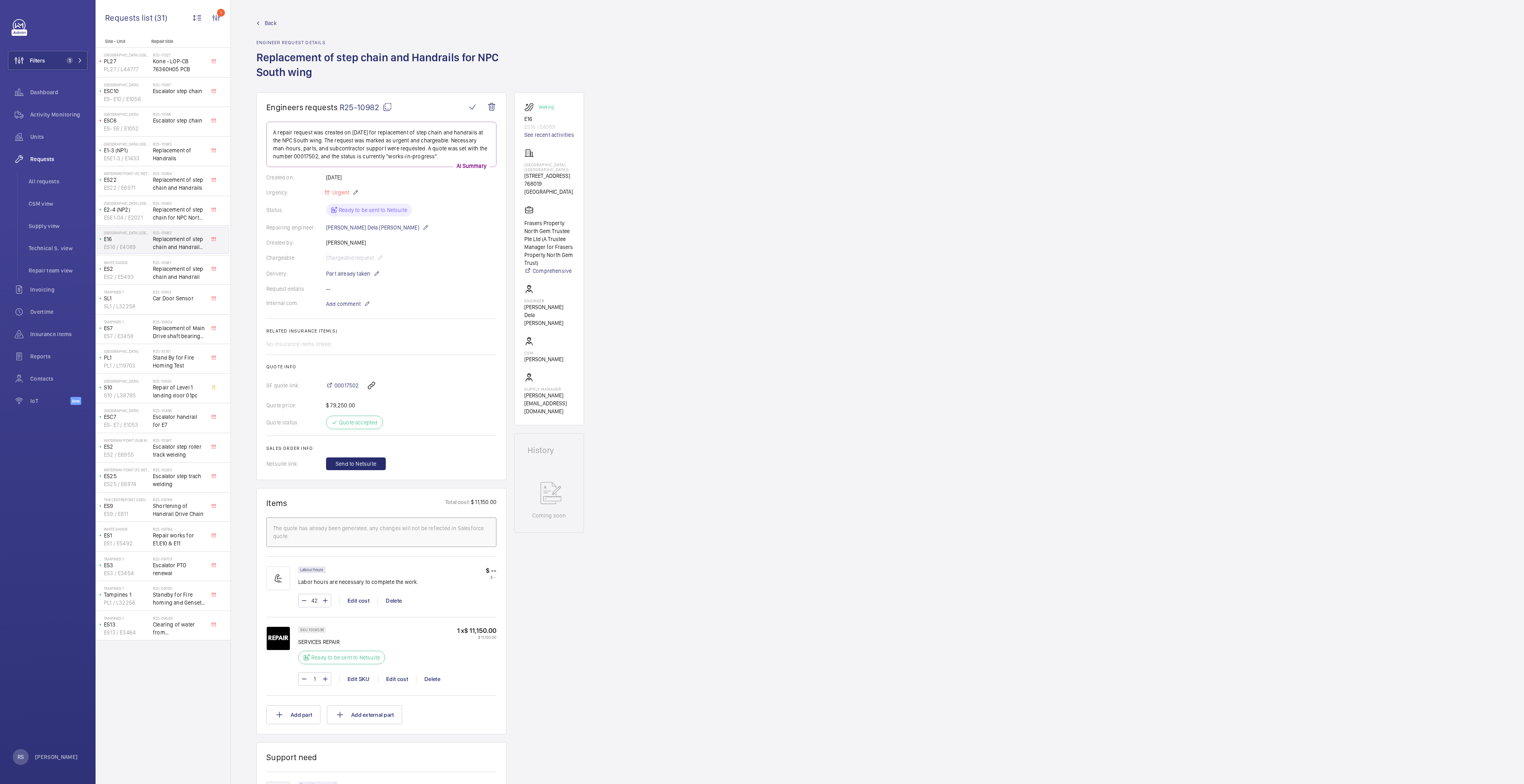
click at [265, 23] on span "Back" at bounding box center [271, 22] width 12 height 8
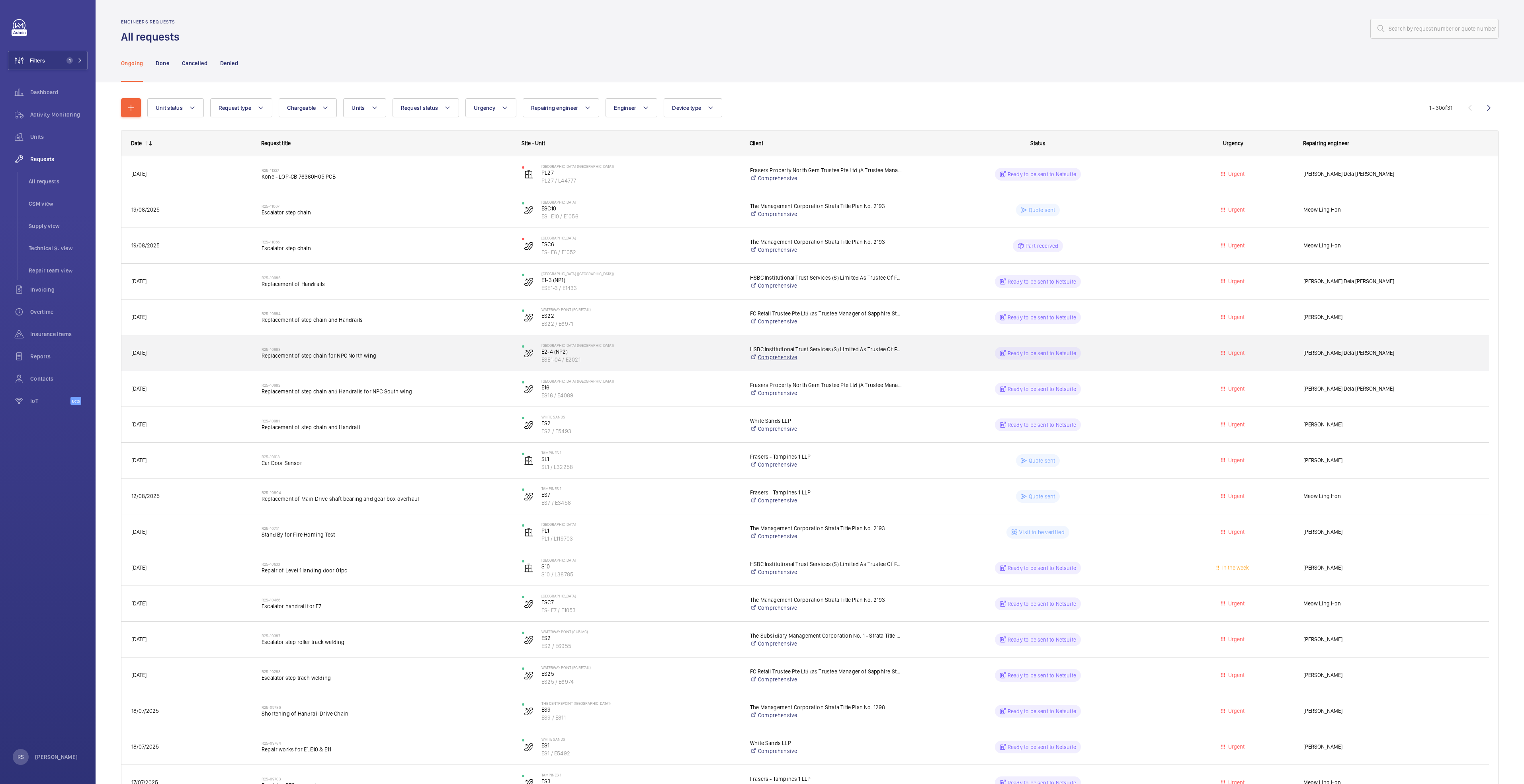
click at [818, 358] on link "Comprehensive" at bounding box center [826, 357] width 153 height 8
click at [553, 349] on p "E2-4 (NP2)" at bounding box center [640, 351] width 198 height 8
click at [293, 361] on div "R25-10983 Replacement of step chain for NPC North wing" at bounding box center [386, 353] width 250 height 23
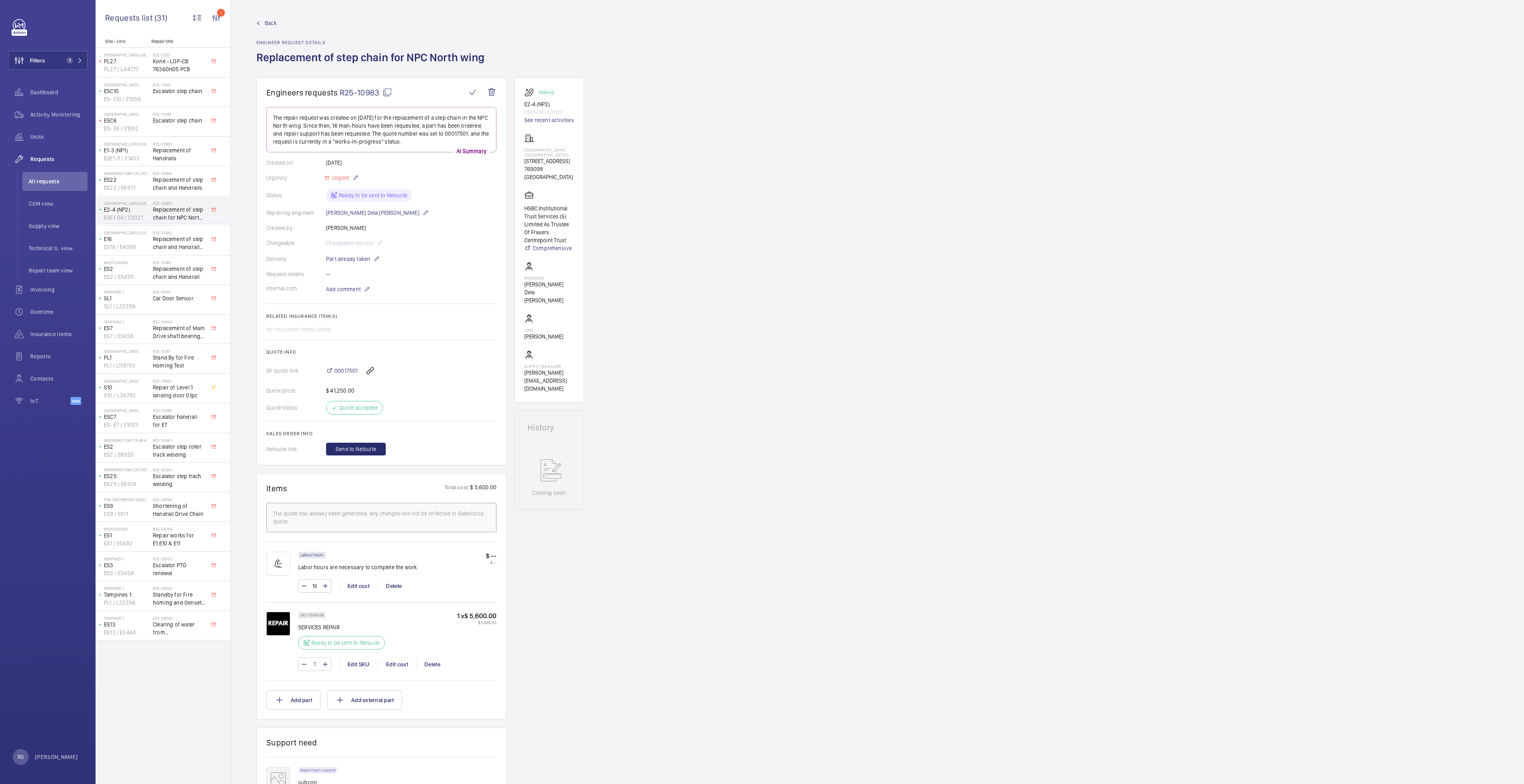
click at [272, 23] on span "Back" at bounding box center [271, 22] width 12 height 8
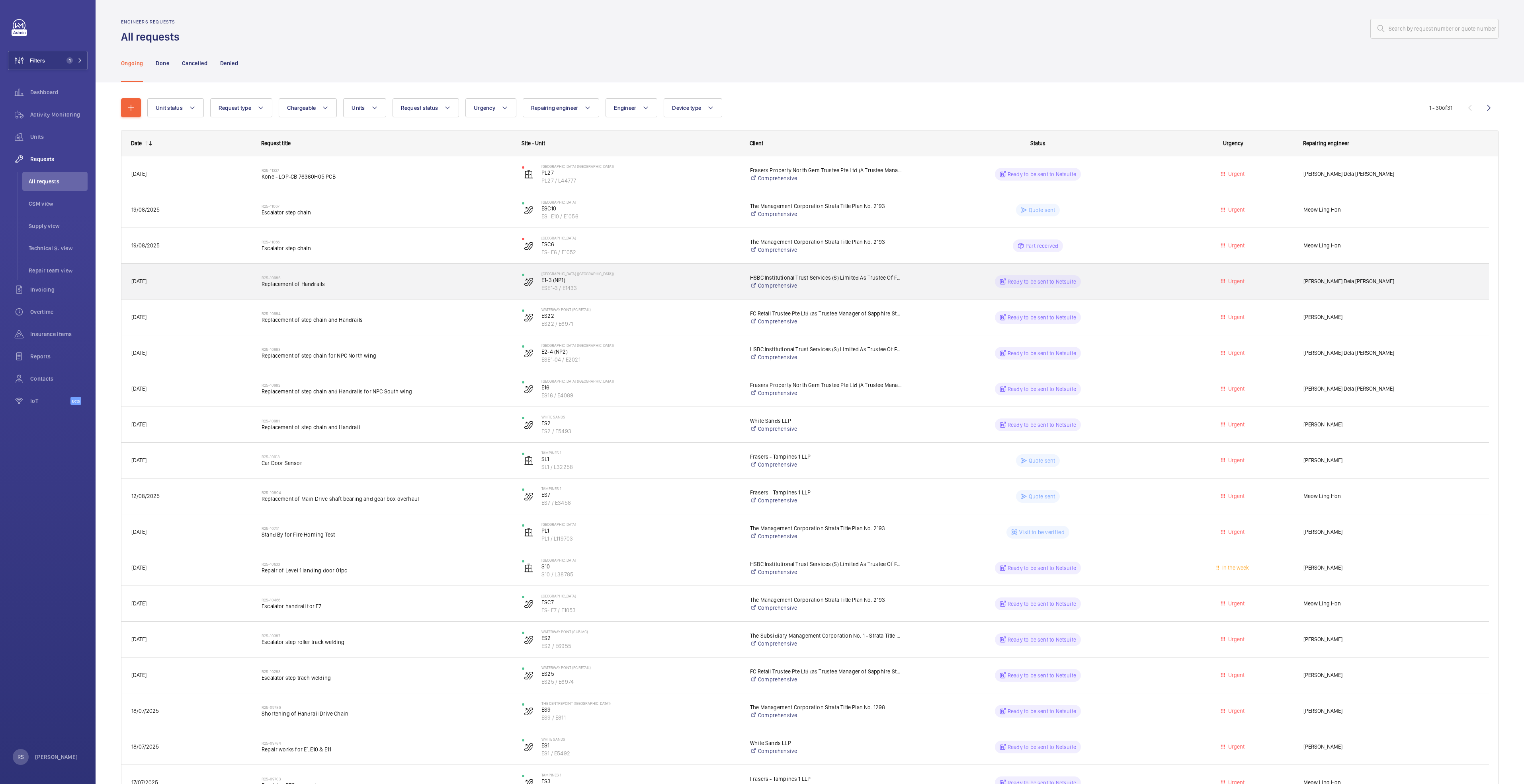
click at [341, 288] on span "Replacement of Handrails" at bounding box center [386, 284] width 250 height 8
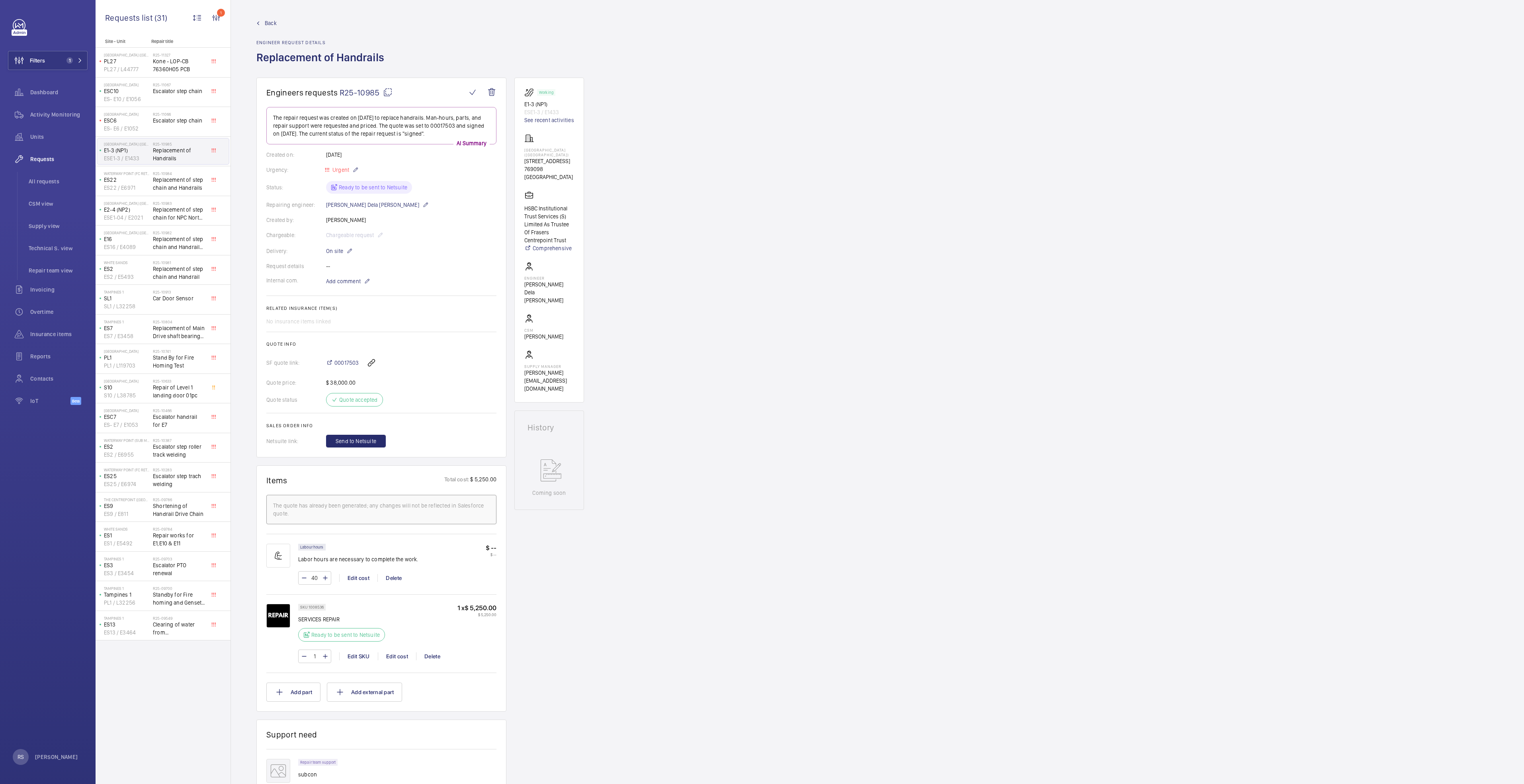
click at [259, 27] on link "Back" at bounding box center [322, 22] width 133 height 8
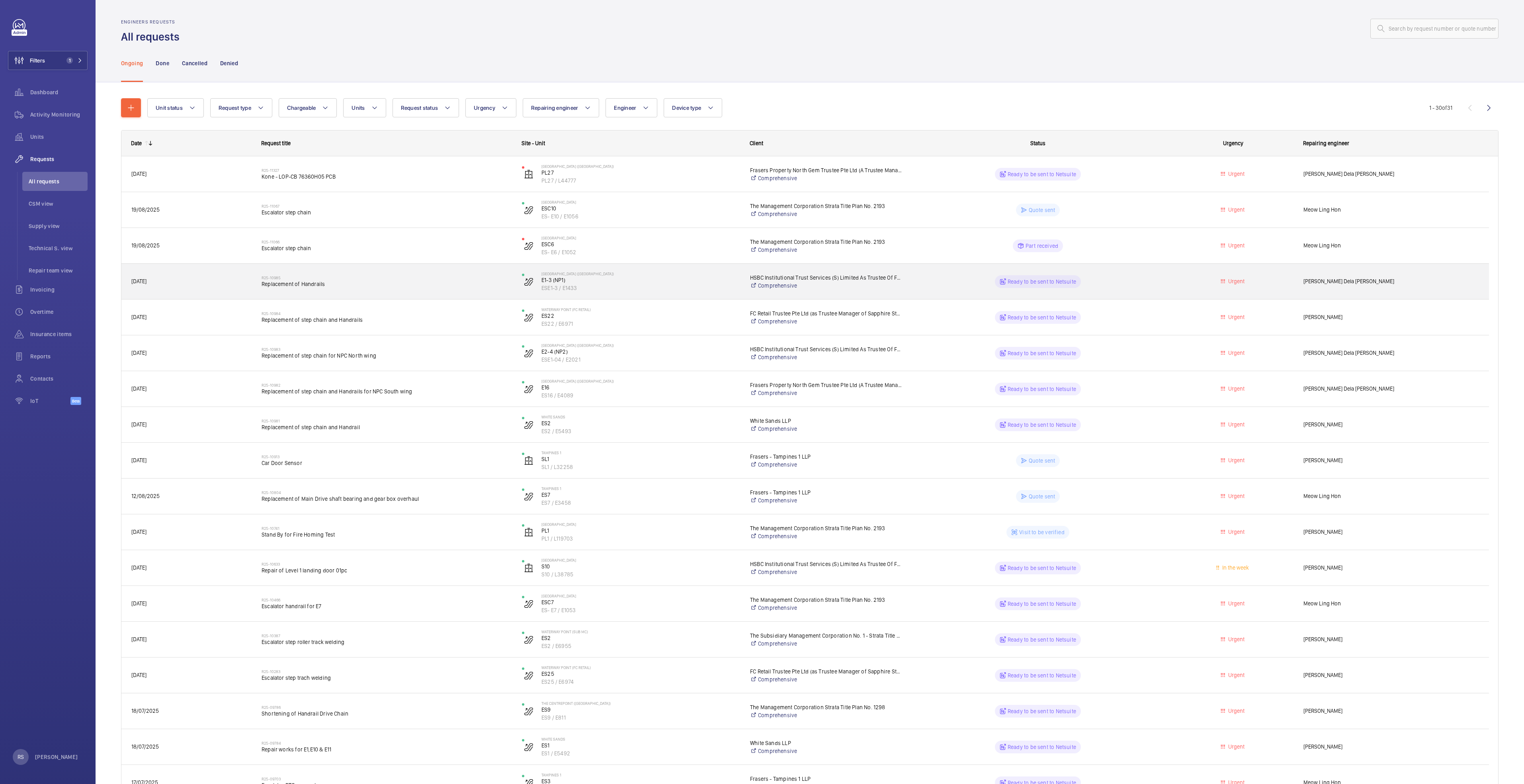
click at [307, 287] on span "Replacement of Handrails" at bounding box center [386, 284] width 250 height 8
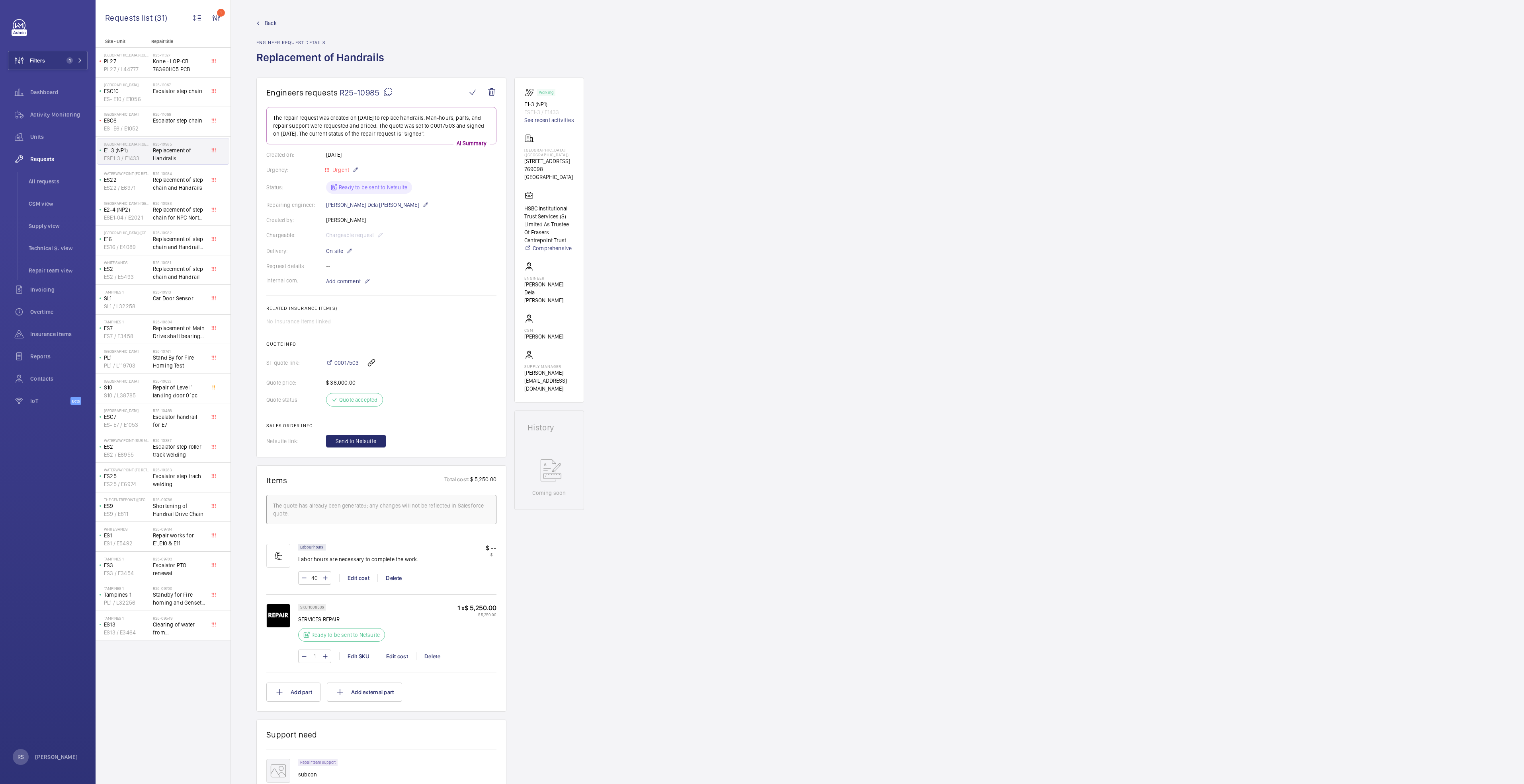
click at [273, 18] on wm-front-admin-header "Back Engineer request details Replacement of Handrails" at bounding box center [877, 38] width 1293 height 77
click at [272, 22] on span "Back" at bounding box center [271, 22] width 12 height 8
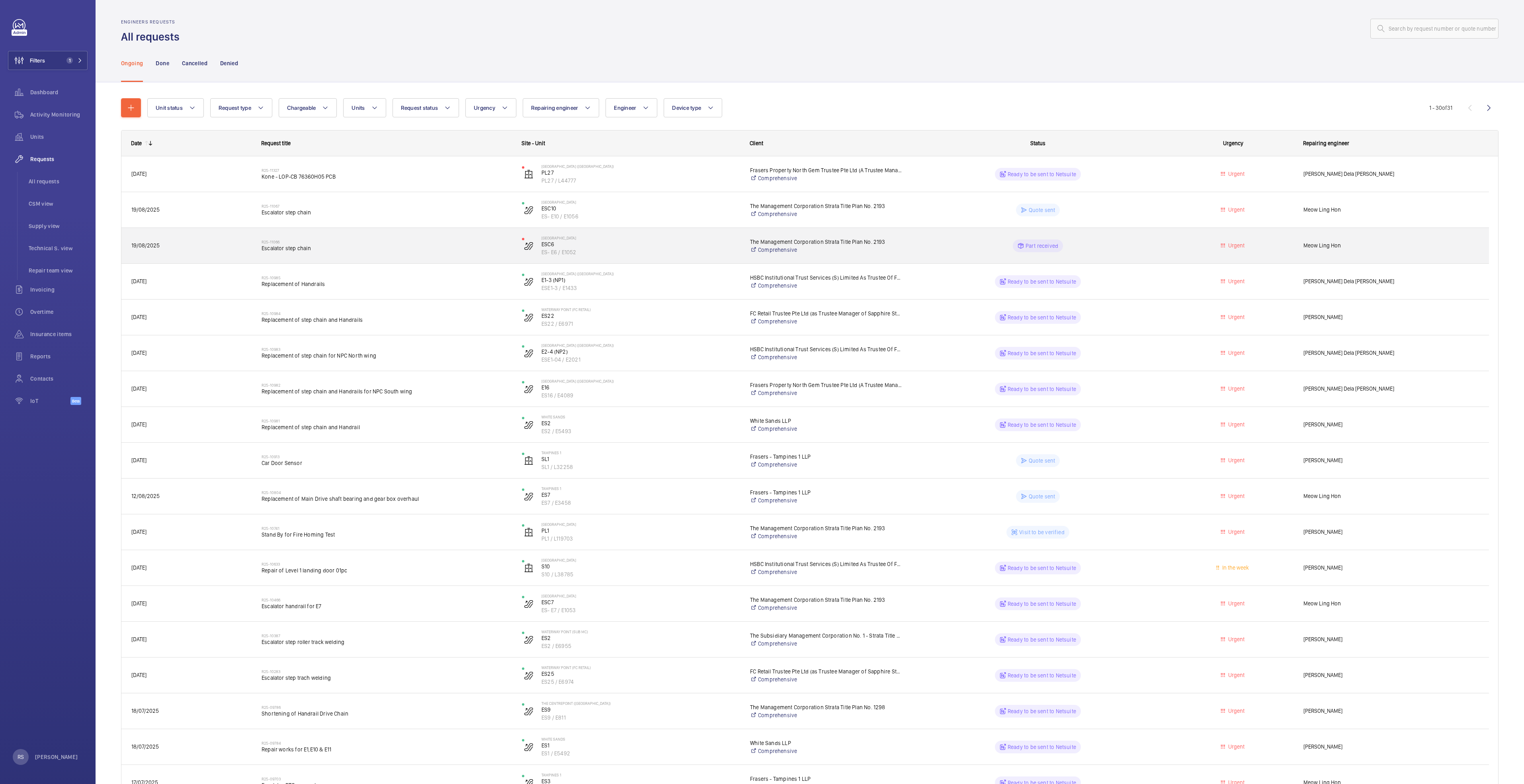
click at [341, 249] on span "Escalator step chain" at bounding box center [386, 248] width 250 height 8
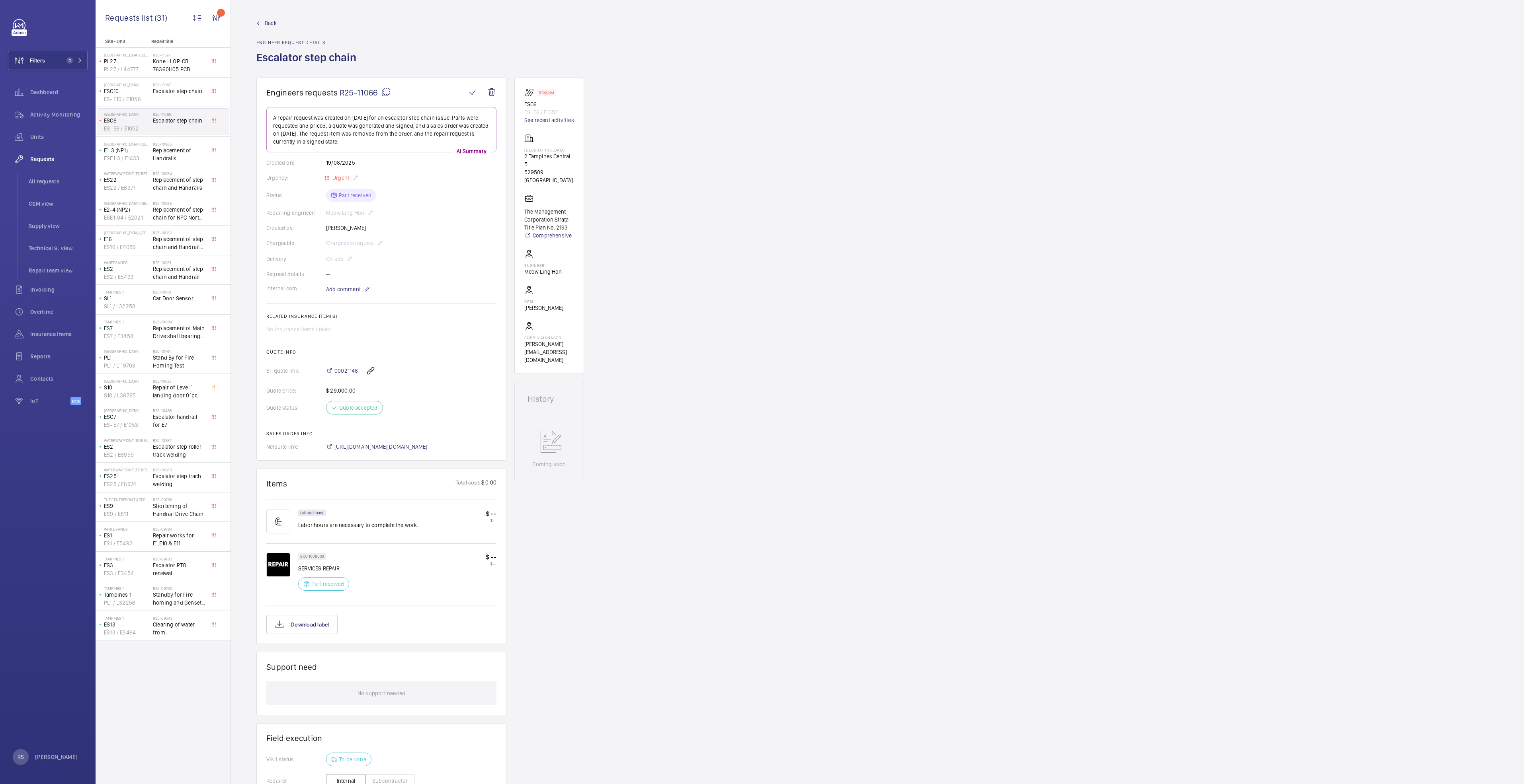
click at [274, 19] on wm-front-admin-header "Back Engineer request details Escalator step chain" at bounding box center [877, 38] width 1293 height 77
click at [278, 21] on link "Back" at bounding box center [308, 22] width 105 height 8
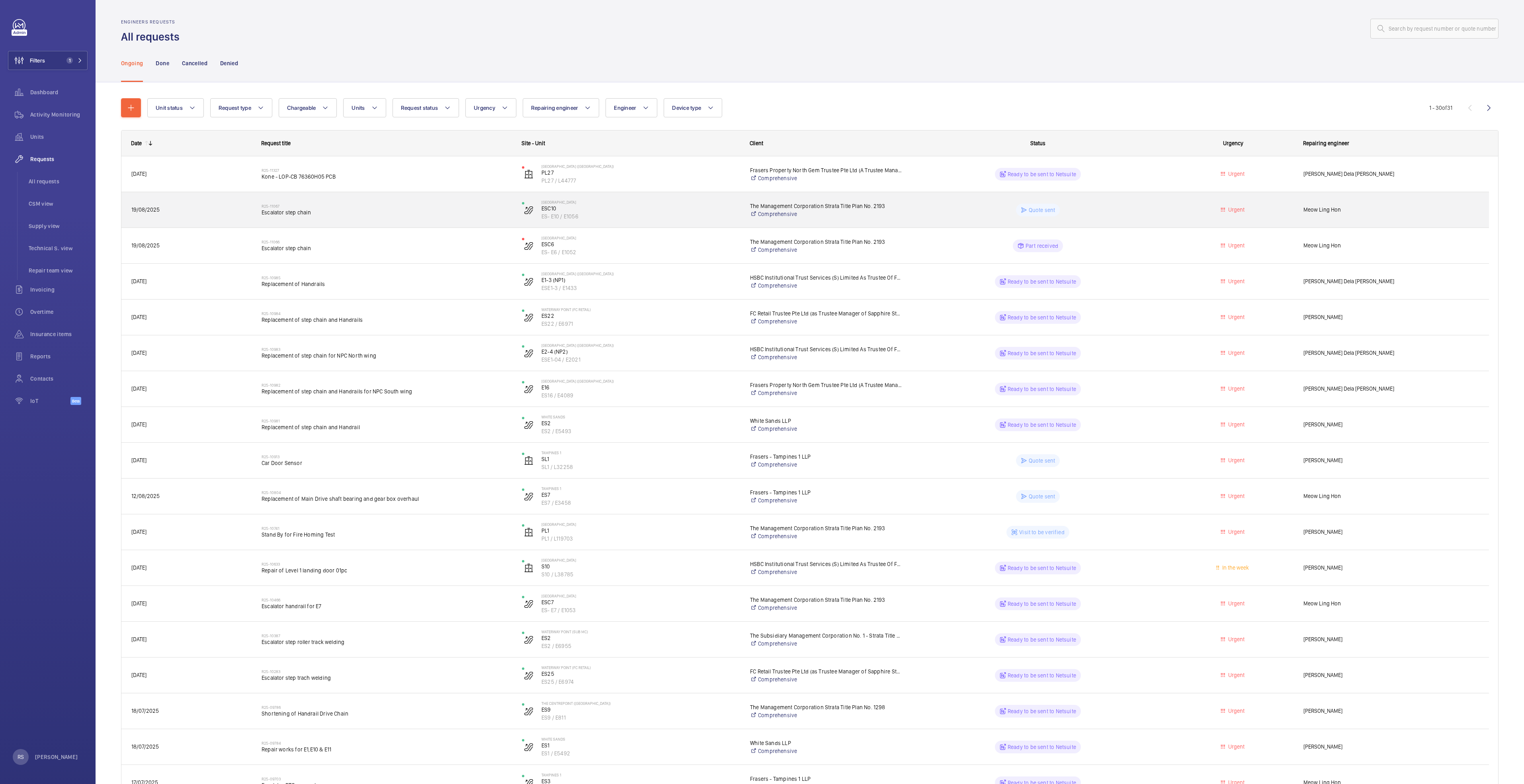
click at [309, 211] on span "Escalator step chain" at bounding box center [386, 212] width 250 height 8
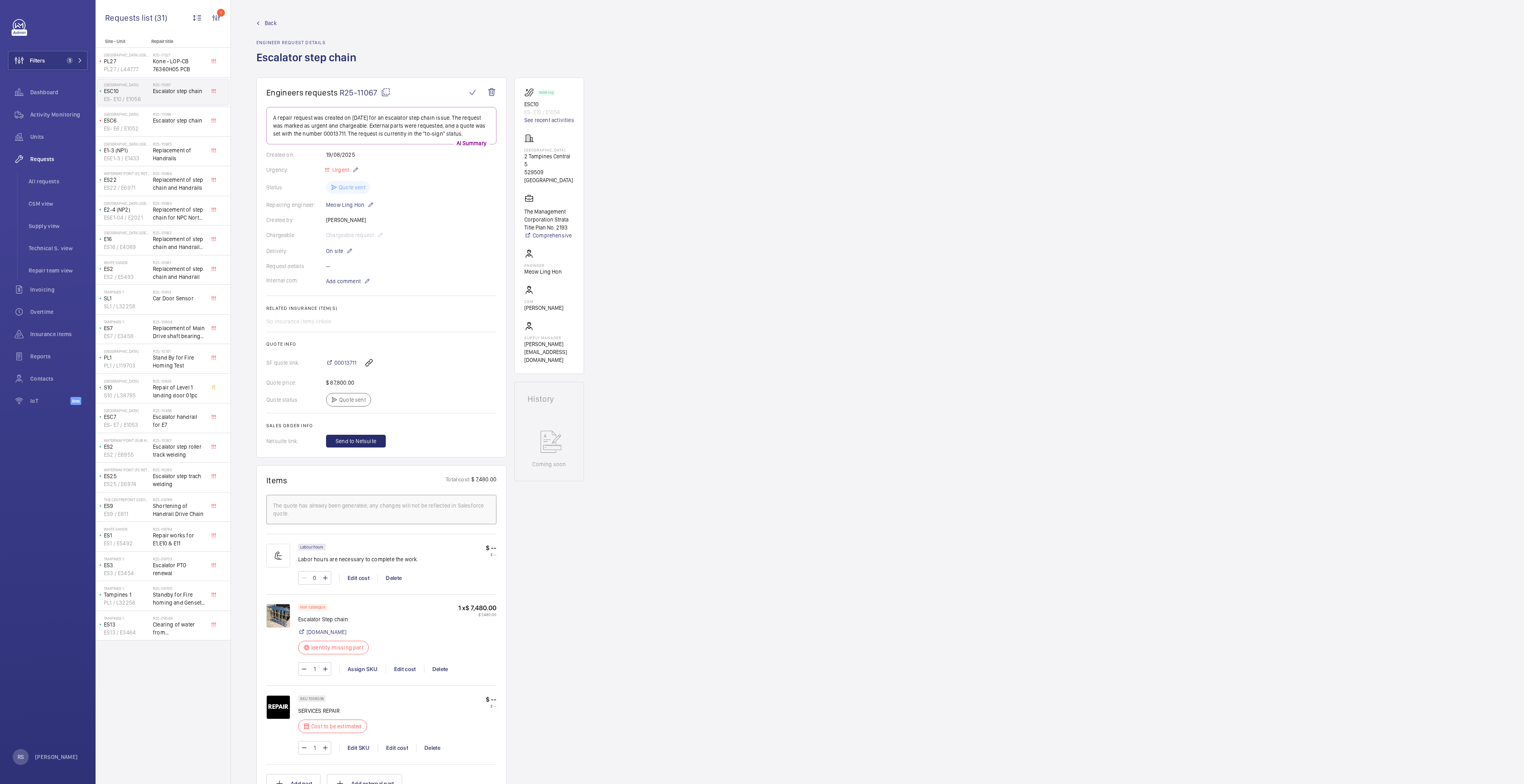
click at [259, 20] on link "Back" at bounding box center [308, 22] width 105 height 8
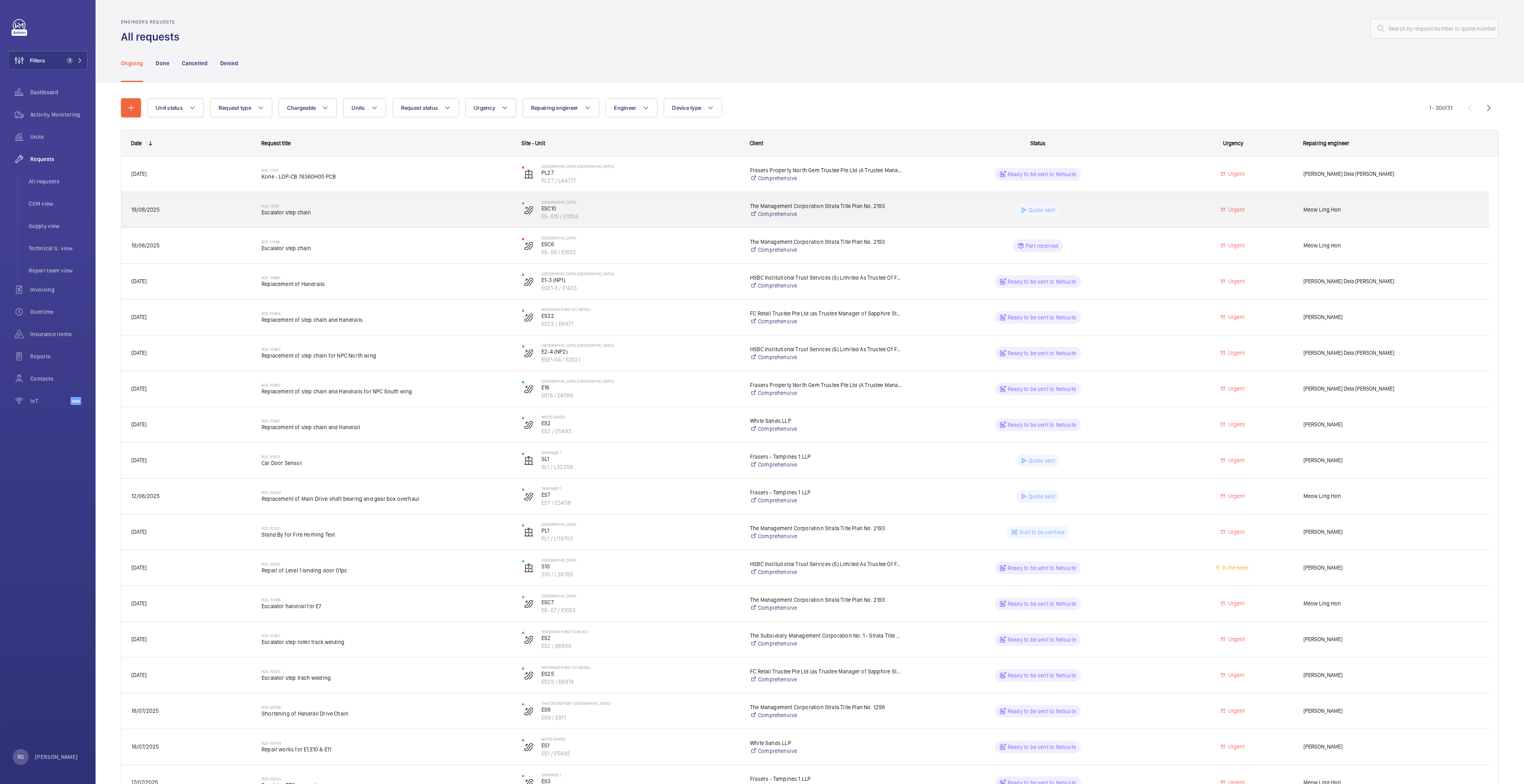
click at [1039, 210] on p "Quote sent" at bounding box center [1042, 210] width 27 height 8
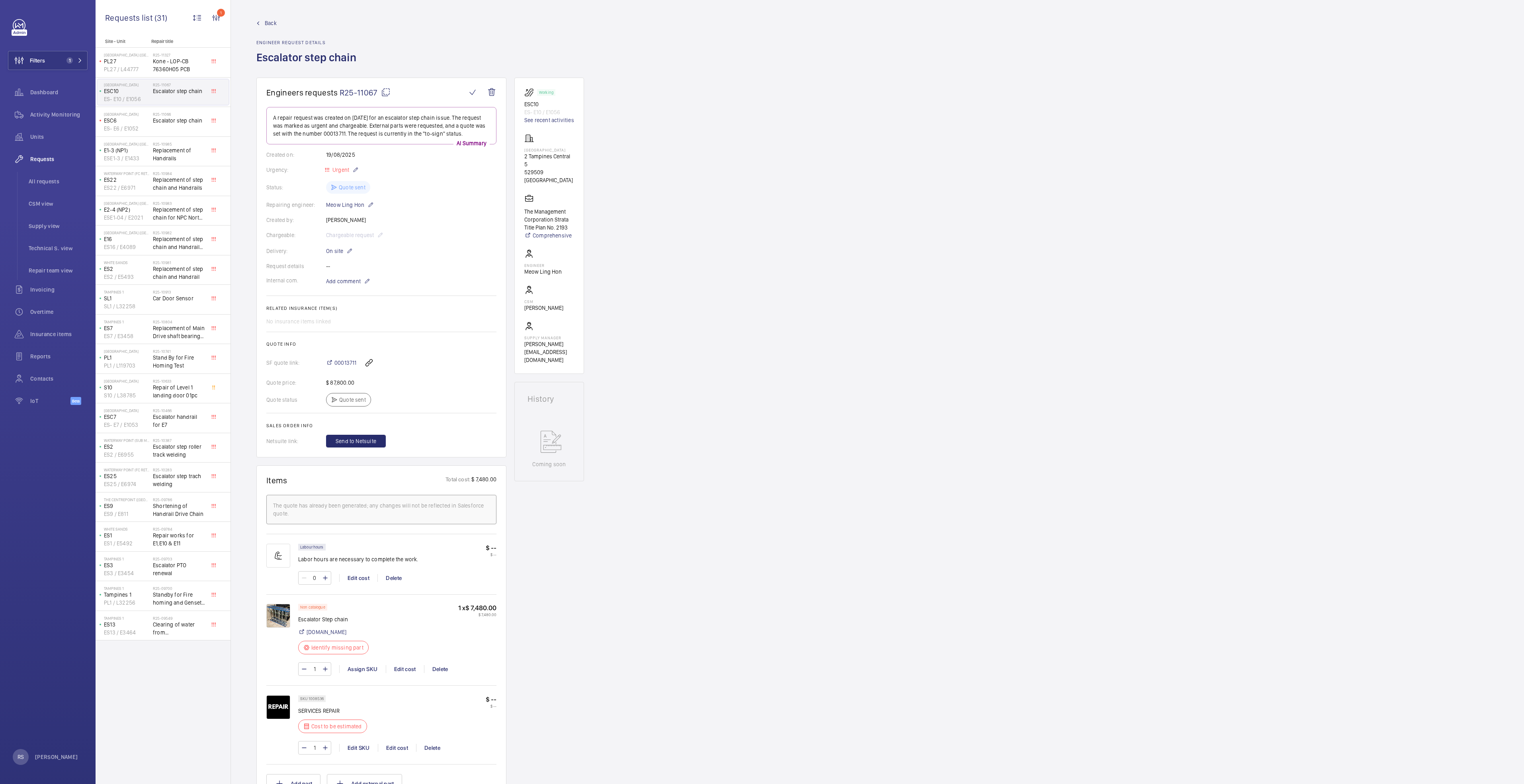
click at [261, 22] on link "Back" at bounding box center [308, 22] width 105 height 8
